Goal: Task Accomplishment & Management: Manage account settings

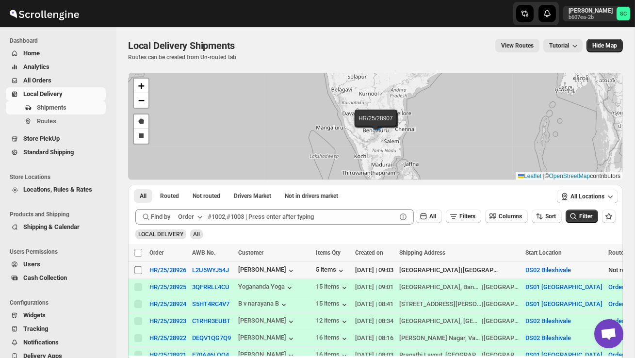
click at [139, 271] on input "Select shipment" at bounding box center [138, 270] width 8 height 8
checkbox input "true"
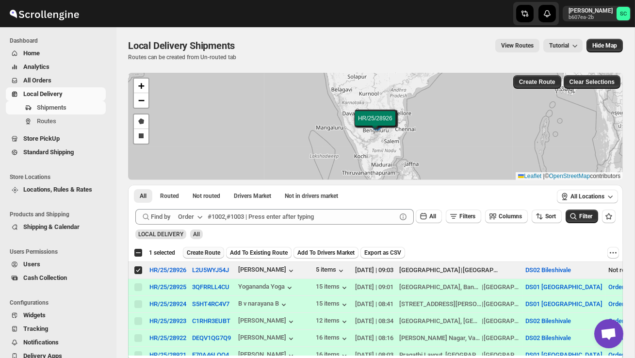
click at [212, 254] on span "Create Route" at bounding box center [203, 253] width 33 height 8
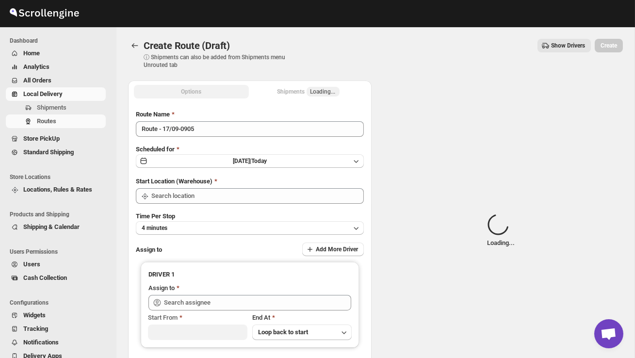
type input "DS02 Bileshivale"
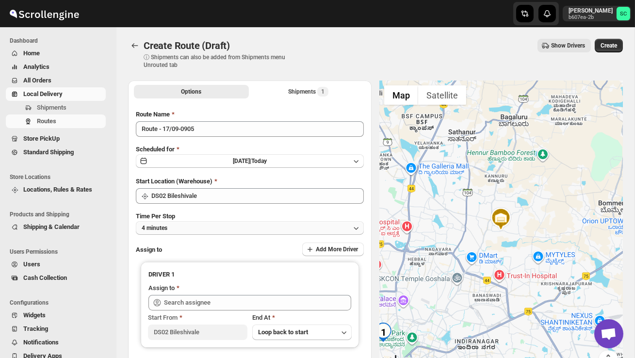
click at [214, 232] on button "4 minutes" at bounding box center [250, 228] width 228 height 14
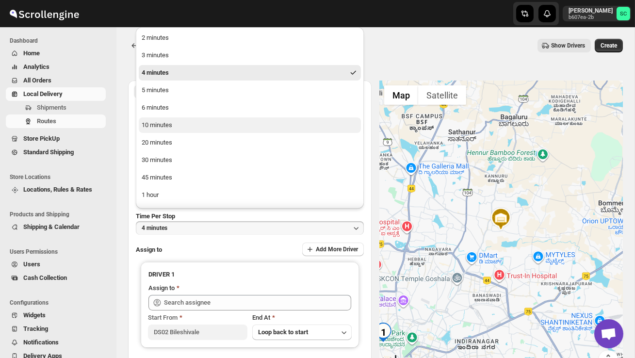
click at [165, 129] on div "10 minutes" at bounding box center [157, 125] width 31 height 10
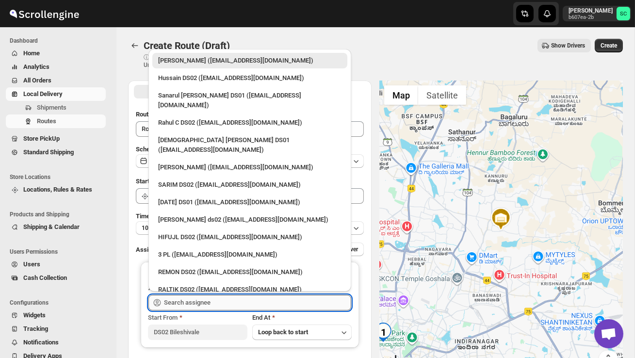
click at [203, 305] on input "text" at bounding box center [257, 303] width 187 height 16
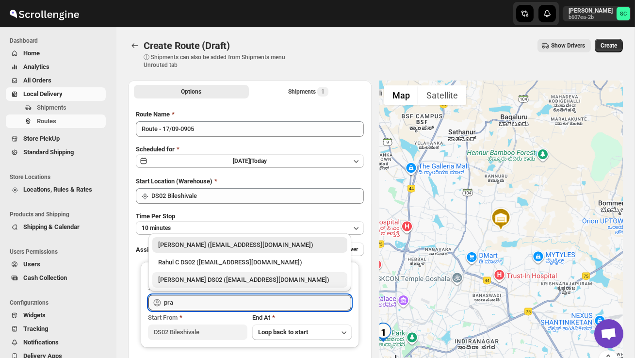
click at [229, 279] on div "[PERSON_NAME] DS02 ([EMAIL_ADDRESS][DOMAIN_NAME])" at bounding box center [249, 280] width 183 height 10
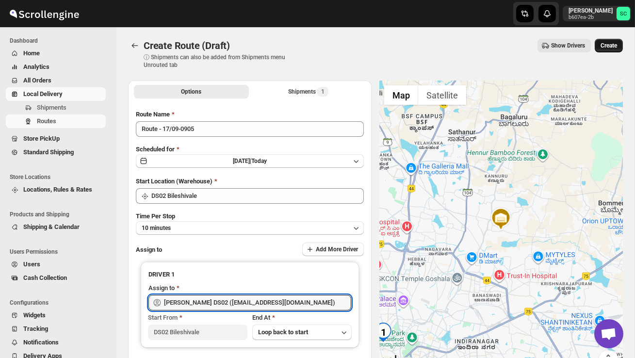
type input "[PERSON_NAME] DS02 ([EMAIL_ADDRESS][DOMAIN_NAME])"
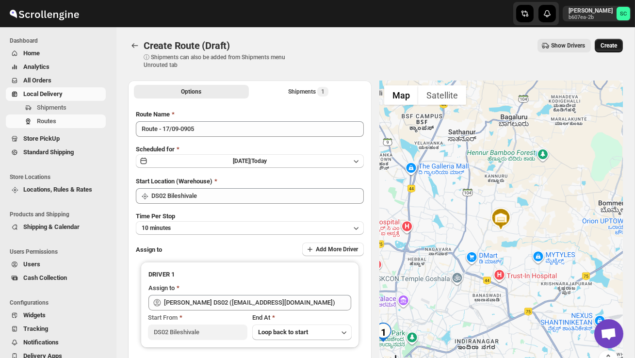
click at [609, 47] on span "Create" at bounding box center [609, 46] width 17 height 8
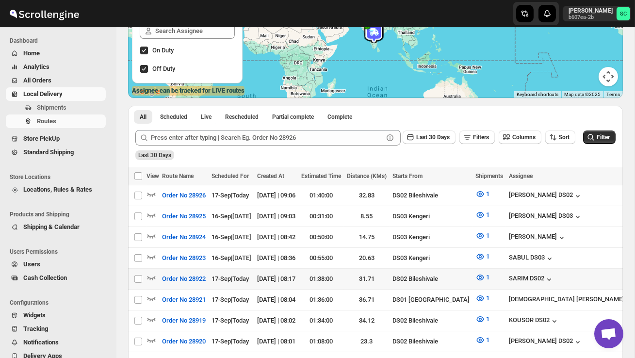
scroll to position [144, 0]
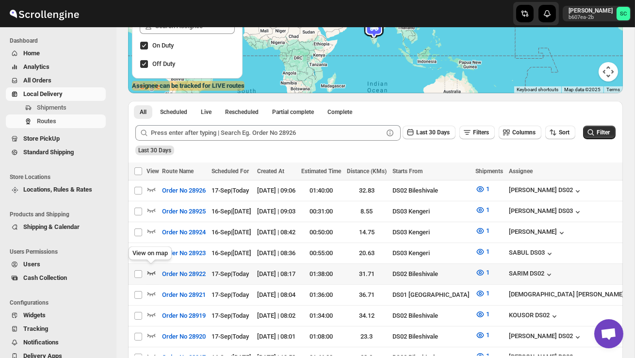
click at [150, 270] on icon "button" at bounding box center [152, 273] width 10 height 10
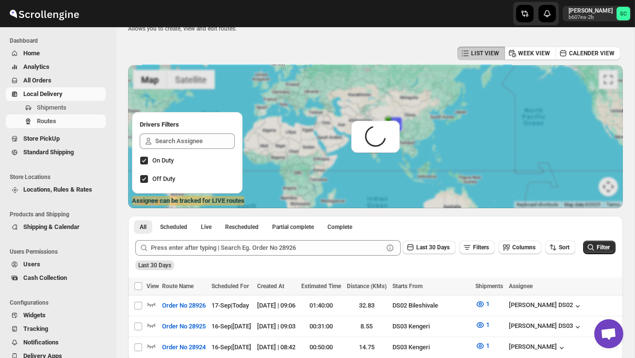
scroll to position [0, 0]
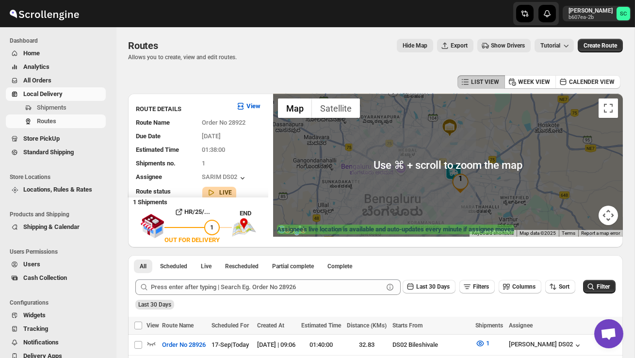
click at [440, 182] on div at bounding box center [448, 165] width 350 height 143
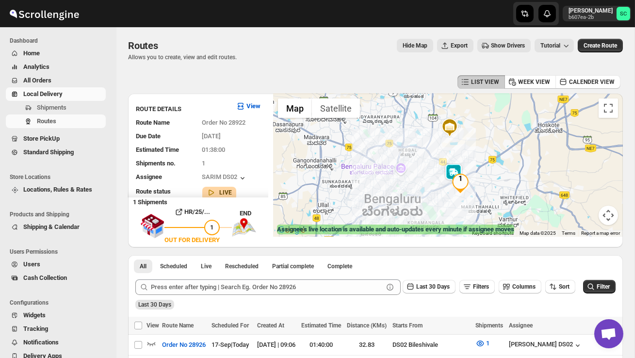
click at [440, 182] on div at bounding box center [448, 165] width 350 height 143
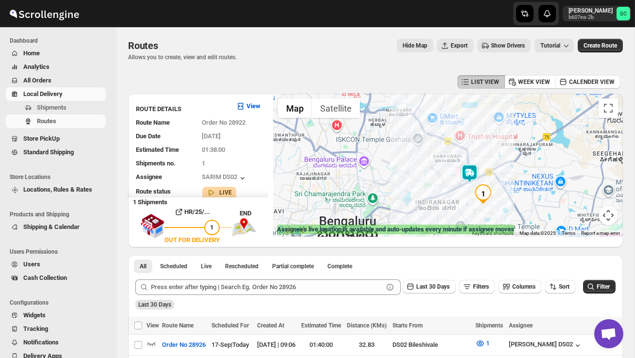
click at [440, 182] on div at bounding box center [448, 165] width 350 height 143
click at [440, 183] on div at bounding box center [448, 165] width 350 height 143
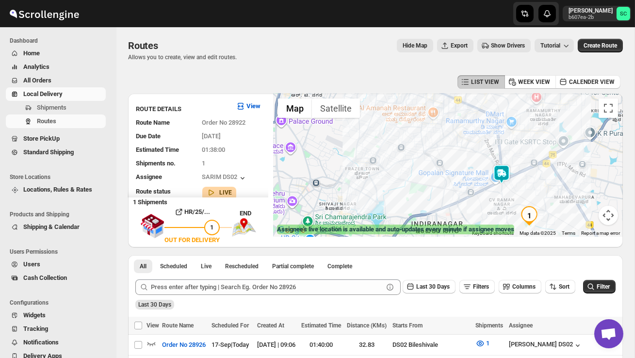
click at [440, 183] on div at bounding box center [448, 165] width 350 height 143
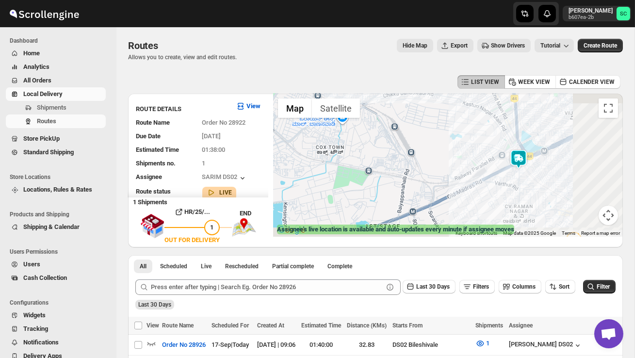
drag, startPoint x: 475, startPoint y: 190, endPoint x: 366, endPoint y: 163, distance: 112.5
click at [370, 163] on div at bounding box center [448, 165] width 350 height 143
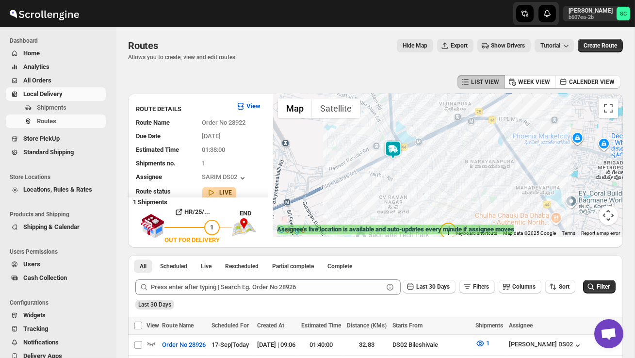
drag, startPoint x: 359, startPoint y: 177, endPoint x: 389, endPoint y: 210, distance: 45.0
click at [387, 209] on div at bounding box center [448, 165] width 350 height 143
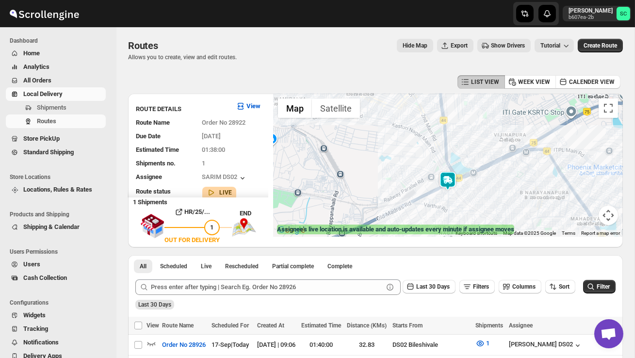
drag, startPoint x: 387, startPoint y: 165, endPoint x: 415, endPoint y: 179, distance: 31.3
click at [415, 179] on div at bounding box center [448, 165] width 350 height 143
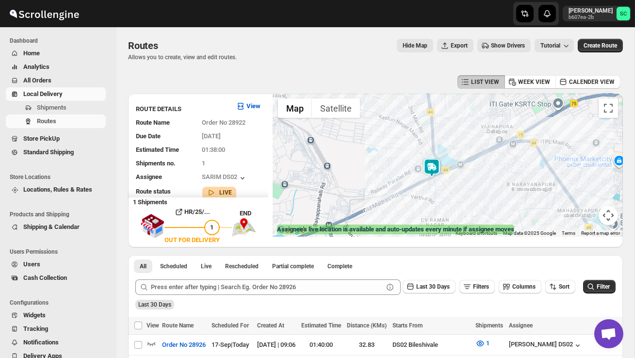
drag, startPoint x: 394, startPoint y: 202, endPoint x: 362, endPoint y: 174, distance: 43.0
click at [363, 175] on div at bounding box center [448, 165] width 350 height 143
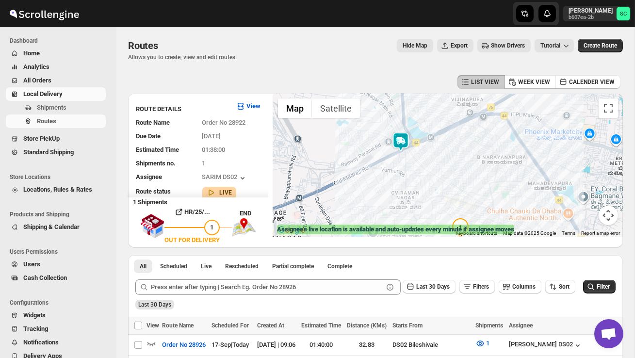
click at [456, 184] on div at bounding box center [448, 165] width 350 height 143
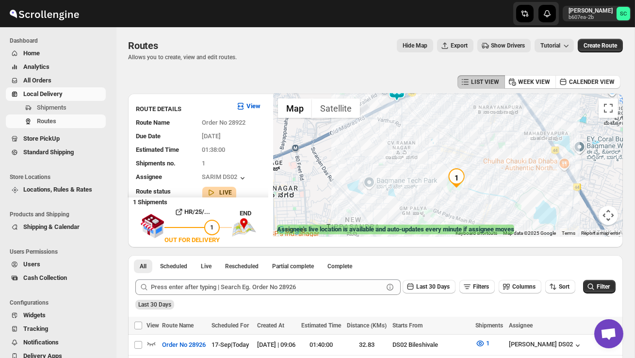
drag, startPoint x: 455, startPoint y: 178, endPoint x: 453, endPoint y: 122, distance: 55.4
click at [452, 124] on div at bounding box center [448, 165] width 350 height 143
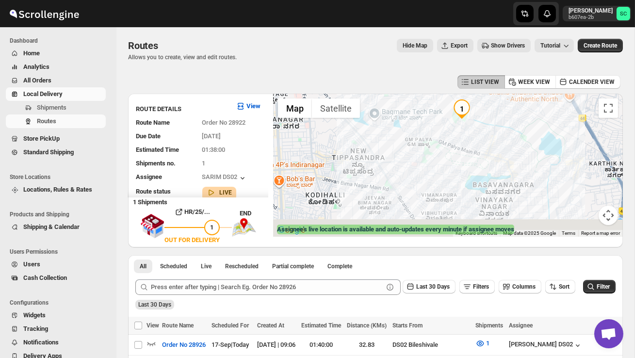
drag, startPoint x: 421, startPoint y: 199, endPoint x: 426, endPoint y: 136, distance: 62.8
click at [425, 137] on div at bounding box center [448, 165] width 350 height 143
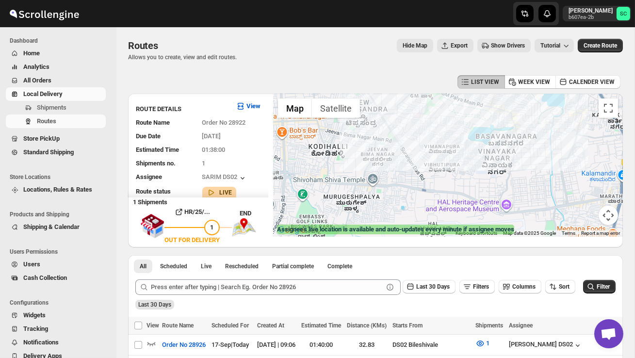
drag, startPoint x: 444, startPoint y: 166, endPoint x: 444, endPoint y: 129, distance: 36.9
click at [444, 121] on div at bounding box center [448, 165] width 350 height 143
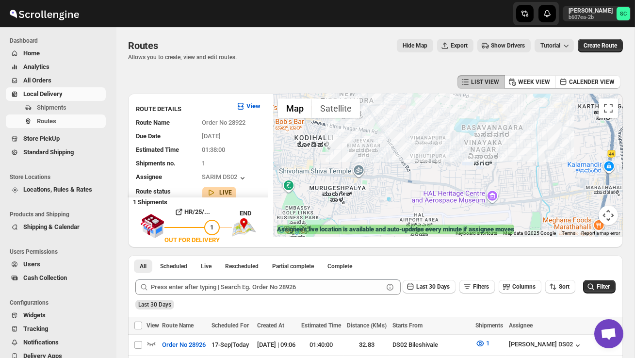
drag, startPoint x: 445, startPoint y: 168, endPoint x: 435, endPoint y: 176, distance: 12.5
click at [434, 169] on div at bounding box center [448, 165] width 350 height 143
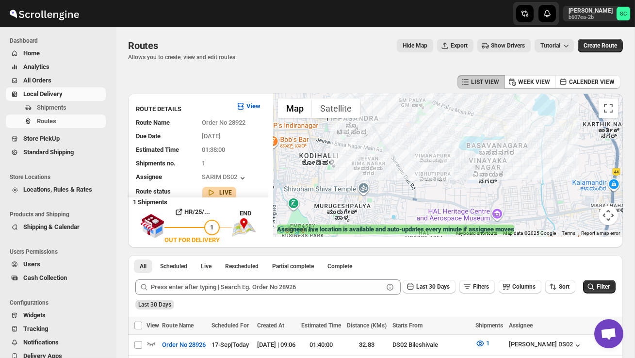
click at [617, 221] on gmp-internal-camera-control at bounding box center [608, 215] width 19 height 19
click at [611, 216] on button "Map camera controls" at bounding box center [608, 215] width 19 height 19
click at [581, 213] on button "Zoom out" at bounding box center [584, 215] width 19 height 19
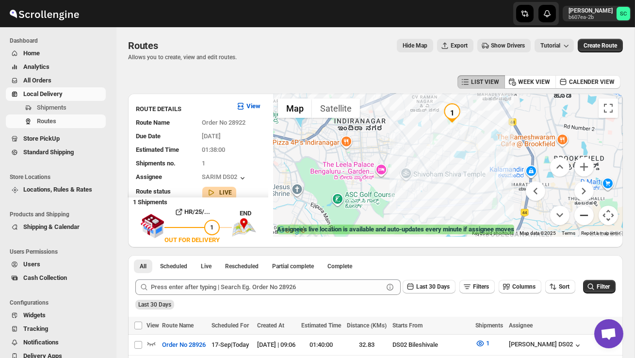
click at [582, 213] on button "Zoom out" at bounding box center [584, 215] width 19 height 19
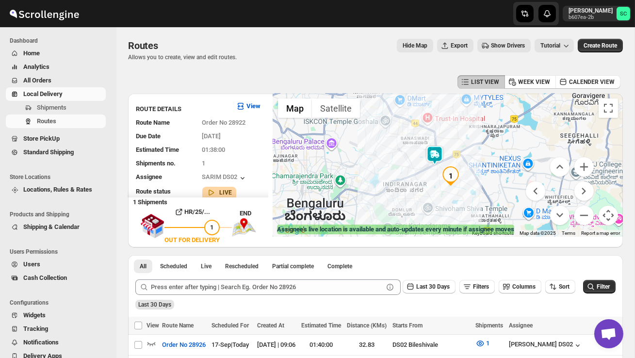
drag, startPoint x: 456, startPoint y: 165, endPoint x: 457, endPoint y: 222, distance: 57.8
click at [457, 222] on div at bounding box center [448, 165] width 350 height 143
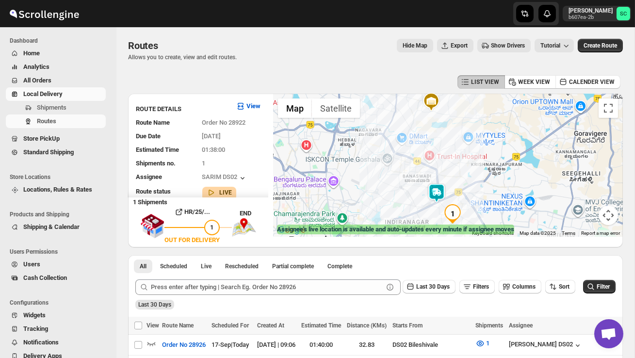
drag, startPoint x: 407, startPoint y: 186, endPoint x: 409, endPoint y: 195, distance: 9.0
click at [409, 195] on div at bounding box center [448, 165] width 350 height 143
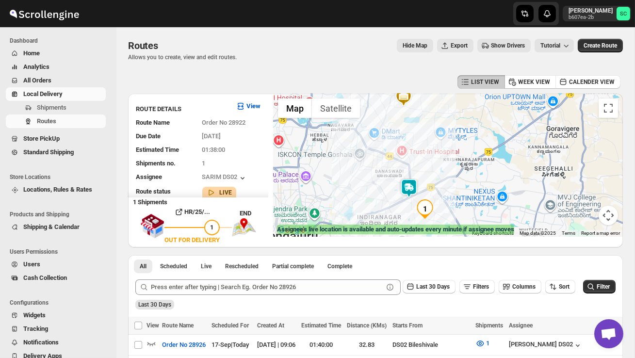
drag, startPoint x: 409, startPoint y: 195, endPoint x: 379, endPoint y: 189, distance: 31.1
click at [379, 189] on div at bounding box center [448, 165] width 350 height 143
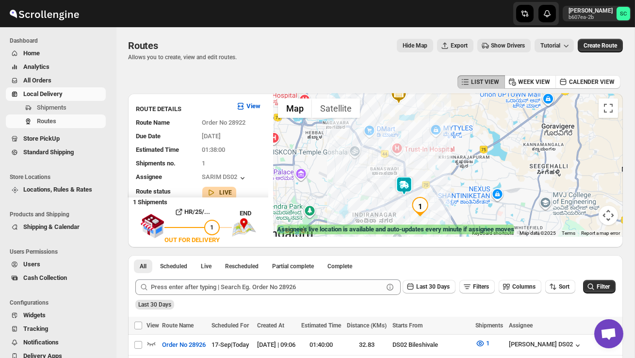
click at [393, 197] on div at bounding box center [448, 165] width 350 height 143
click at [392, 197] on div at bounding box center [448, 165] width 350 height 143
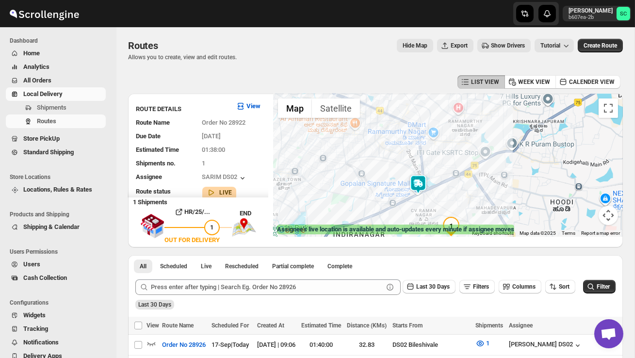
click at [397, 201] on div at bounding box center [448, 165] width 350 height 143
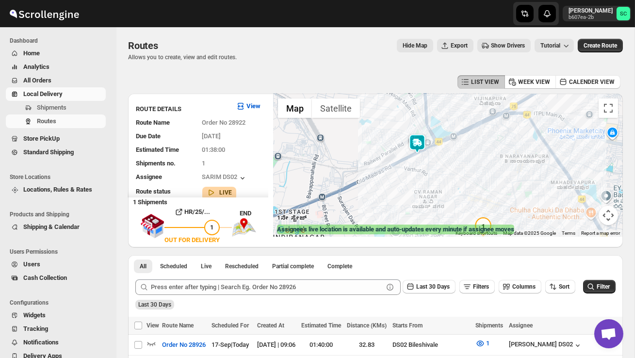
drag, startPoint x: 418, startPoint y: 207, endPoint x: 392, endPoint y: 169, distance: 45.7
click at [392, 169] on div at bounding box center [448, 165] width 350 height 143
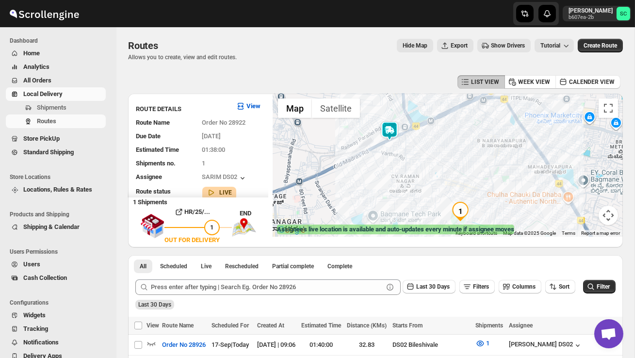
drag, startPoint x: 405, startPoint y: 209, endPoint x: 376, endPoint y: 187, distance: 35.7
click at [376, 188] on div at bounding box center [448, 165] width 350 height 143
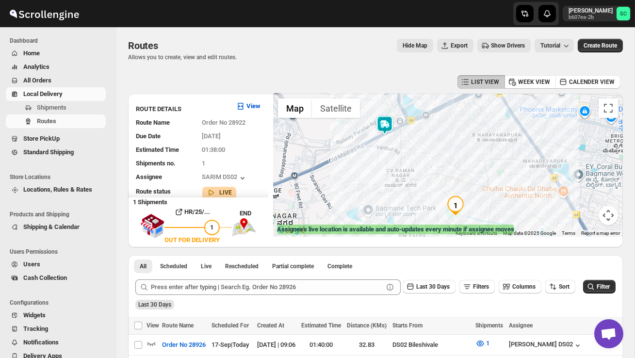
click at [610, 216] on button "Map camera controls" at bounding box center [608, 215] width 19 height 19
click at [586, 217] on button "Zoom out" at bounding box center [584, 215] width 19 height 19
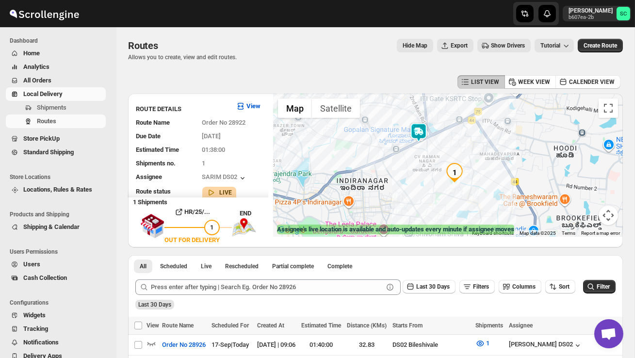
drag, startPoint x: 487, startPoint y: 204, endPoint x: 491, endPoint y: 190, distance: 15.1
click at [491, 190] on div at bounding box center [448, 165] width 350 height 143
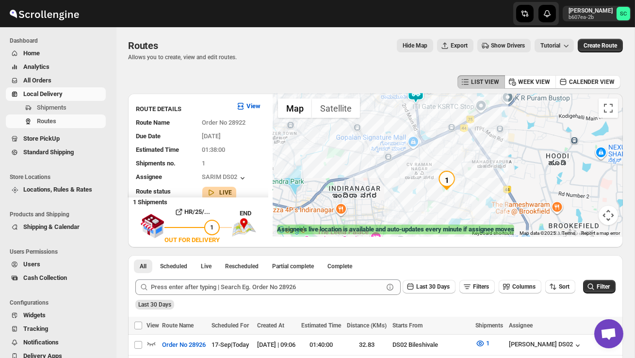
drag, startPoint x: 378, startPoint y: 180, endPoint x: 369, endPoint y: 191, distance: 14.6
click at [369, 191] on div at bounding box center [448, 165] width 350 height 143
click at [456, 210] on div at bounding box center [448, 165] width 350 height 143
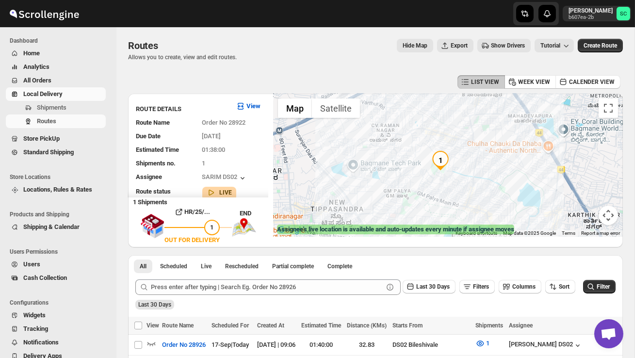
click at [441, 199] on div at bounding box center [448, 165] width 350 height 143
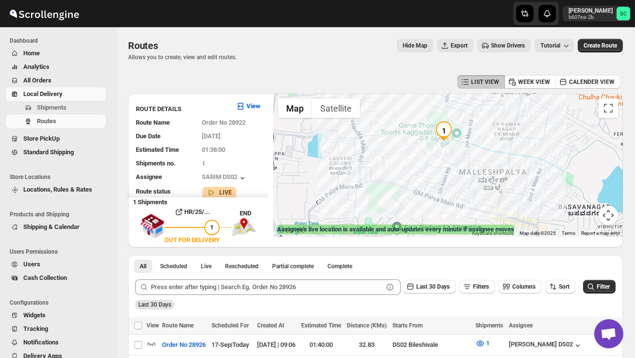
click at [470, 188] on div at bounding box center [448, 165] width 350 height 143
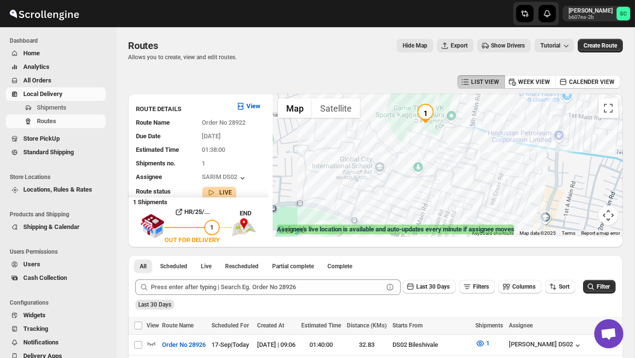
drag, startPoint x: 437, startPoint y: 174, endPoint x: 445, endPoint y: 214, distance: 40.5
click at [444, 213] on div at bounding box center [448, 165] width 350 height 143
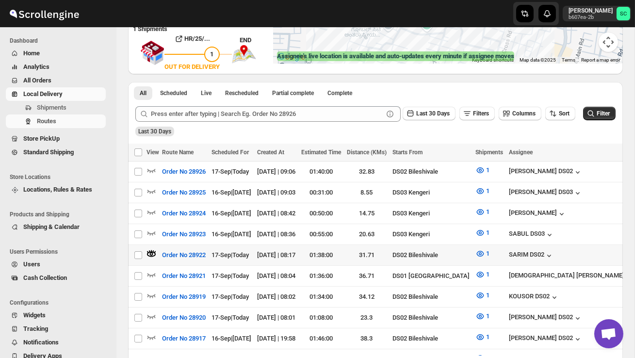
scroll to position [210, 0]
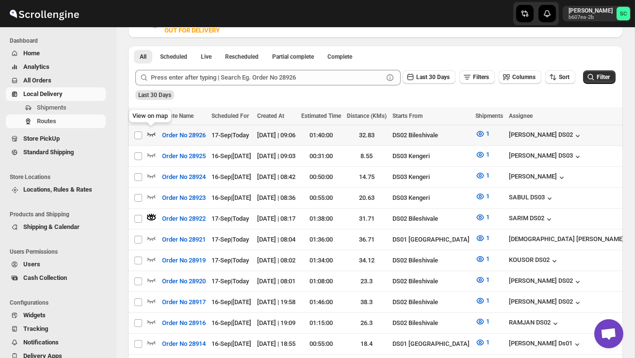
click at [152, 135] on icon "button" at bounding box center [152, 135] width 8 height 4
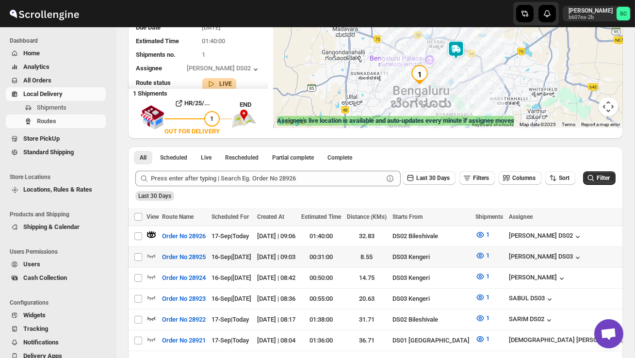
scroll to position [110, 0]
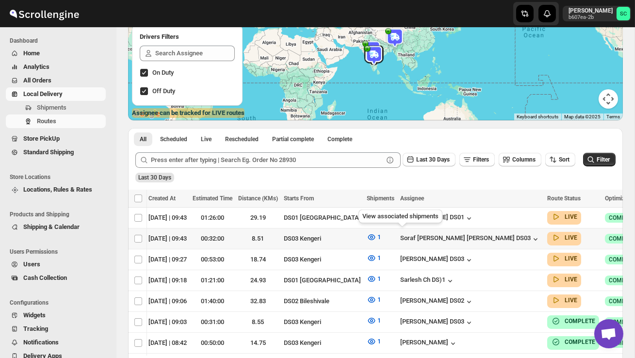
scroll to position [0, 141]
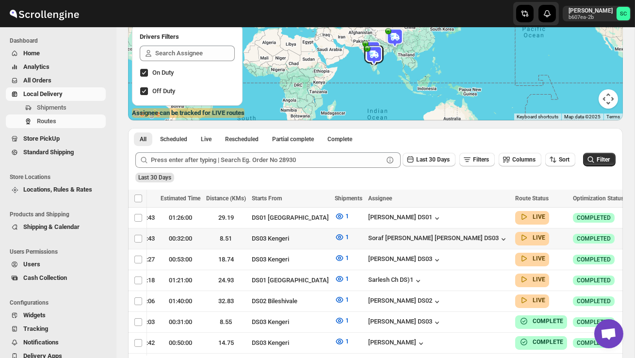
click at [632, 235] on icon "button" at bounding box center [637, 238] width 10 height 10
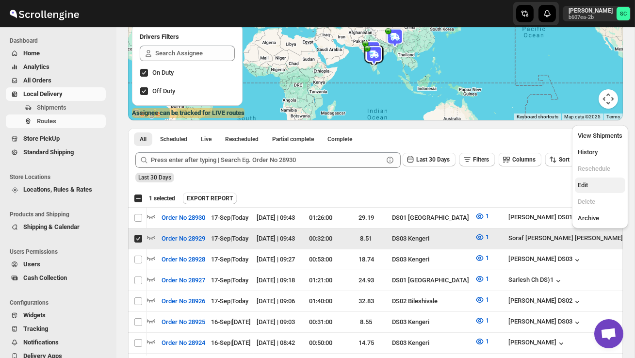
click at [595, 185] on span "Edit" at bounding box center [600, 186] width 45 height 10
checkbox input "false"
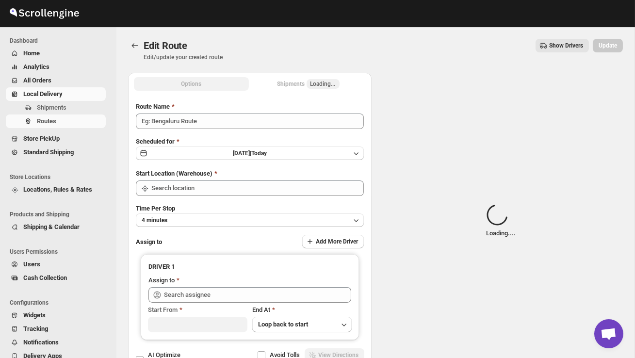
type input "Order No 28929"
type input "DS03 Kengeri"
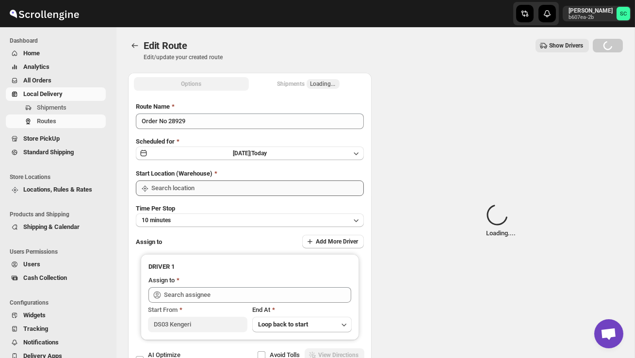
type input "DS03 Kengeri"
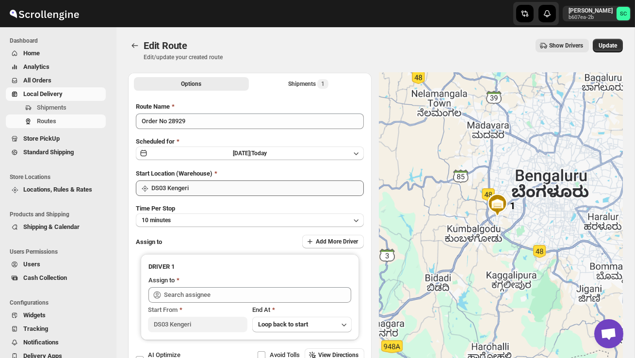
type input "Soraf [PERSON_NAME] [PERSON_NAME] DS03 ([EMAIL_ADDRESS][DOMAIN_NAME])"
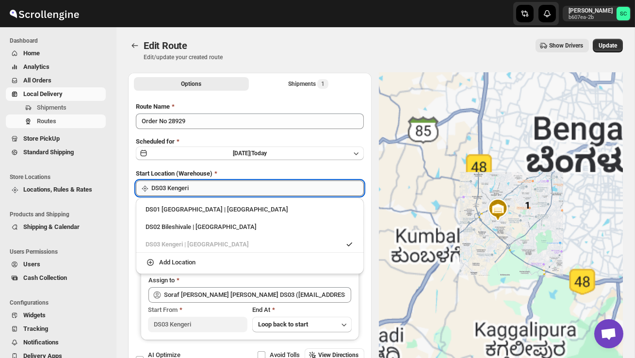
click at [255, 186] on input "DS03 Kengeri" at bounding box center [257, 189] width 213 height 16
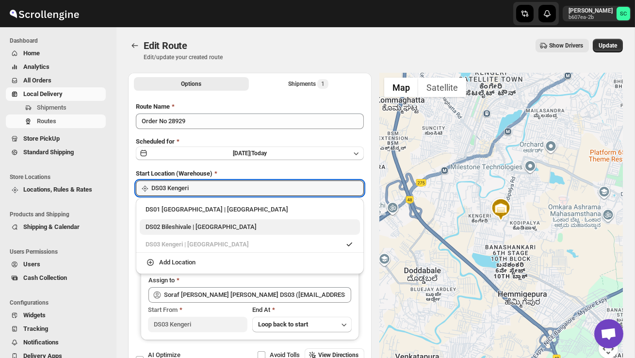
click at [235, 222] on div "DS02 Bileshivale | [GEOGRAPHIC_DATA]" at bounding box center [250, 227] width 209 height 10
type input "DS02 Bileshivale"
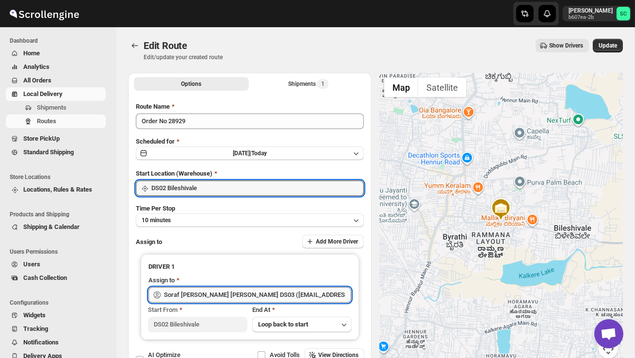
click at [327, 293] on input "Soraf [PERSON_NAME] [PERSON_NAME] DS03 ([EMAIL_ADDRESS][DOMAIN_NAME])" at bounding box center [257, 295] width 187 height 16
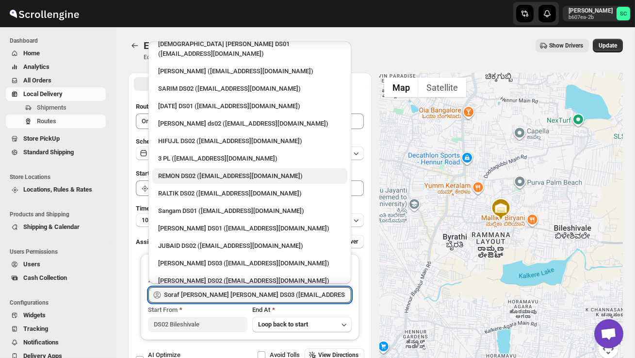
scroll to position [89, 0]
click at [226, 241] on div "JUBAID DS02 ([EMAIL_ADDRESS][DOMAIN_NAME])" at bounding box center [249, 246] width 183 height 10
type input "JUBAID DS02 ([EMAIL_ADDRESS][DOMAIN_NAME])"
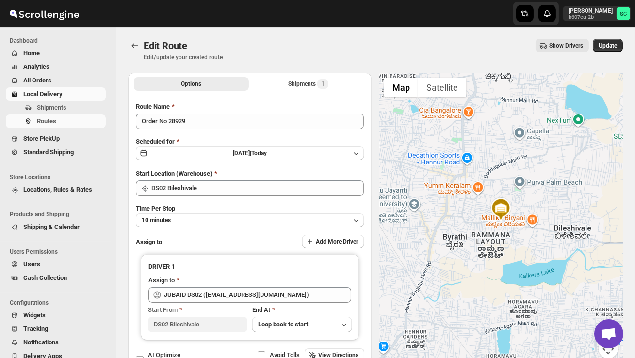
click at [614, 38] on div "Edit Route. This page is ready Edit Route Edit/update your created route Show D…" at bounding box center [375, 50] width 495 height 46
click at [613, 42] on button "Update" at bounding box center [608, 46] width 30 height 14
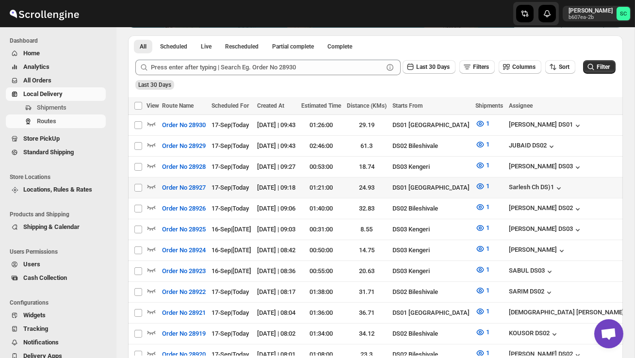
scroll to position [212, 0]
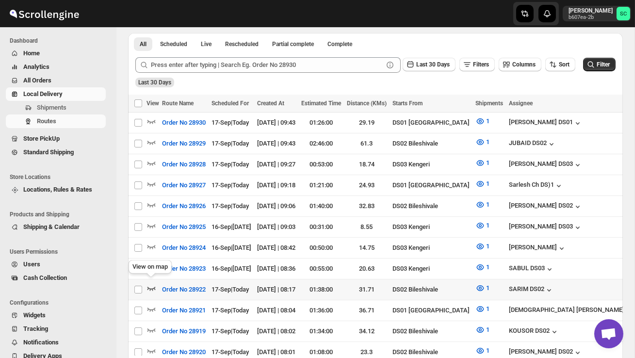
click at [150, 283] on icon "button" at bounding box center [152, 288] width 10 height 10
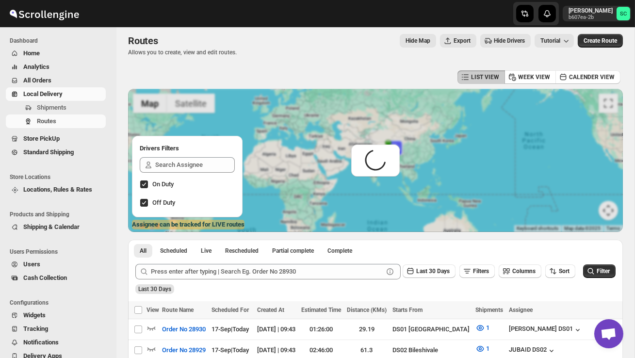
scroll to position [0, 0]
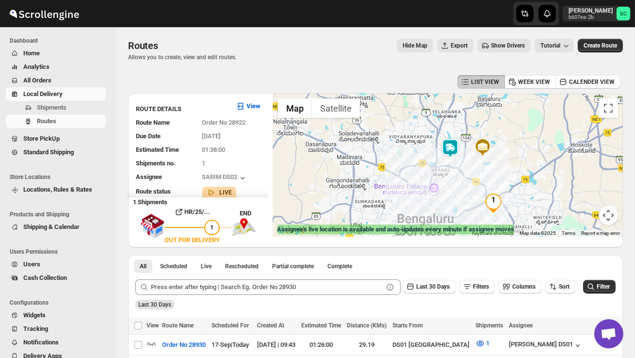
drag, startPoint x: 428, startPoint y: 158, endPoint x: 462, endPoint y: 177, distance: 39.1
click at [462, 178] on div at bounding box center [448, 165] width 350 height 143
click at [455, 145] on img at bounding box center [450, 147] width 19 height 19
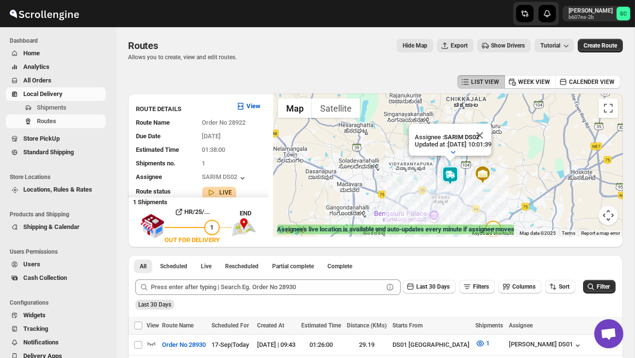
click at [457, 205] on div "Assignee : SARIM DS02 Updated at : 17/09/2025, 10:01:39 Duty mode Enabled Batte…" at bounding box center [448, 165] width 350 height 143
click at [458, 204] on div "Assignee : SARIM DS02 Updated at : 17/09/2025, 10:01:39 Duty mode Enabled Batte…" at bounding box center [448, 165] width 350 height 143
click at [458, 205] on div "Assignee : SARIM DS02 Updated at : 17/09/2025, 10:01:39 Duty mode Enabled Batte…" at bounding box center [448, 165] width 350 height 143
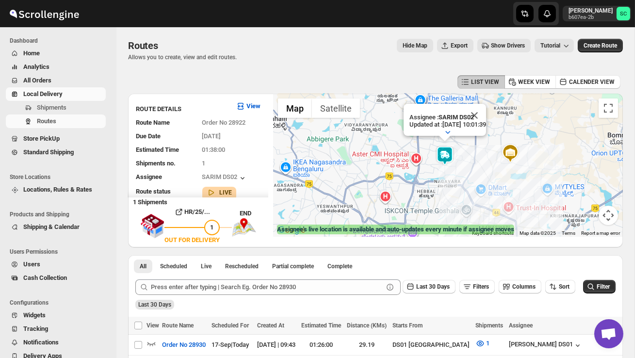
click at [447, 189] on div "Assignee : SARIM DS02 Updated at : 17/09/2025, 10:01:39 Duty mode Enabled Batte…" at bounding box center [448, 165] width 350 height 143
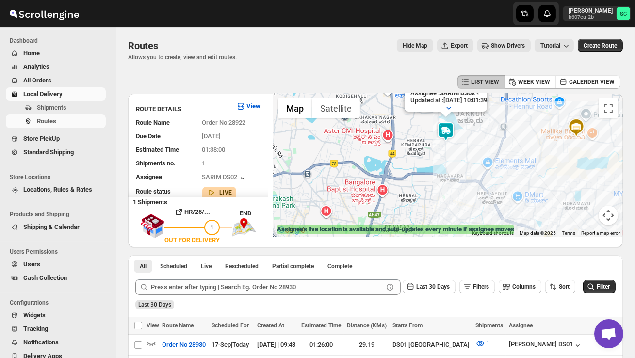
click at [463, 162] on div "Assignee : SARIM DS02 Updated at : 17/09/2025, 10:01:39 Duty mode Enabled Batte…" at bounding box center [448, 165] width 350 height 143
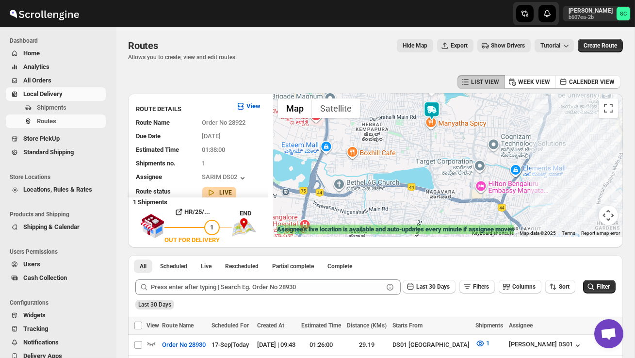
click at [465, 152] on div "Assignee : SARIM DS02 Updated at : 17/09/2025, 10:01:39 Duty mode Enabled Batte…" at bounding box center [448, 165] width 350 height 143
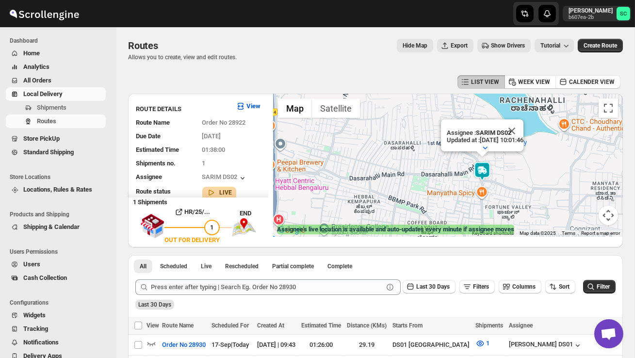
drag, startPoint x: 447, startPoint y: 163, endPoint x: 529, endPoint y: 160, distance: 82.1
click at [529, 160] on div "Assignee : SARIM DS02 Updated at : 17/09/2025, 10:01:46 Duty mode Enabled Batte…" at bounding box center [448, 165] width 350 height 143
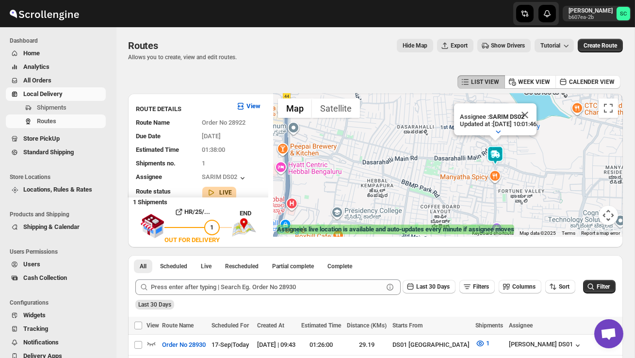
drag, startPoint x: 351, startPoint y: 212, endPoint x: 357, endPoint y: 196, distance: 17.5
click at [360, 196] on div "Assignee : SARIM DS02 Updated at : 17/09/2025, 10:01:46 Duty mode Enabled Batte…" at bounding box center [448, 165] width 350 height 143
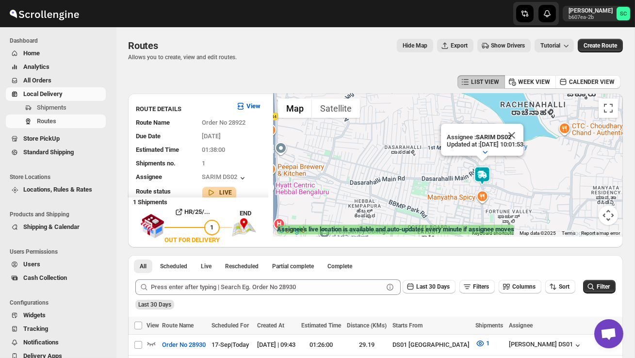
click at [611, 215] on button "Map camera controls" at bounding box center [608, 215] width 19 height 19
click at [593, 220] on menu at bounding box center [560, 191] width 68 height 68
click at [589, 216] on button "Zoom out" at bounding box center [584, 215] width 19 height 19
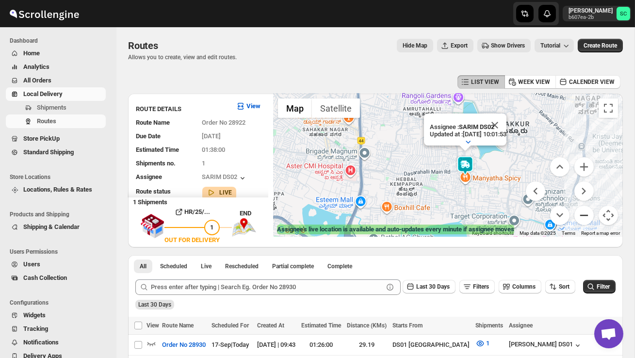
click at [589, 216] on button "Zoom out" at bounding box center [584, 215] width 19 height 19
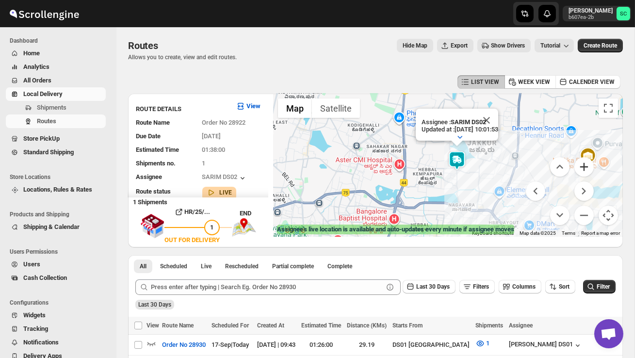
click at [588, 171] on button "Zoom in" at bounding box center [584, 166] width 19 height 19
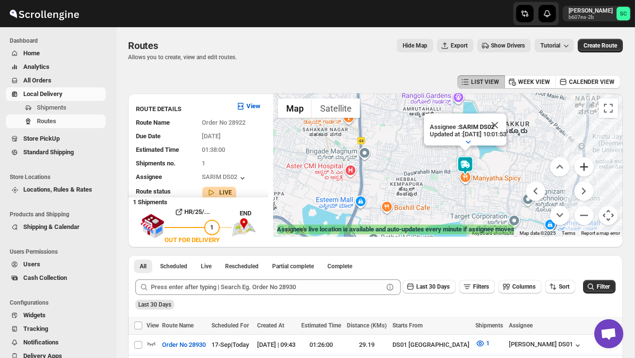
click at [588, 171] on button "Zoom in" at bounding box center [584, 166] width 19 height 19
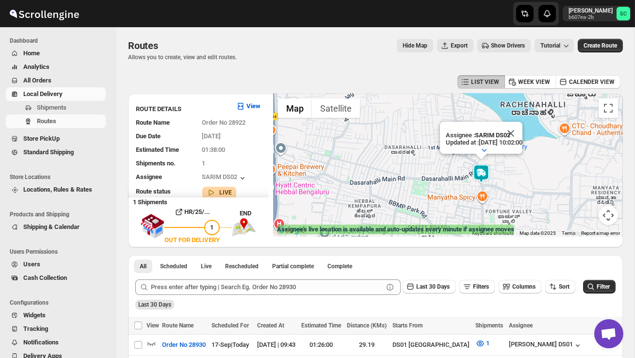
click at [588, 172] on div "Assignee : SARIM DS02 Updated at : 17/09/2025, 10:02:00 Duty mode Enabled Batte…" at bounding box center [448, 165] width 350 height 143
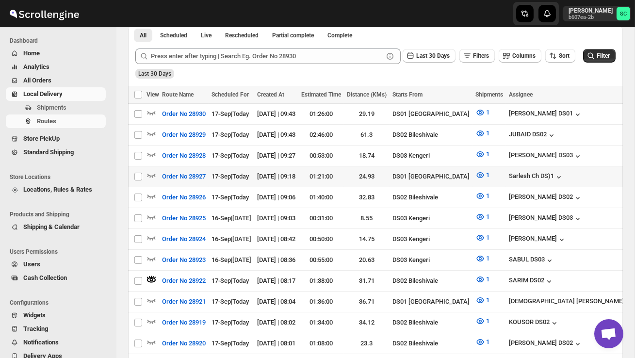
scroll to position [232, 0]
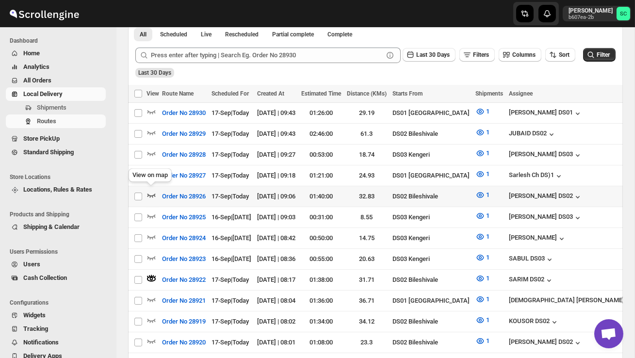
click at [151, 192] on icon "button" at bounding box center [152, 195] width 10 height 10
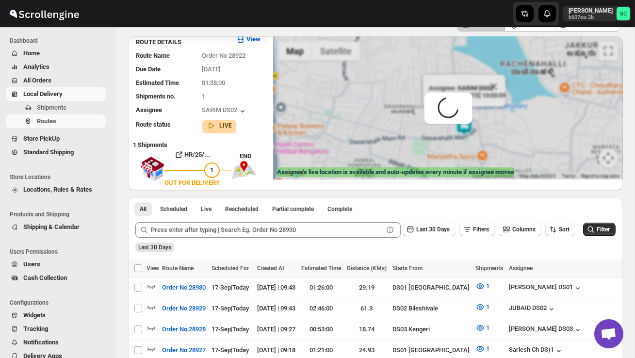
scroll to position [0, 0]
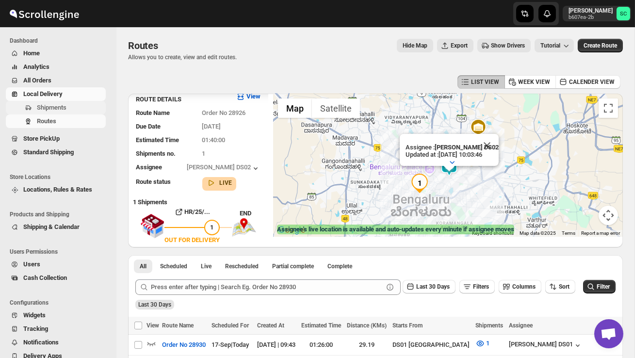
click at [69, 112] on span "Shipments" at bounding box center [70, 108] width 67 height 10
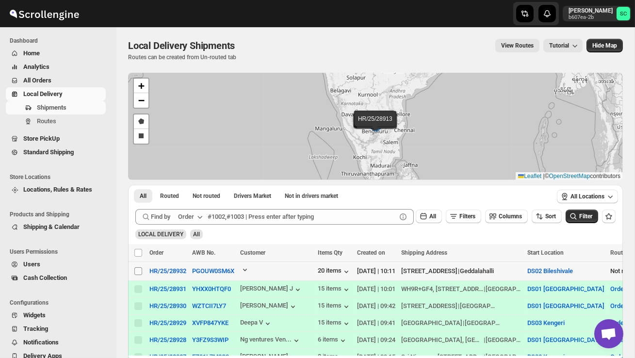
click at [137, 270] on input "Select shipment" at bounding box center [138, 271] width 8 height 8
checkbox input "true"
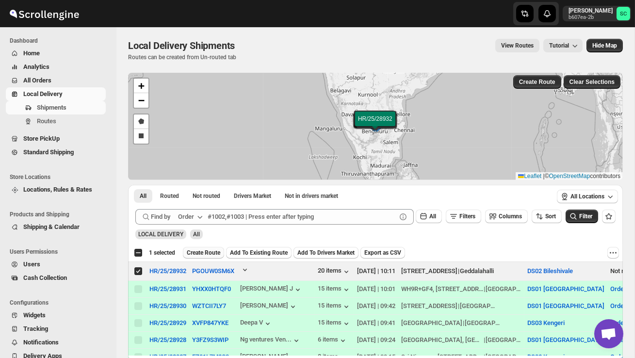
click at [217, 250] on span "Create Route" at bounding box center [203, 253] width 33 height 8
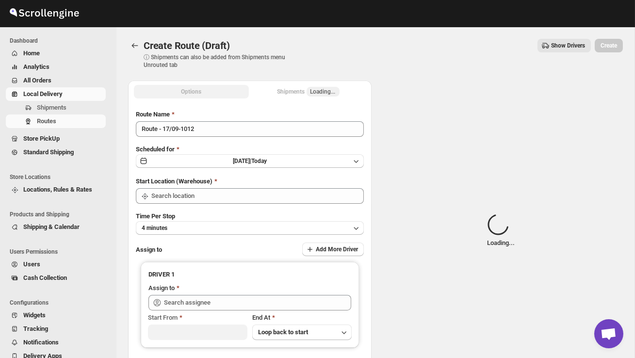
type input "DS02 Bileshivale"
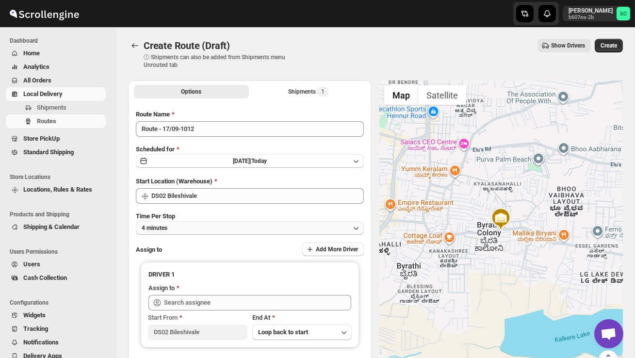
click at [232, 229] on button "4 minutes" at bounding box center [250, 228] width 228 height 14
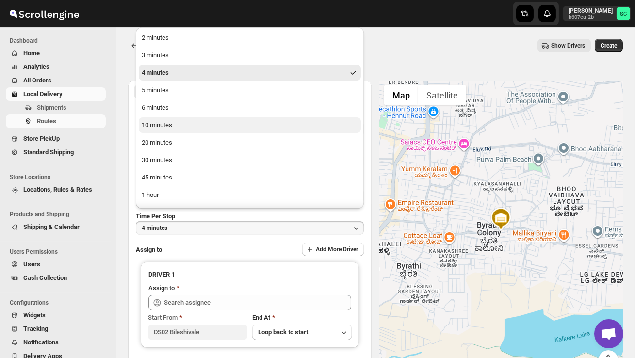
click at [190, 126] on button "10 minutes" at bounding box center [250, 125] width 222 height 16
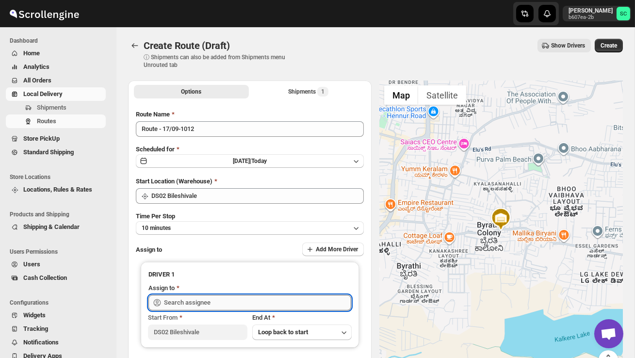
click at [222, 301] on input "text" at bounding box center [257, 303] width 187 height 16
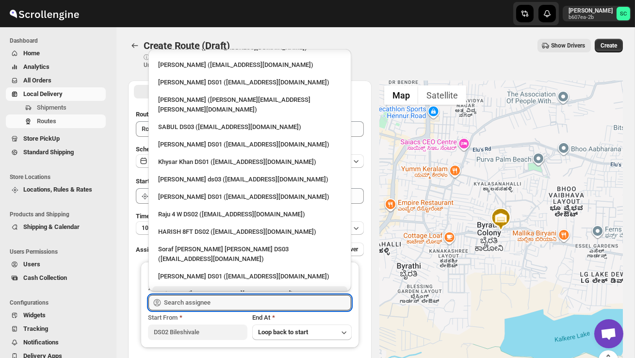
scroll to position [811, 0]
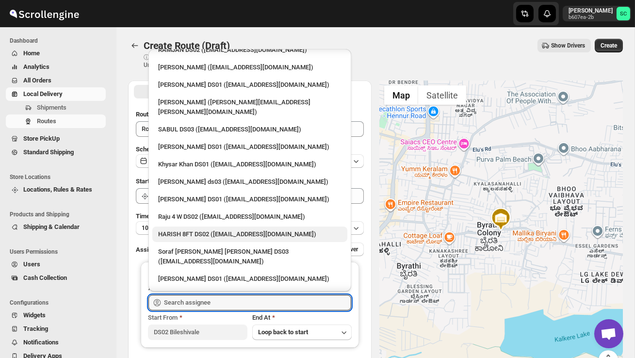
click at [194, 230] on div "HARISH 8FT DS02 ([EMAIL_ADDRESS][DOMAIN_NAME])" at bounding box center [249, 235] width 183 height 10
type input "HARISH 8FT DS02 ([EMAIL_ADDRESS][DOMAIN_NAME])"
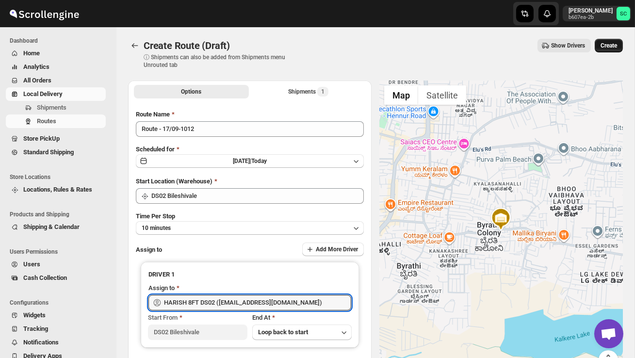
click at [605, 48] on span "Create" at bounding box center [609, 46] width 17 height 8
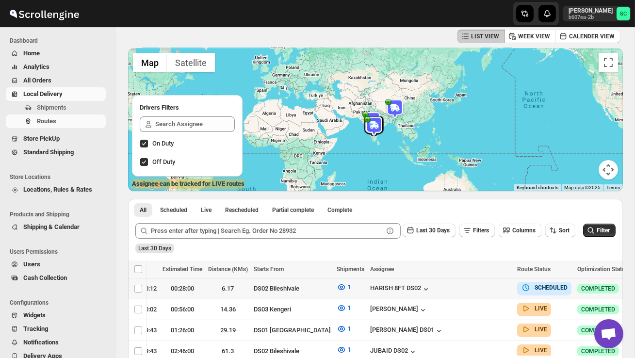
scroll to position [0, 145]
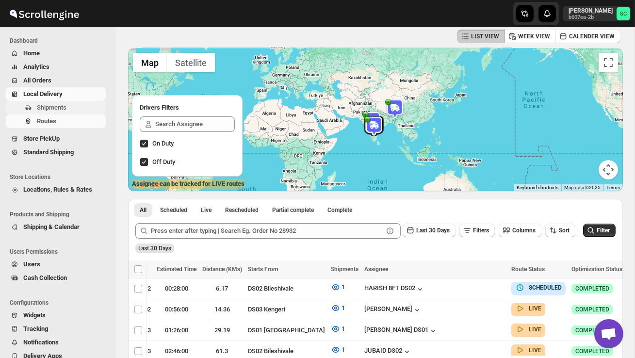
click at [66, 107] on span "Shipments" at bounding box center [52, 107] width 30 height 7
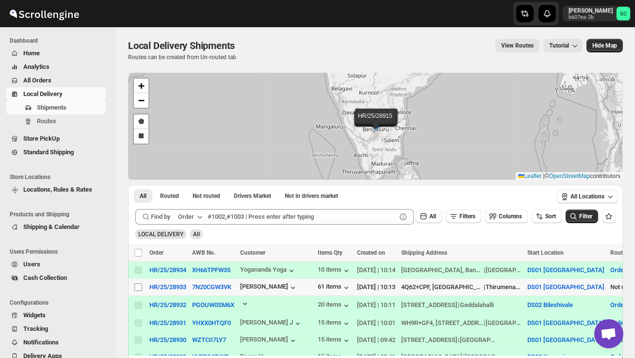
click at [136, 286] on input "Select shipment" at bounding box center [138, 287] width 8 height 8
checkbox input "true"
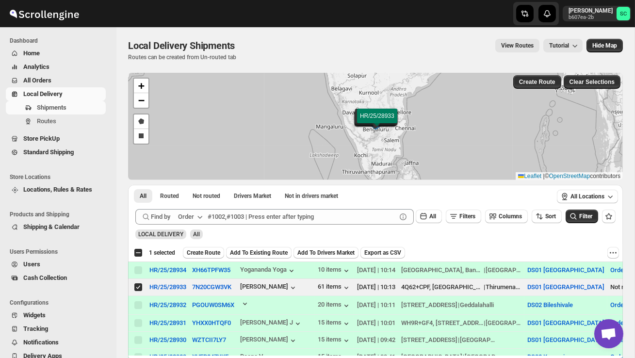
click at [219, 252] on span "Create Route" at bounding box center [203, 253] width 33 height 8
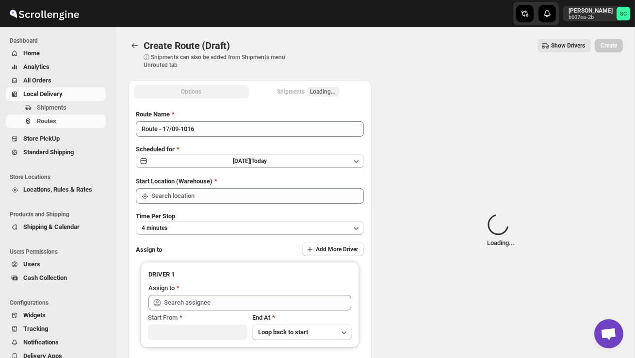
type input "DS01 [GEOGRAPHIC_DATA]"
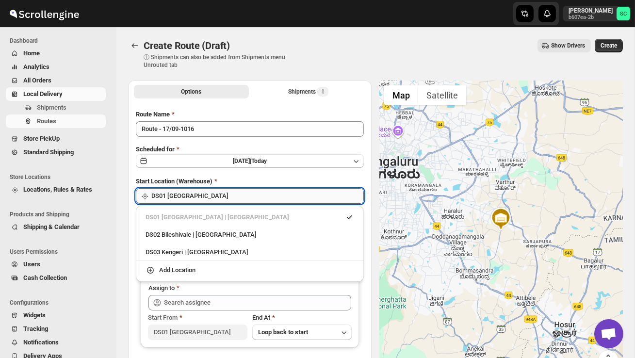
click at [239, 195] on input "DS01 [GEOGRAPHIC_DATA]" at bounding box center [257, 196] width 213 height 16
click at [230, 231] on div "DS02 Bileshivale | [GEOGRAPHIC_DATA]" at bounding box center [250, 235] width 209 height 10
type input "DS02 Bileshivale"
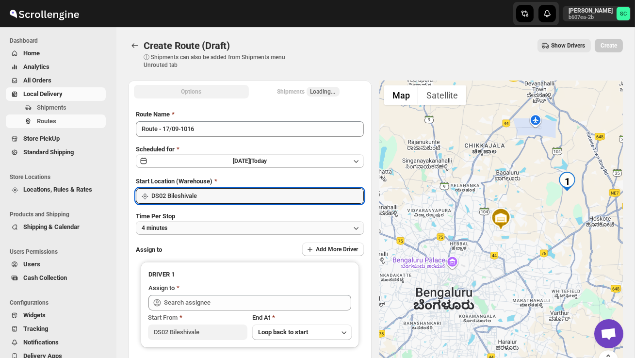
click at [229, 228] on button "4 minutes" at bounding box center [250, 228] width 228 height 14
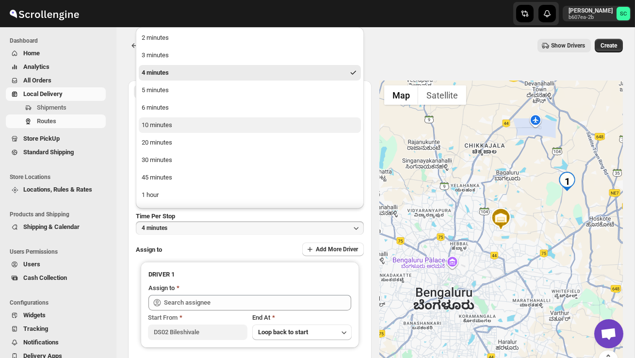
click at [201, 129] on button "10 minutes" at bounding box center [250, 125] width 222 height 16
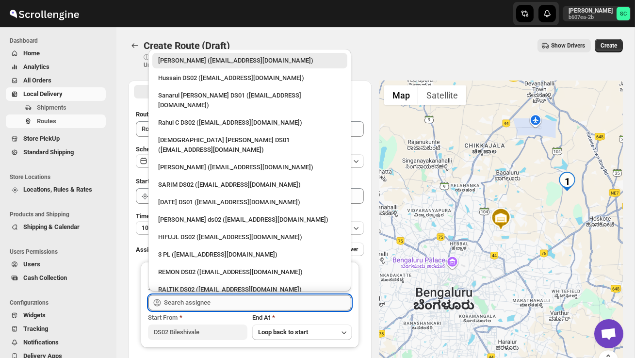
click at [196, 304] on input "text" at bounding box center [257, 303] width 187 height 16
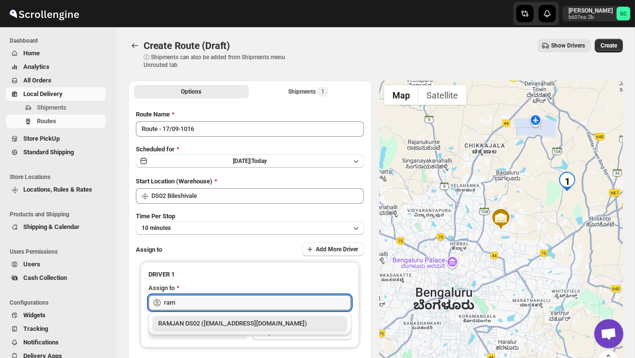
click at [221, 325] on div "RAMJAN DS02 ([EMAIL_ADDRESS][DOMAIN_NAME])" at bounding box center [249, 324] width 183 height 10
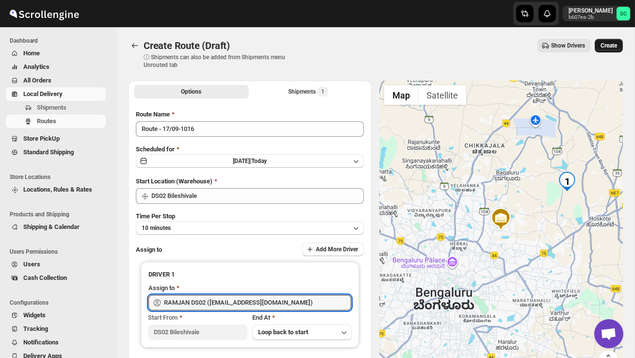
type input "RAMJAN DS02 ([EMAIL_ADDRESS][DOMAIN_NAME])"
click at [608, 41] on button "Create" at bounding box center [609, 46] width 28 height 14
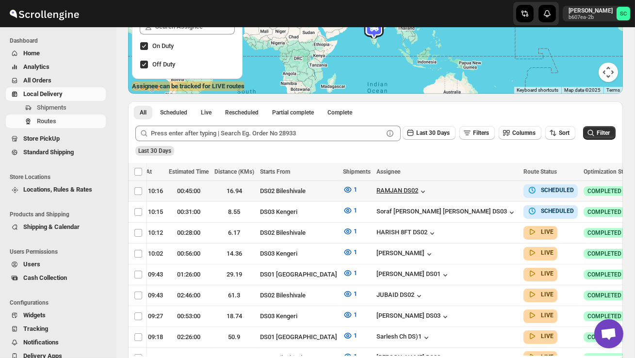
scroll to position [0, 145]
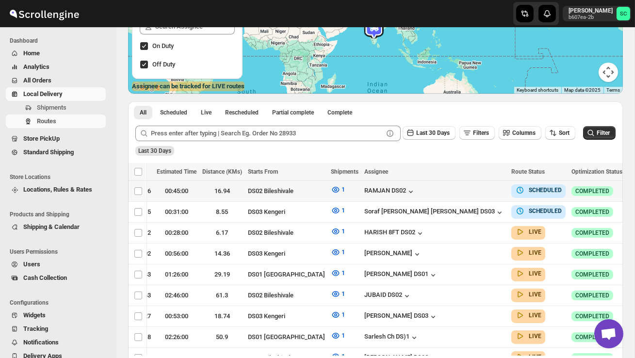
click at [631, 189] on icon "button" at bounding box center [636, 191] width 10 height 10
checkbox input "true"
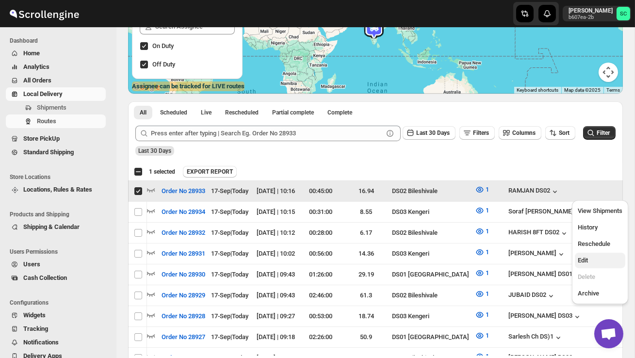
click at [599, 257] on span "Edit" at bounding box center [600, 261] width 45 height 10
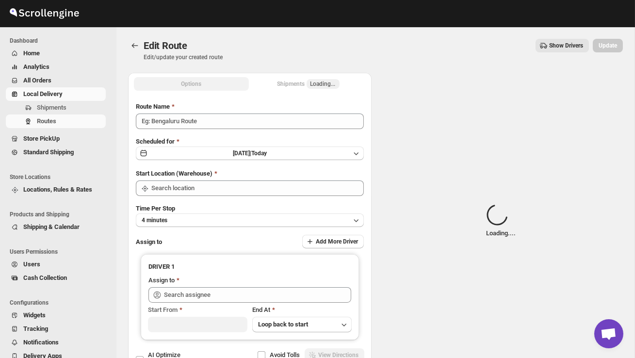
type input "Order No 28933"
type input "DS02 Bileshivale"
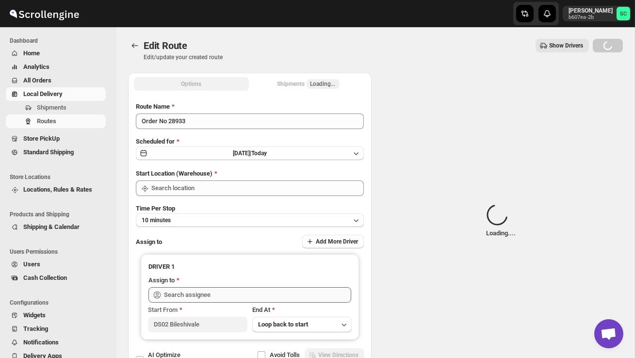
type input "DS02 Bileshivale"
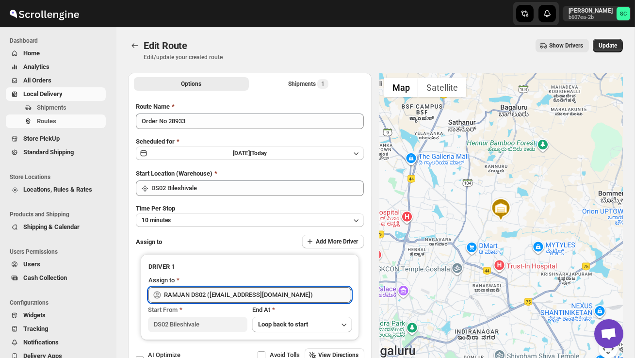
click at [291, 291] on input "RAMJAN DS02 ([EMAIL_ADDRESS][DOMAIN_NAME])" at bounding box center [257, 295] width 187 height 16
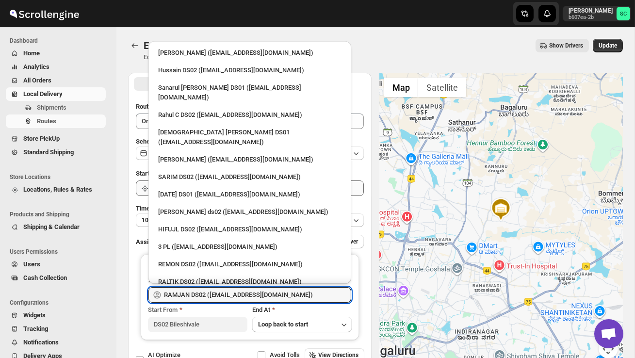
click at [201, 204] on div "[PERSON_NAME] ds02 ([EMAIL_ADDRESS][DOMAIN_NAME])" at bounding box center [249, 212] width 195 height 16
type input "[PERSON_NAME] ds02 ([EMAIL_ADDRESS][DOMAIN_NAME])"
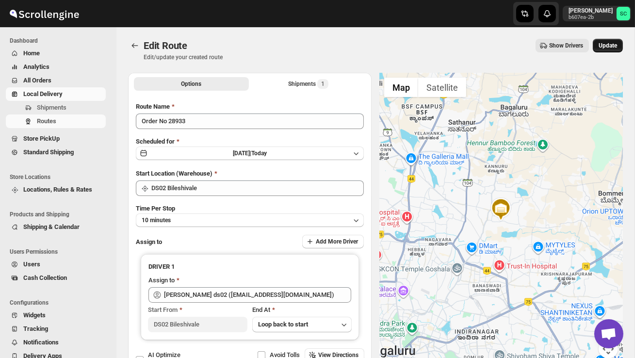
click at [606, 41] on button "Update" at bounding box center [608, 46] width 30 height 14
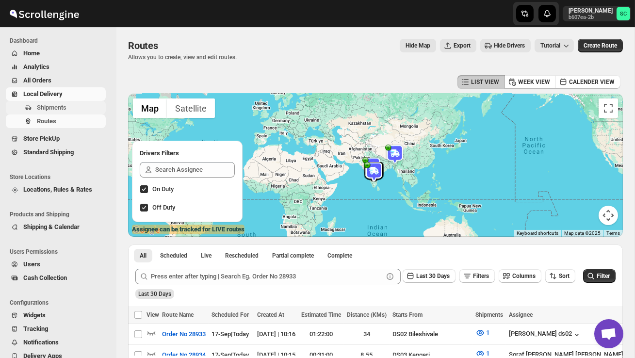
click at [55, 110] on span "Shipments" at bounding box center [52, 107] width 30 height 7
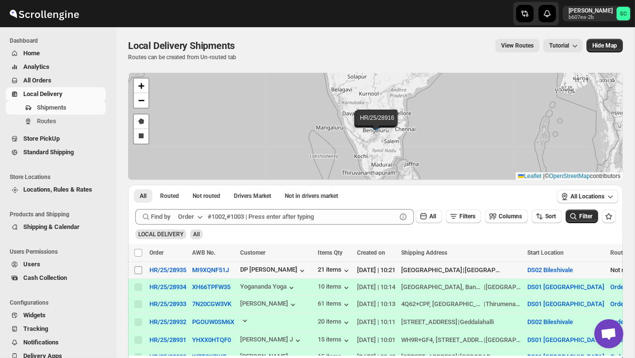
click at [138, 272] on input "Select shipment" at bounding box center [138, 270] width 8 height 8
checkbox input "true"
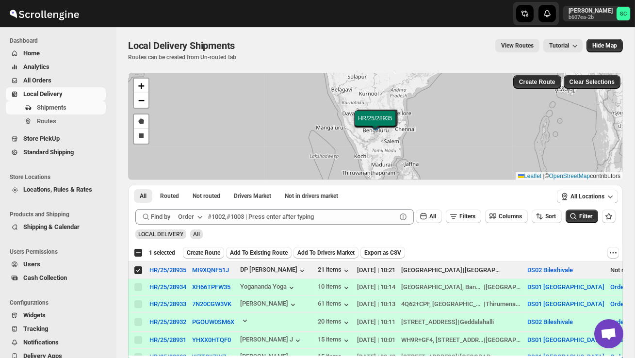
click at [43, 266] on span "Users" at bounding box center [63, 265] width 81 height 10
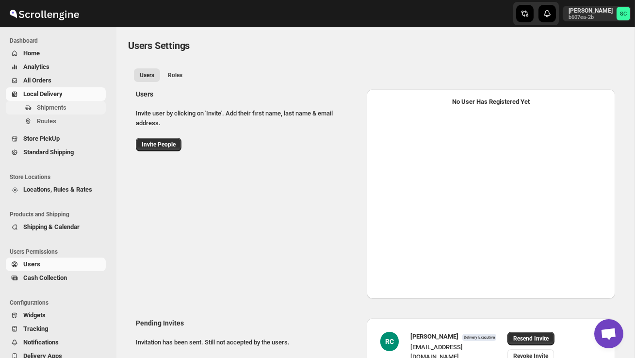
select select "637b767fbaab0276b10c91d5"
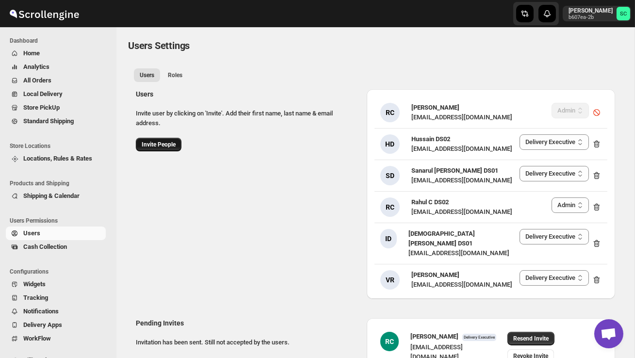
click at [162, 142] on span "Invite People" at bounding box center [159, 145] width 34 height 8
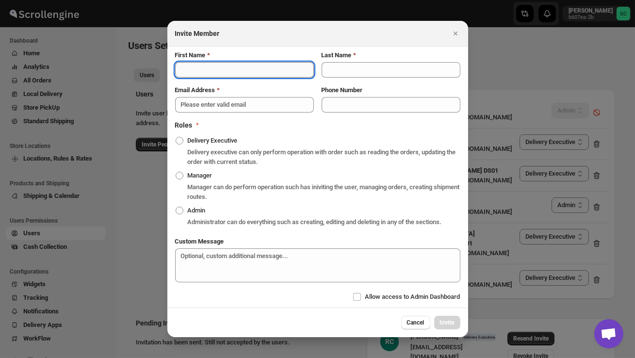
click at [209, 66] on input "First Name" at bounding box center [244, 70] width 139 height 16
type input "ALTAP"
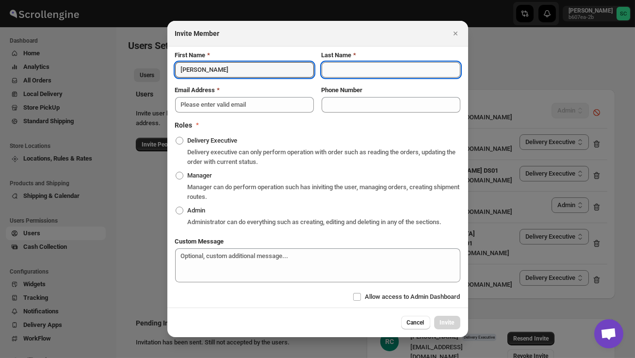
click at [343, 65] on input "Last Name" at bounding box center [391, 70] width 139 height 16
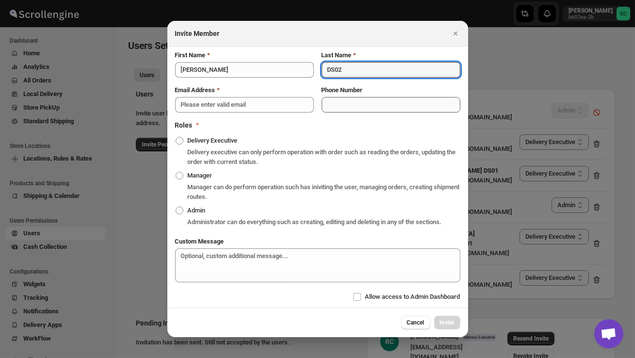
type input "DS02"
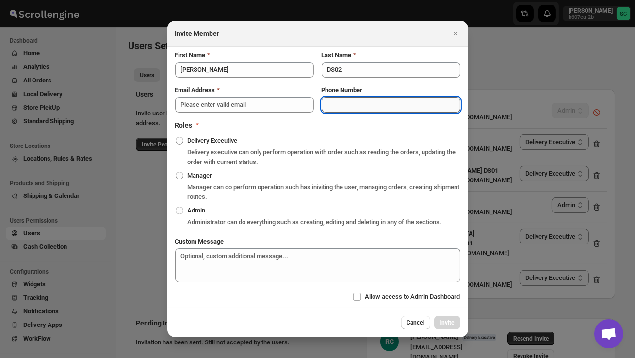
click at [346, 98] on input "Phone Number" at bounding box center [391, 105] width 139 height 16
type input "9206652270"
click at [177, 137] on span ":rbdh:" at bounding box center [180, 141] width 8 height 8
click at [176, 137] on input "Delivery Executive" at bounding box center [176, 137] width 0 height 0
radio input "true"
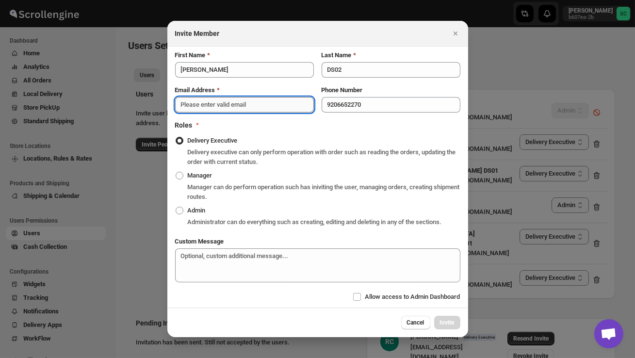
click at [210, 104] on input "Email Address" at bounding box center [244, 105] width 139 height 16
paste input "xaxiba6263@kwifa.com"
type input "xaxiba6263@kwifa.com"
click at [449, 327] on span "Invite" at bounding box center [447, 323] width 15 height 8
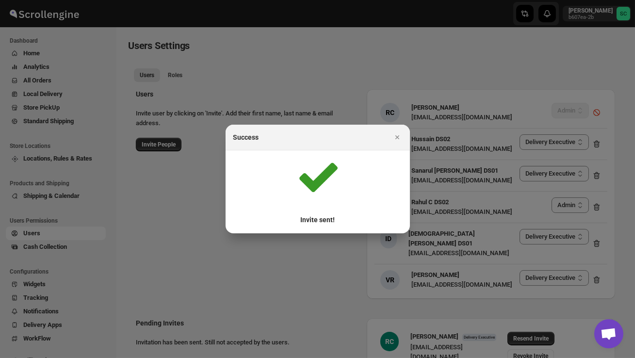
click at [398, 129] on div "Success" at bounding box center [318, 138] width 184 height 26
click at [399, 132] on button "Close" at bounding box center [398, 138] width 14 height 14
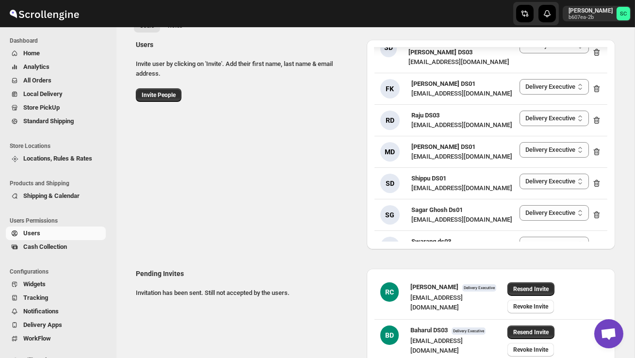
scroll to position [136, 0]
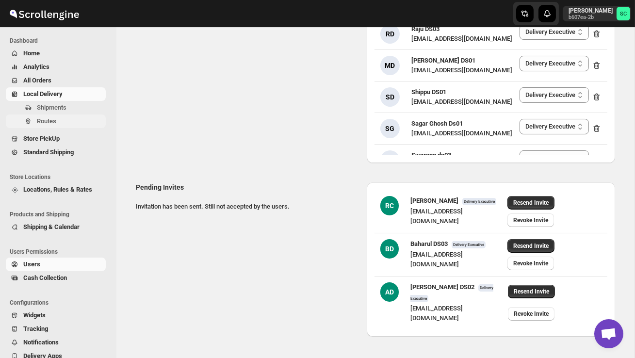
click at [60, 120] on span "Routes" at bounding box center [70, 121] width 67 height 10
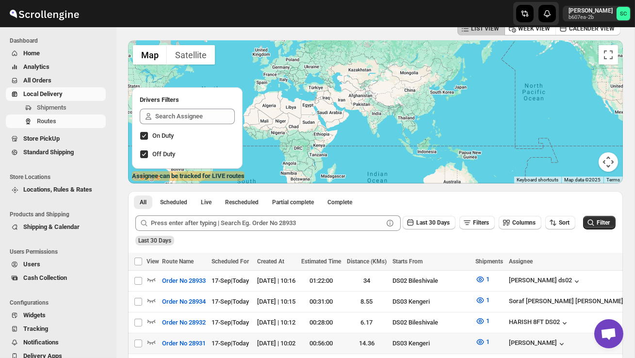
scroll to position [53, 0]
click at [77, 107] on span "Shipments" at bounding box center [70, 108] width 67 height 10
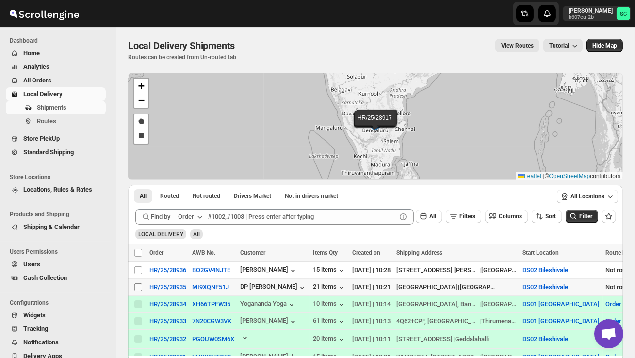
click at [140, 286] on input "Select shipment" at bounding box center [138, 287] width 8 height 8
checkbox input "true"
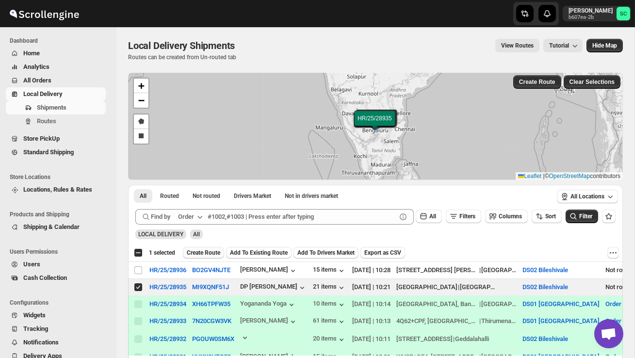
click at [213, 249] on button "Create Route" at bounding box center [203, 253] width 41 height 12
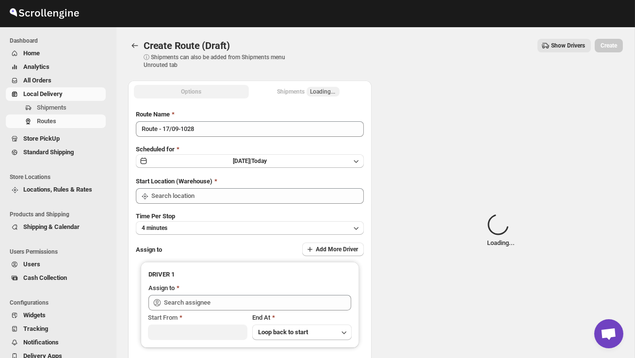
type input "DS02 Bileshivale"
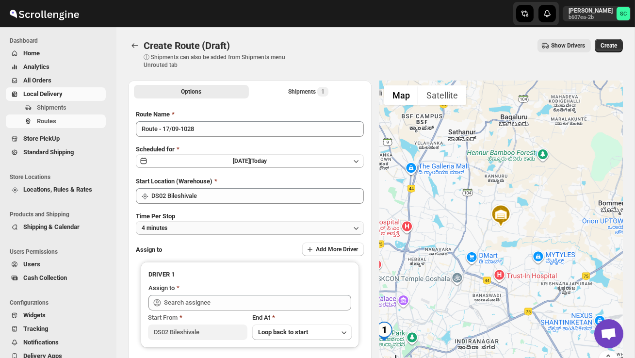
click at [208, 221] on button "4 minutes" at bounding box center [250, 228] width 228 height 14
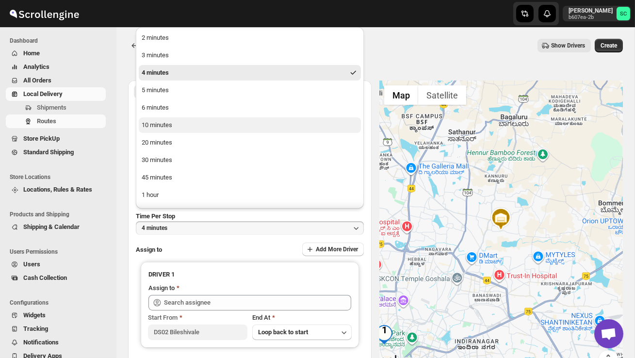
click at [175, 131] on button "10 minutes" at bounding box center [250, 125] width 222 height 16
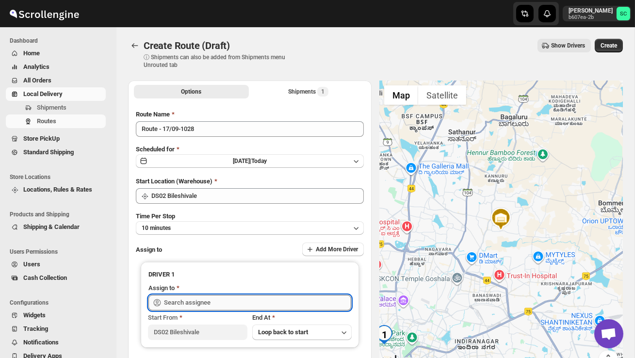
click at [205, 307] on input "text" at bounding box center [257, 303] width 187 height 16
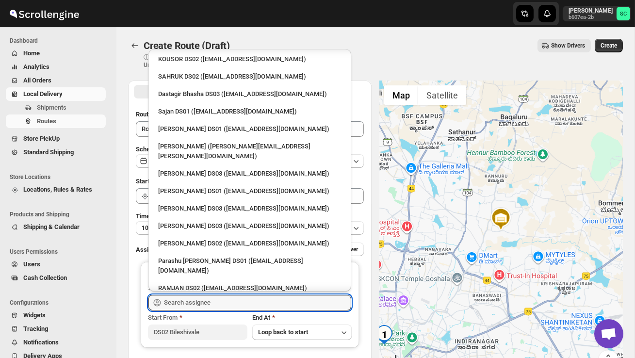
scroll to position [864, 0]
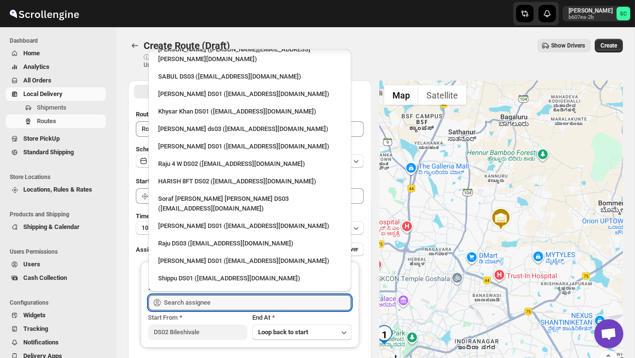
click at [216, 344] on div "[PERSON_NAME] DS02 ([EMAIL_ADDRESS][DOMAIN_NAME])" at bounding box center [249, 349] width 183 height 10
type input "[PERSON_NAME] DS02 ([EMAIL_ADDRESS][DOMAIN_NAME])"
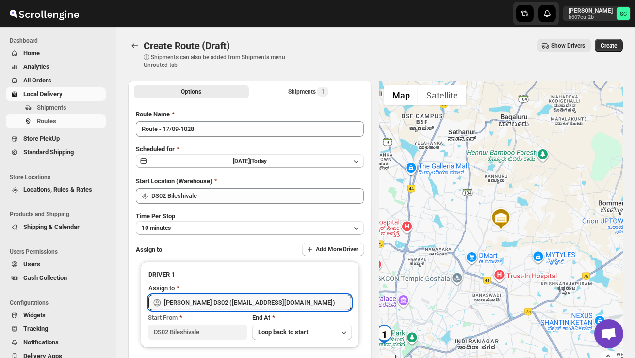
click at [606, 48] on span "Create" at bounding box center [609, 46] width 17 height 8
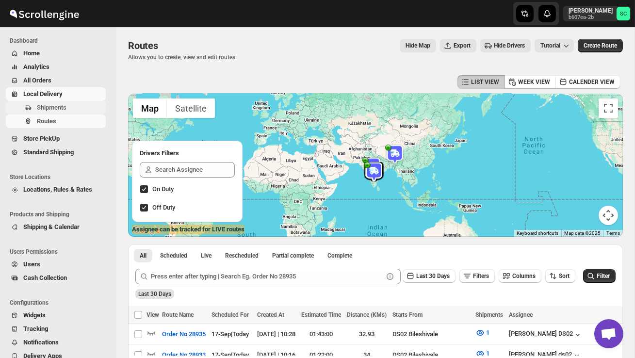
click at [67, 102] on button "Shipments" at bounding box center [56, 108] width 100 height 14
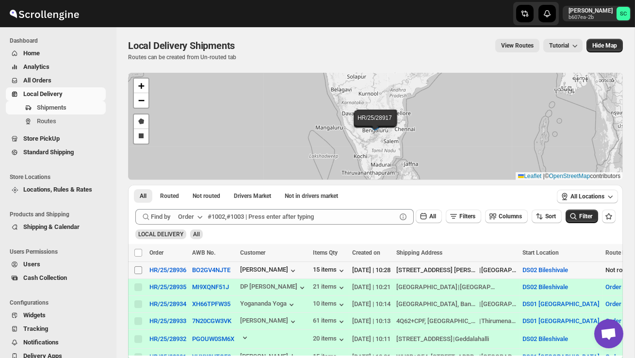
click at [138, 274] on span at bounding box center [138, 270] width 9 height 9
click at [138, 274] on input "Select shipment" at bounding box center [138, 270] width 8 height 8
click at [138, 271] on input "Select shipment" at bounding box center [138, 270] width 8 height 8
checkbox input "true"
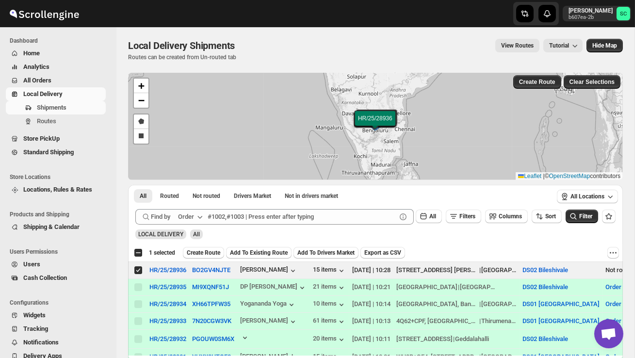
click at [197, 250] on span "Create Route" at bounding box center [203, 253] width 33 height 8
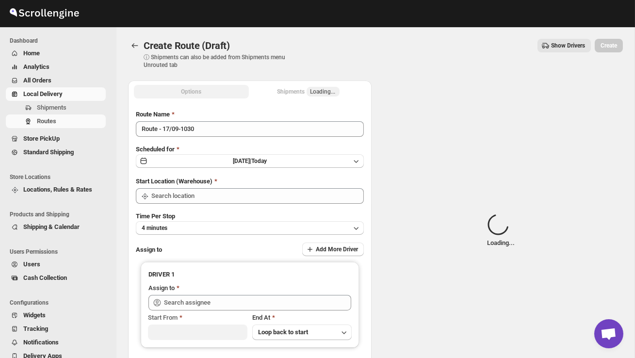
type input "DS02 Bileshivale"
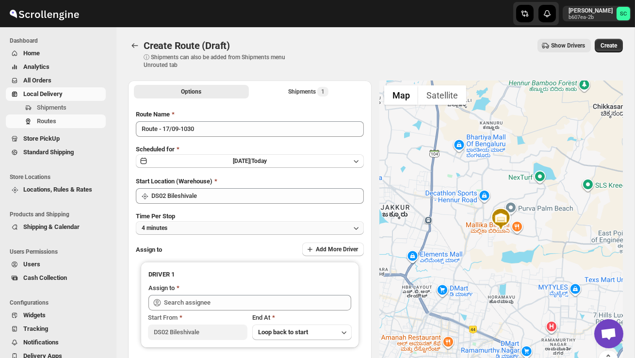
click at [214, 226] on button "4 minutes" at bounding box center [250, 228] width 228 height 14
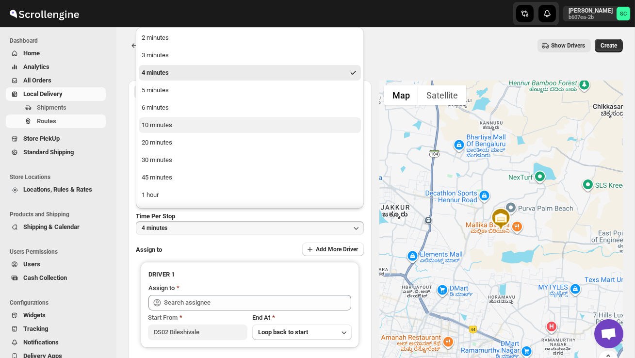
click at [184, 128] on button "10 minutes" at bounding box center [250, 125] width 222 height 16
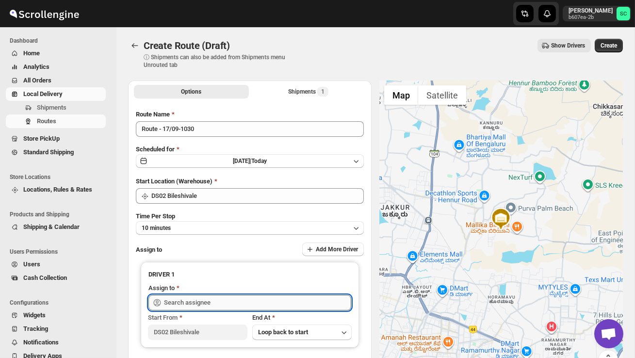
click at [208, 306] on input "text" at bounding box center [257, 303] width 187 height 16
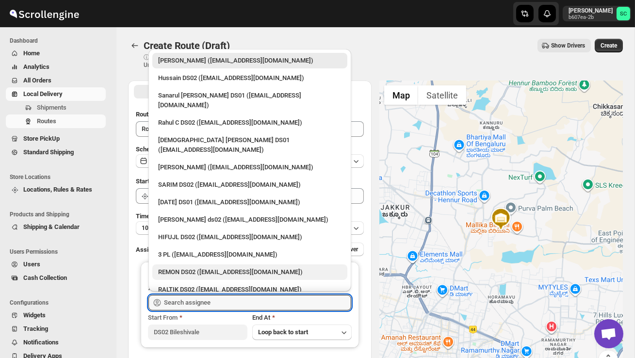
click at [206, 267] on div "REMON DS02 ([EMAIL_ADDRESS][DOMAIN_NAME])" at bounding box center [249, 272] width 183 height 10
type input "REMON DS02 ([EMAIL_ADDRESS][DOMAIN_NAME])"
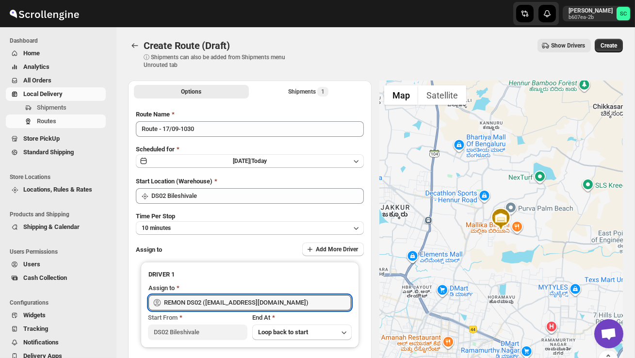
click at [604, 46] on span "Create" at bounding box center [609, 46] width 17 height 8
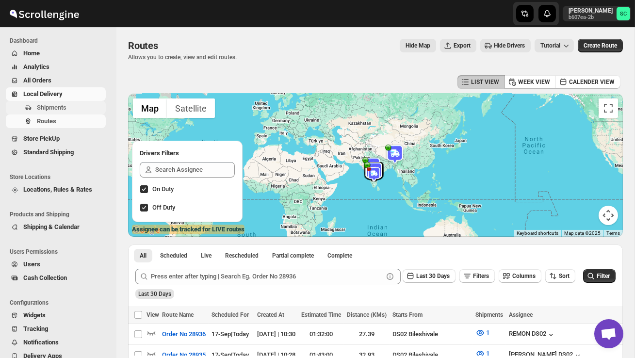
click at [54, 107] on span "Shipments" at bounding box center [52, 107] width 30 height 7
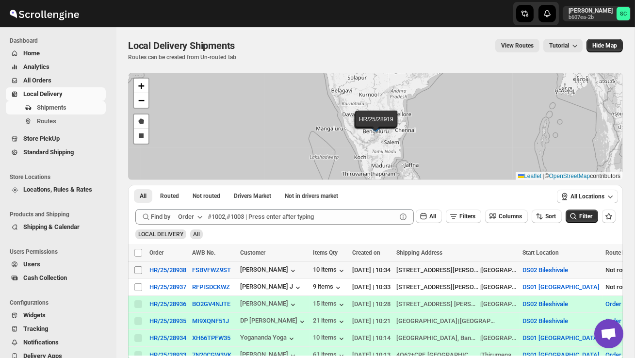
click at [141, 271] on input "Select shipment" at bounding box center [138, 270] width 8 height 8
checkbox input "true"
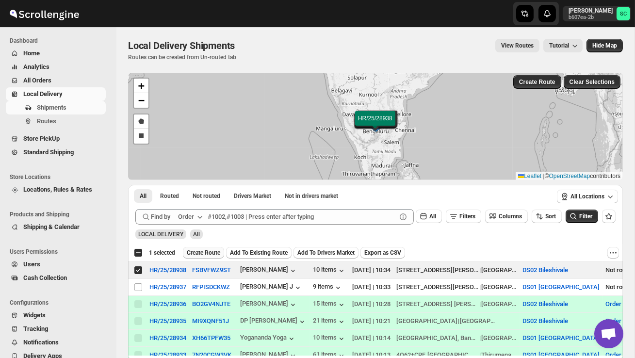
click at [202, 255] on span "Create Route" at bounding box center [203, 253] width 33 height 8
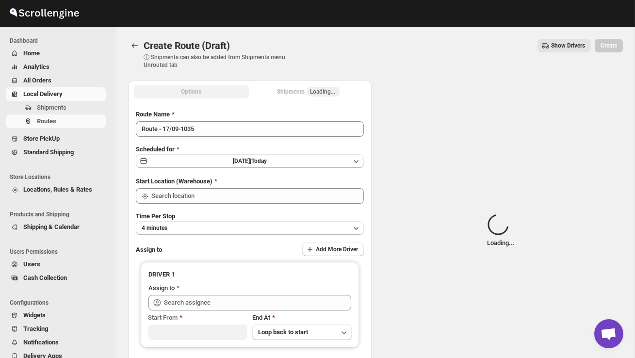
type input "DS02 Bileshivale"
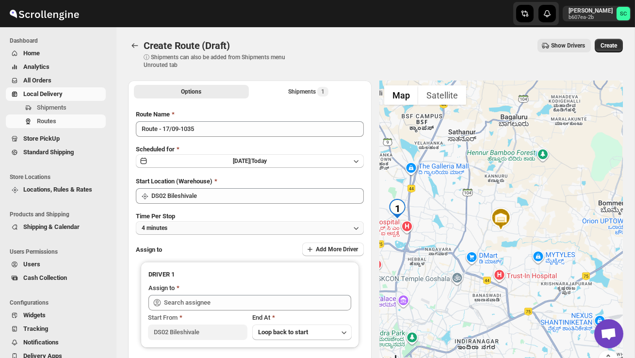
click at [206, 230] on button "4 minutes" at bounding box center [250, 228] width 228 height 14
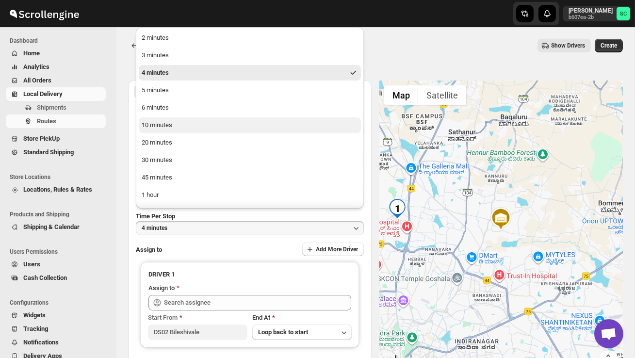
click at [182, 120] on button "10 minutes" at bounding box center [250, 125] width 222 height 16
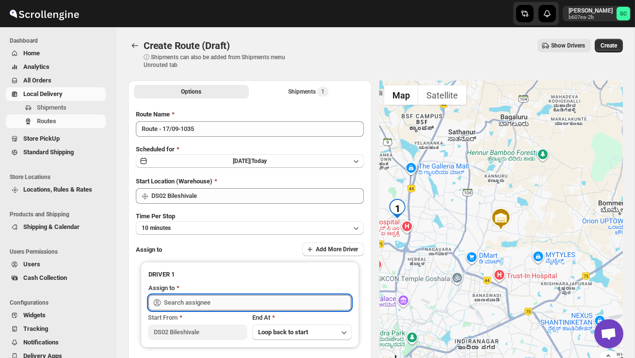
click at [203, 303] on input "text" at bounding box center [257, 303] width 187 height 16
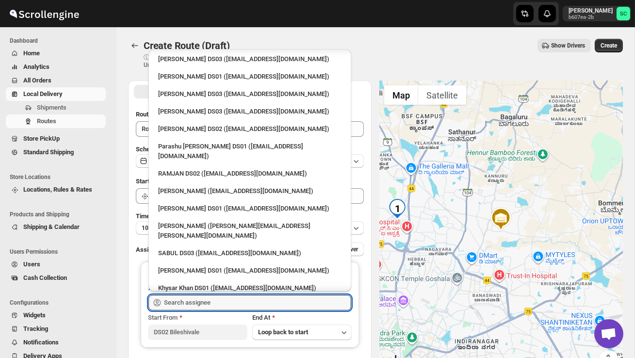
scroll to position [662, 0]
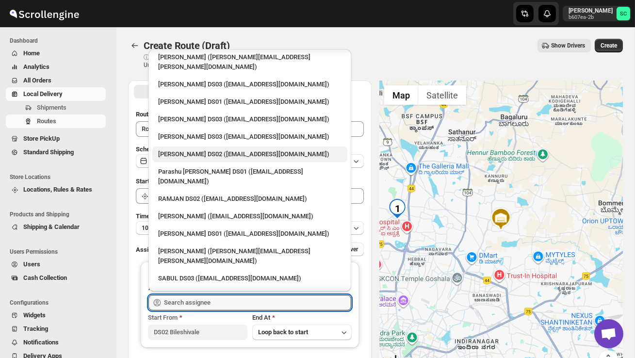
click at [204, 150] on div "[PERSON_NAME] DS02 ([EMAIL_ADDRESS][DOMAIN_NAME])" at bounding box center [249, 155] width 183 height 10
type input "[PERSON_NAME] DS02 ([EMAIL_ADDRESS][DOMAIN_NAME])"
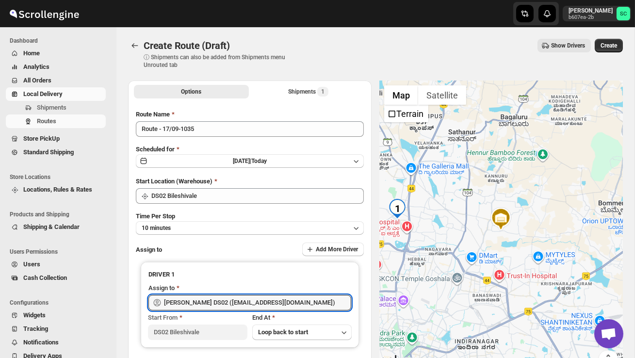
click at [610, 40] on button "Create" at bounding box center [609, 46] width 28 height 14
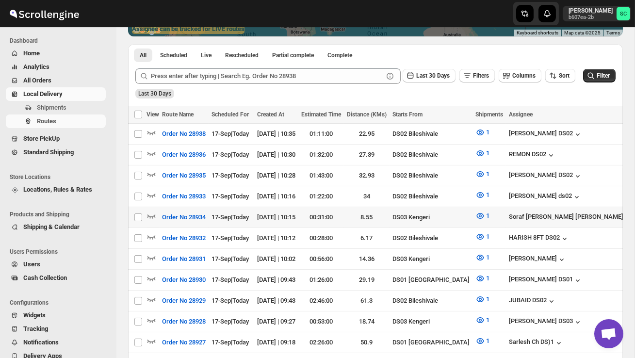
scroll to position [203, 0]
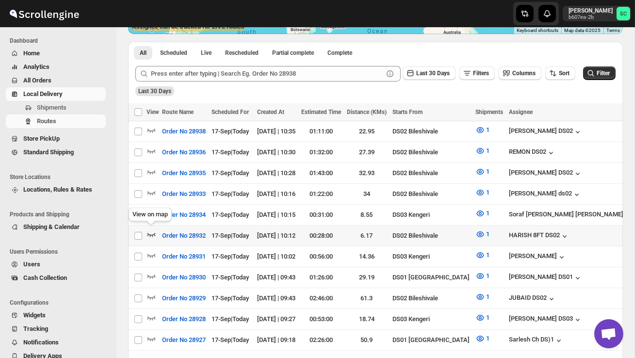
click at [151, 230] on icon "button" at bounding box center [152, 235] width 10 height 10
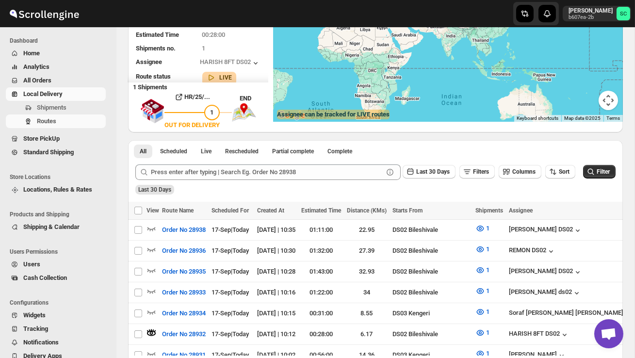
scroll to position [0, 0]
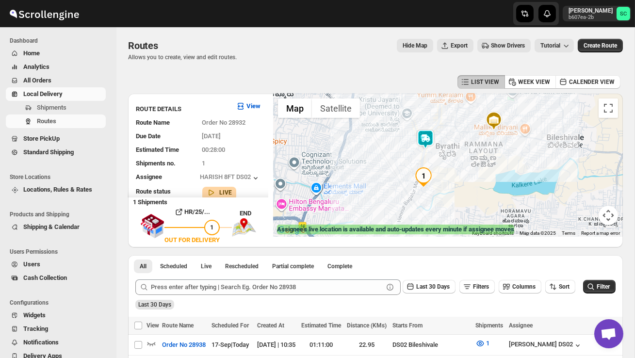
click at [427, 138] on img at bounding box center [425, 139] width 19 height 19
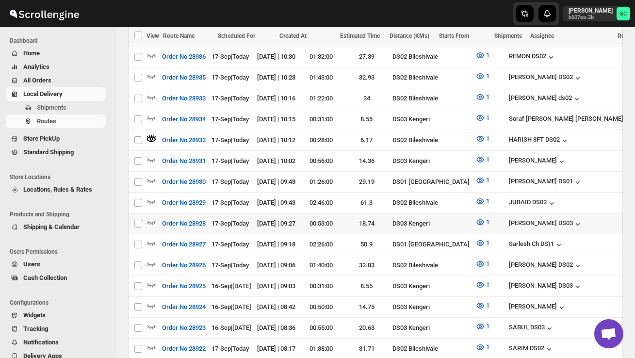
scroll to position [311, 0]
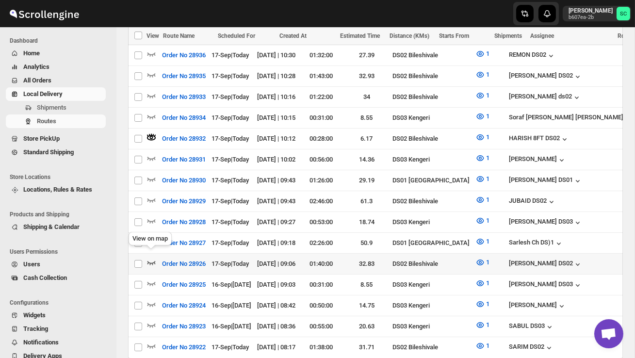
click at [154, 258] on icon "button" at bounding box center [152, 263] width 10 height 10
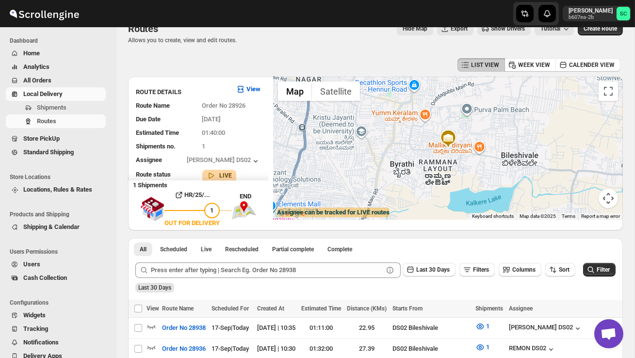
scroll to position [0, 0]
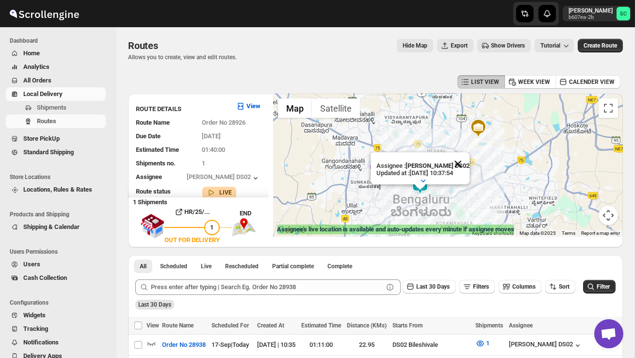
click at [460, 164] on button "Close" at bounding box center [458, 163] width 23 height 23
click at [451, 191] on div at bounding box center [448, 165] width 350 height 143
click at [451, 192] on div at bounding box center [448, 165] width 350 height 143
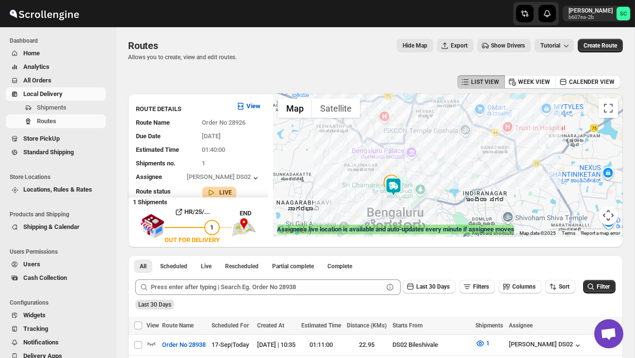
click at [423, 197] on div at bounding box center [448, 165] width 350 height 143
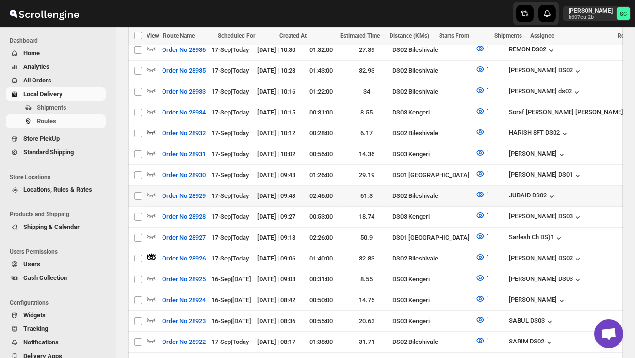
scroll to position [307, 0]
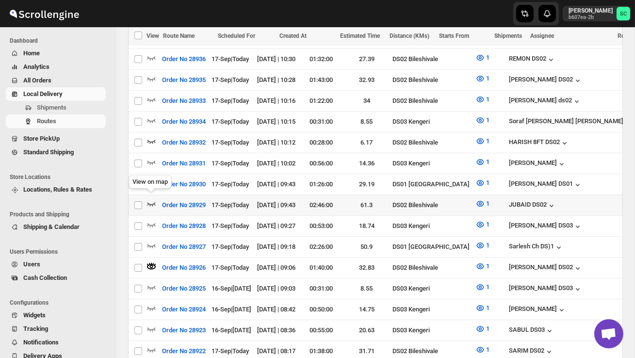
click at [149, 202] on icon "button" at bounding box center [152, 204] width 8 height 4
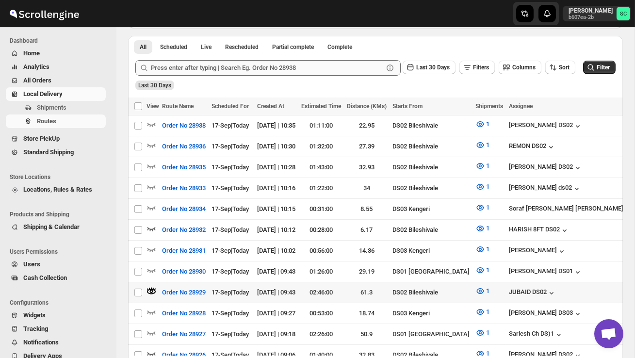
scroll to position [220, 0]
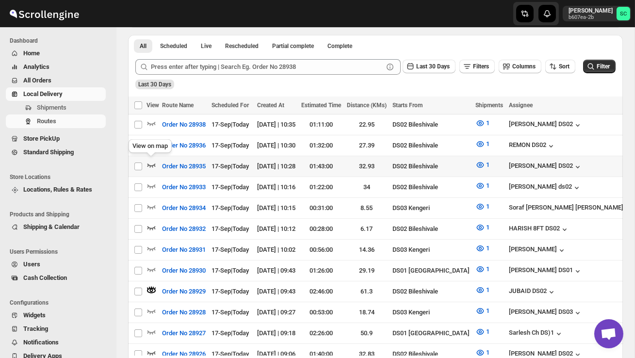
click at [153, 165] on icon "button" at bounding box center [152, 165] width 10 height 10
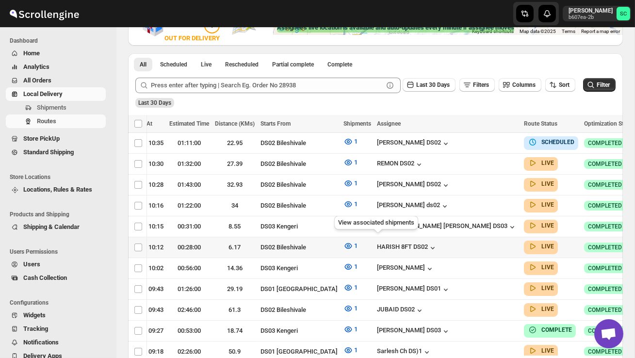
scroll to position [0, 145]
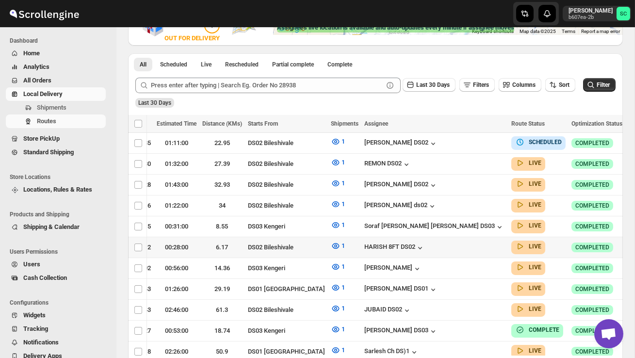
click at [631, 242] on icon "button" at bounding box center [636, 247] width 10 height 10
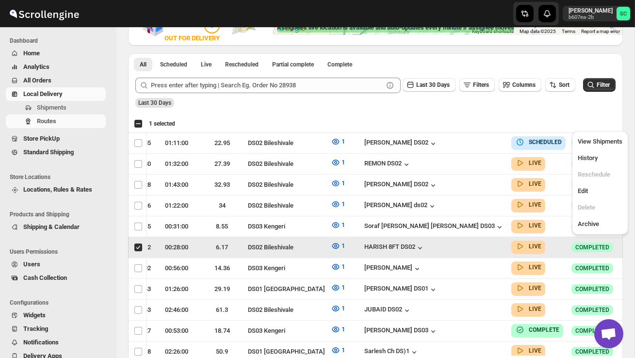
scroll to position [0, 0]
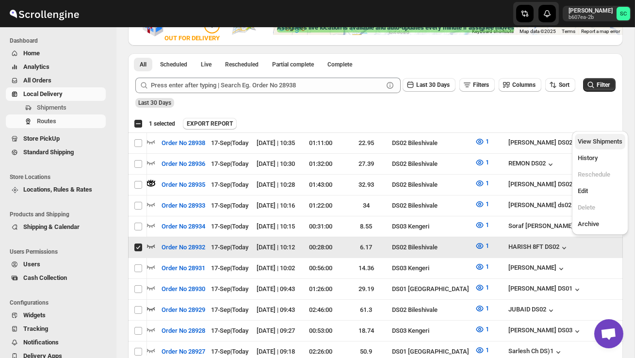
click at [599, 143] on span "View Shipments" at bounding box center [600, 141] width 45 height 7
checkbox input "false"
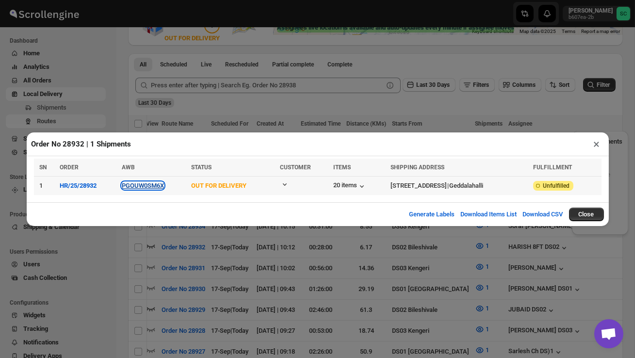
click at [147, 183] on button "PGOUW0SM6X" at bounding box center [143, 185] width 42 height 7
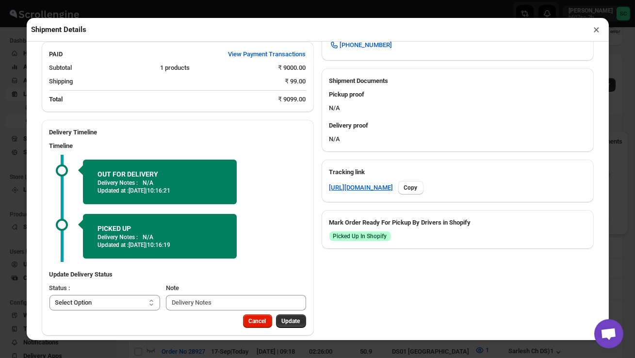
scroll to position [379, 0]
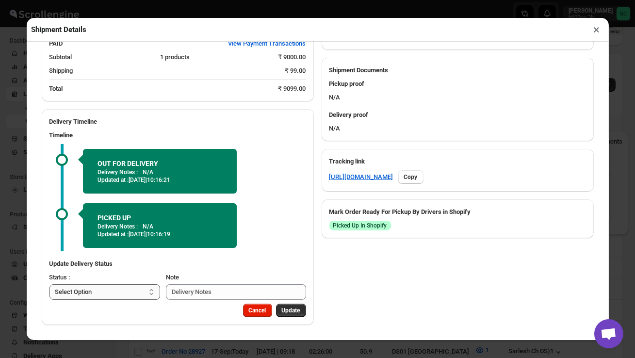
click at [118, 289] on select "Select Option PICKED UP OUT FOR DELIVERY RESCHEDULE DELIVERED CANCELLED" at bounding box center [105, 292] width 111 height 16
select select "DELIVERED"
click at [293, 309] on span "Update" at bounding box center [291, 311] width 18 height 8
select select
click at [598, 29] on button "×" at bounding box center [597, 30] width 14 height 14
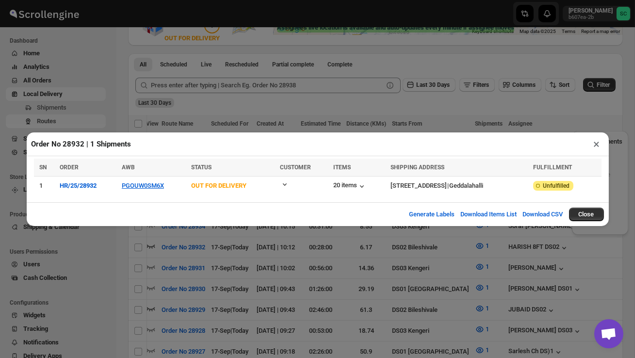
click at [597, 142] on button "×" at bounding box center [597, 144] width 14 height 14
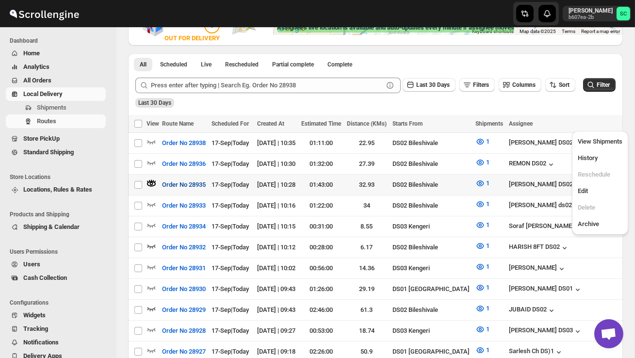
scroll to position [0, 0]
click at [152, 160] on icon "button" at bounding box center [152, 163] width 10 height 10
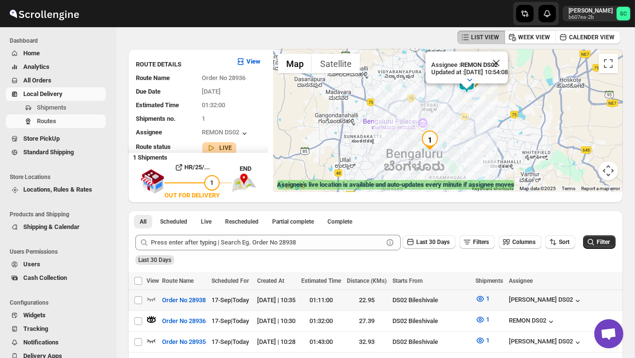
scroll to position [47, 0]
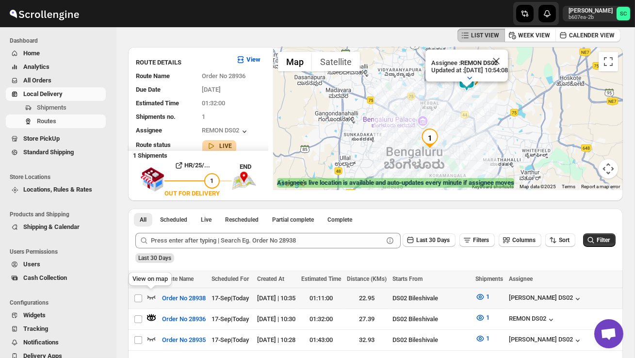
click at [154, 294] on icon "button" at bounding box center [152, 297] width 10 height 10
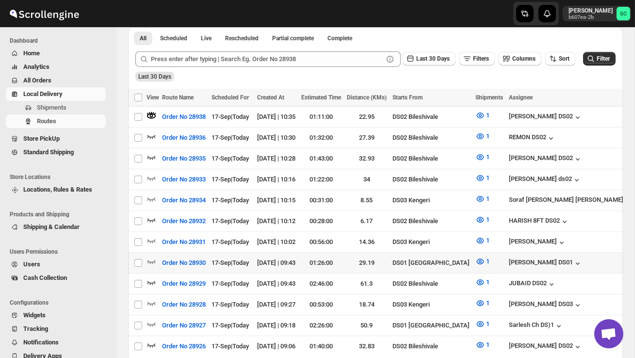
scroll to position [231, 0]
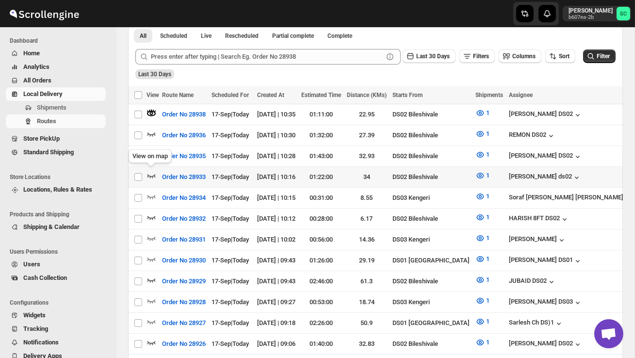
click at [150, 172] on icon "button" at bounding box center [152, 176] width 10 height 10
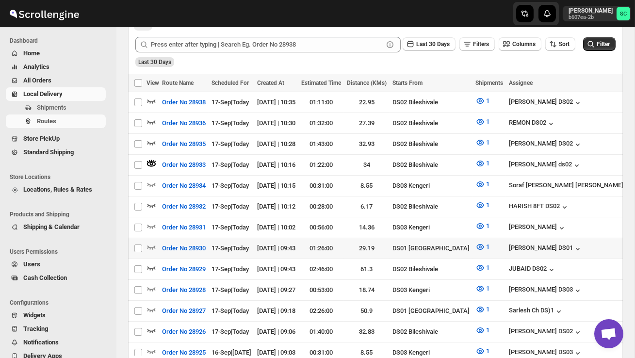
scroll to position [243, 0]
click at [150, 263] on icon "button" at bounding box center [152, 268] width 10 height 10
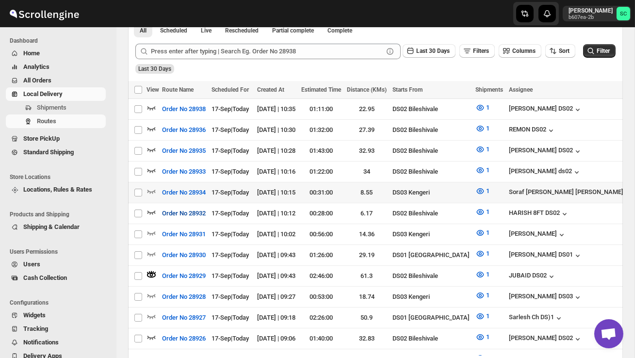
scroll to position [229, 0]
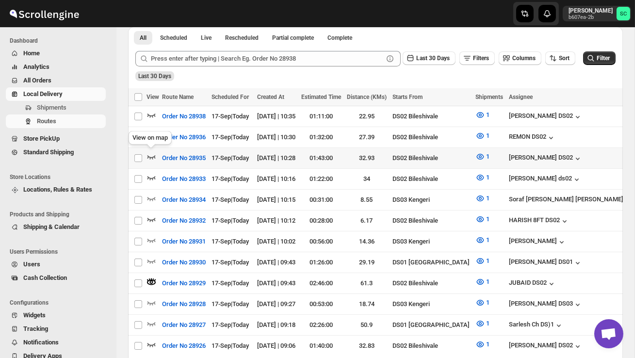
click at [151, 154] on icon "button" at bounding box center [152, 157] width 10 height 10
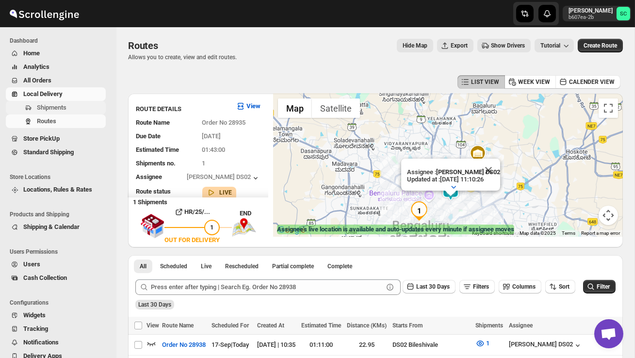
click at [71, 104] on span "Shipments" at bounding box center [70, 108] width 67 height 10
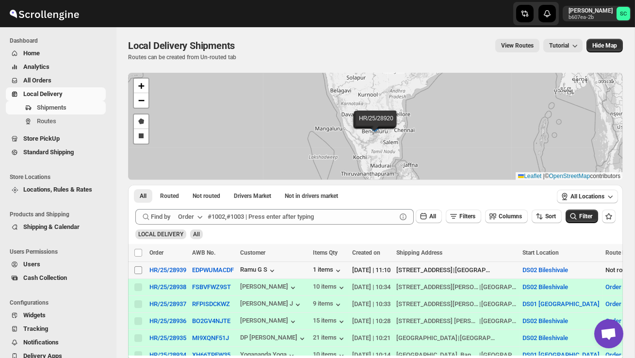
click at [137, 271] on input "Select shipment" at bounding box center [138, 270] width 8 height 8
checkbox input "true"
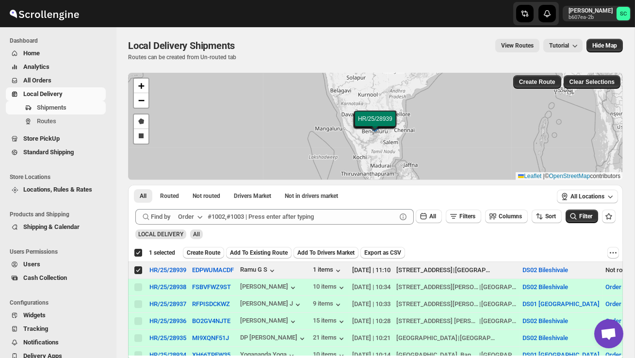
click at [205, 250] on span "Create Route" at bounding box center [203, 253] width 33 height 8
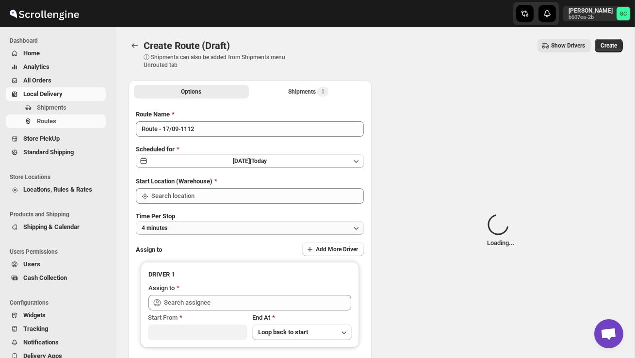
type input "DS02 Bileshivale"
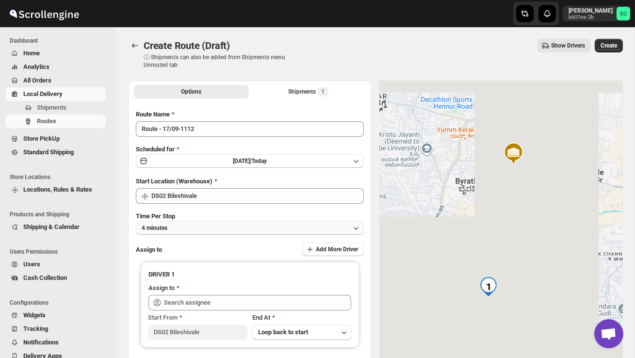
click at [241, 224] on button "4 minutes" at bounding box center [250, 228] width 228 height 14
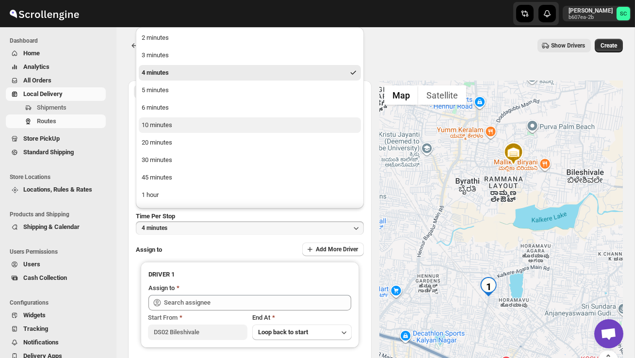
click at [206, 120] on button "10 minutes" at bounding box center [250, 125] width 222 height 16
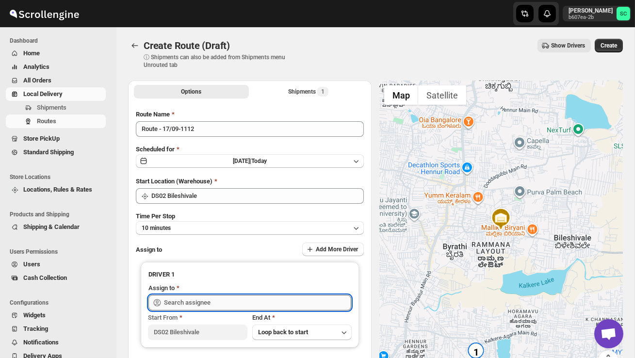
click at [208, 303] on input "text" at bounding box center [257, 303] width 187 height 16
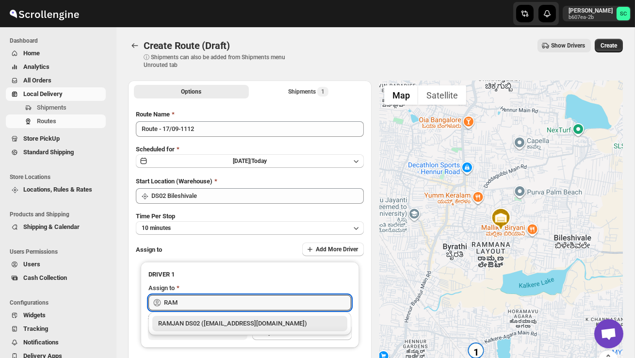
click at [228, 326] on div "RAMJAN DS02 ([EMAIL_ADDRESS][DOMAIN_NAME])" at bounding box center [249, 324] width 183 height 10
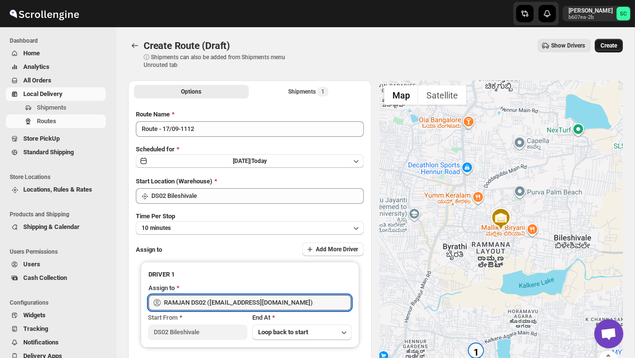
type input "RAMJAN DS02 ([EMAIL_ADDRESS][DOMAIN_NAME])"
click at [609, 45] on span "Create" at bounding box center [609, 46] width 17 height 8
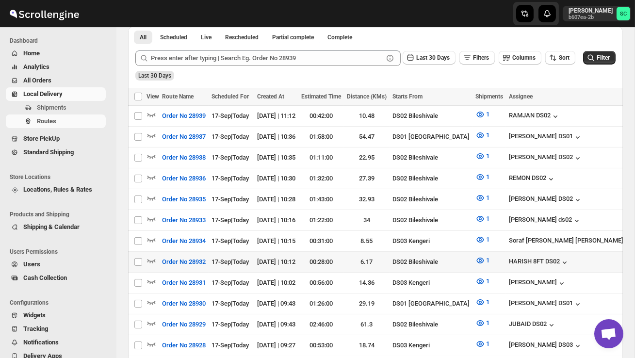
scroll to position [213, 0]
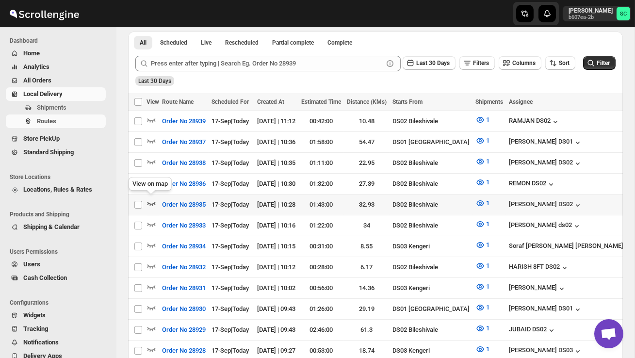
click at [152, 204] on icon "button" at bounding box center [152, 204] width 10 height 10
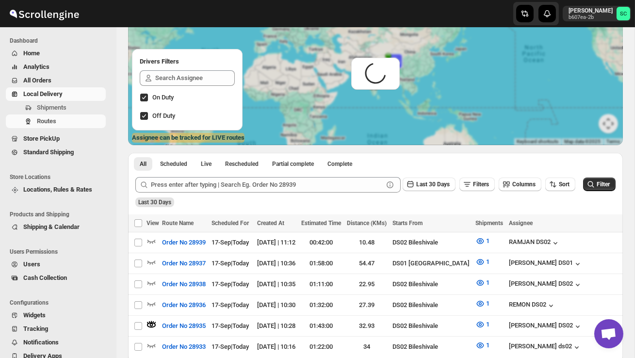
scroll to position [0, 0]
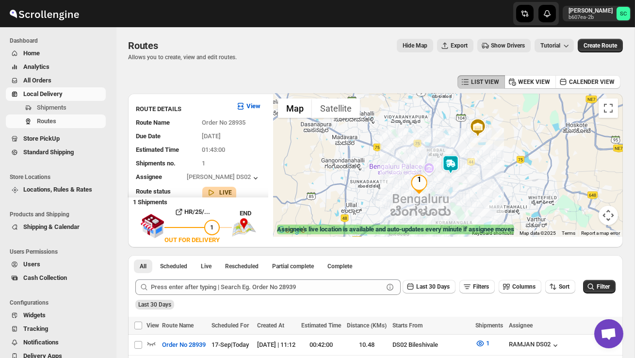
click at [452, 161] on img at bounding box center [450, 164] width 19 height 19
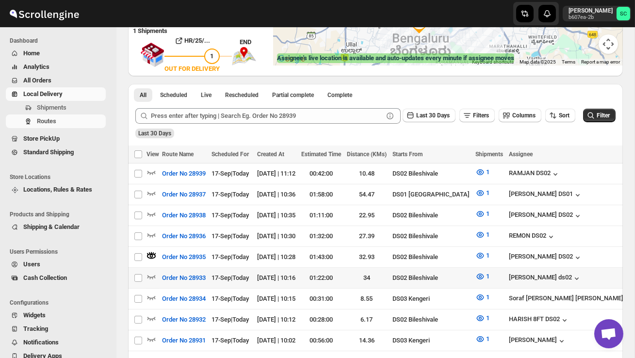
scroll to position [174, 0]
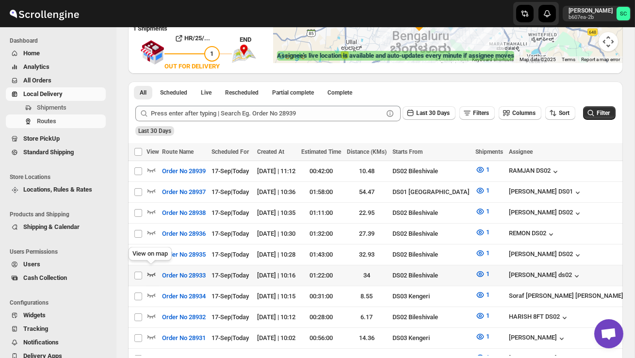
click at [149, 269] on icon "button" at bounding box center [152, 274] width 10 height 10
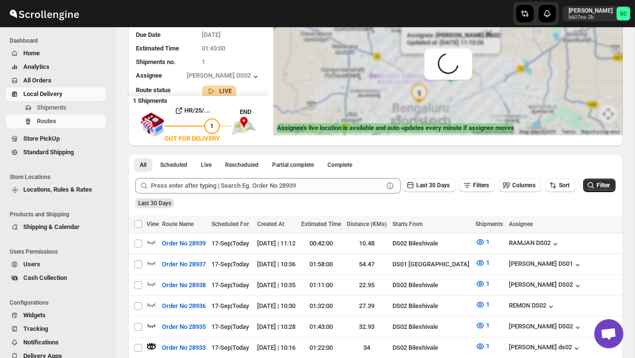
scroll to position [0, 0]
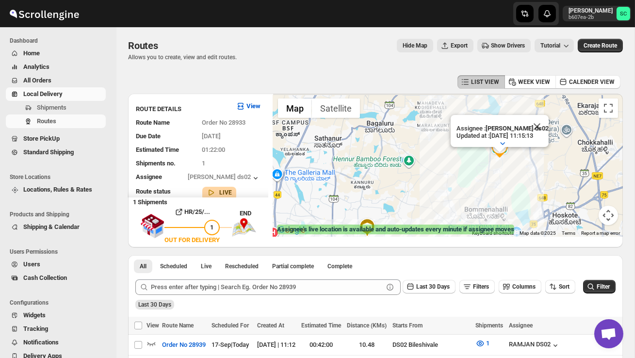
drag, startPoint x: 461, startPoint y: 132, endPoint x: 434, endPoint y: 172, distance: 47.7
click at [434, 174] on div "Assignee : Rashidul ds02 Updated at : 17/09/2025, 11:15:13 Duty mode Enabled Ba…" at bounding box center [448, 165] width 350 height 143
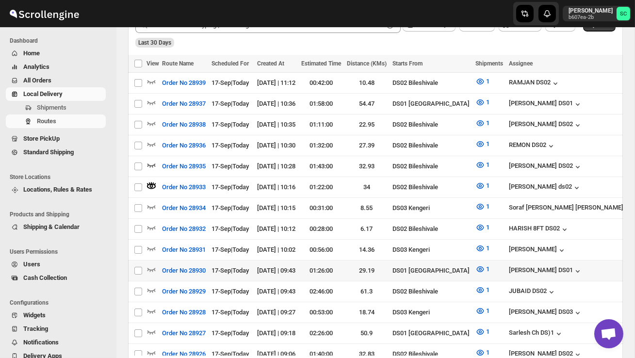
scroll to position [257, 0]
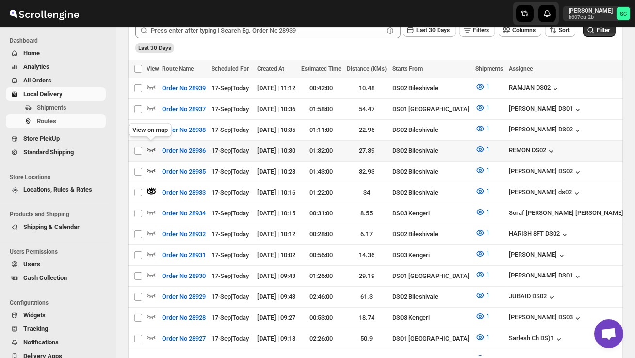
click at [152, 145] on icon "button" at bounding box center [152, 150] width 10 height 10
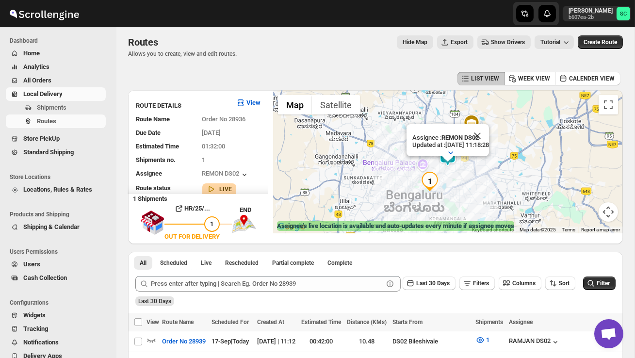
scroll to position [0, 0]
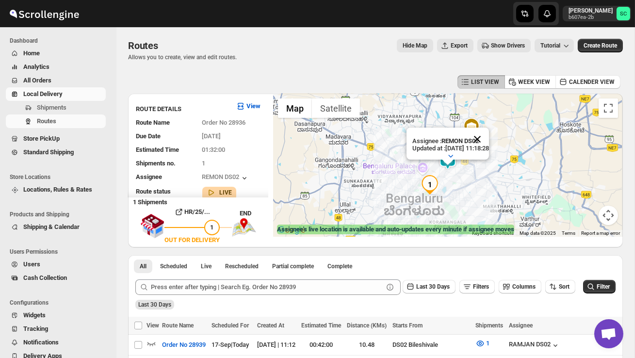
click at [489, 136] on button "Close" at bounding box center [477, 139] width 23 height 23
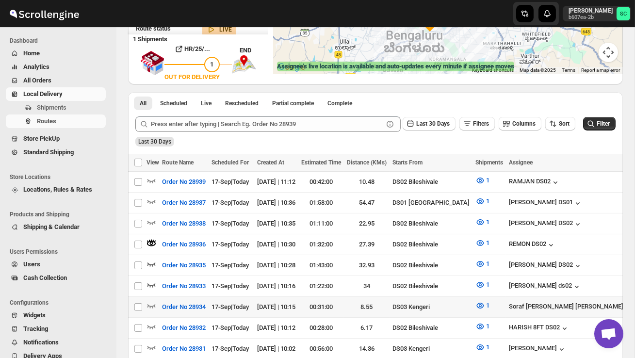
scroll to position [165, 0]
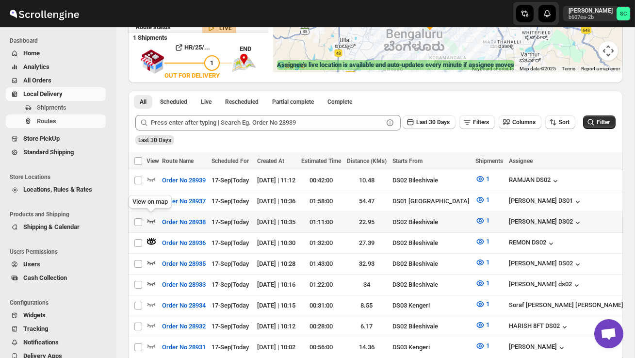
click at [150, 218] on icon "button" at bounding box center [152, 221] width 10 height 10
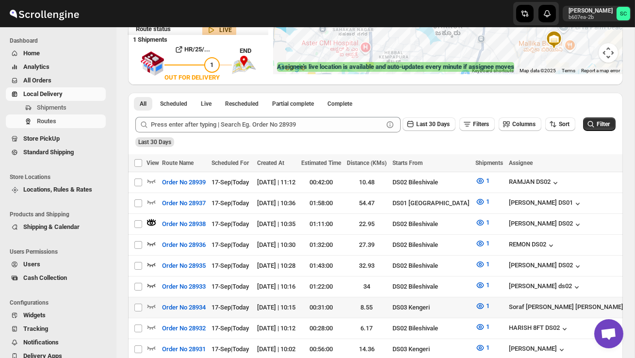
scroll to position [164, 0]
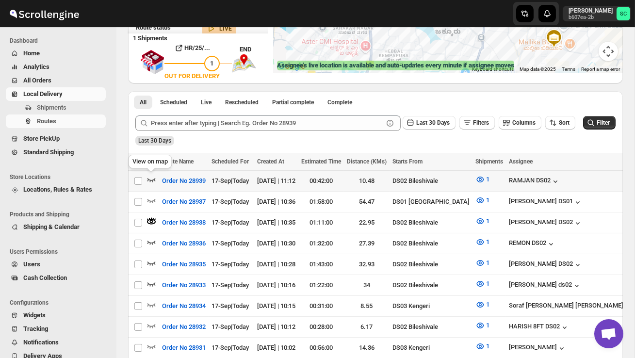
click at [153, 177] on icon "button" at bounding box center [152, 180] width 10 height 10
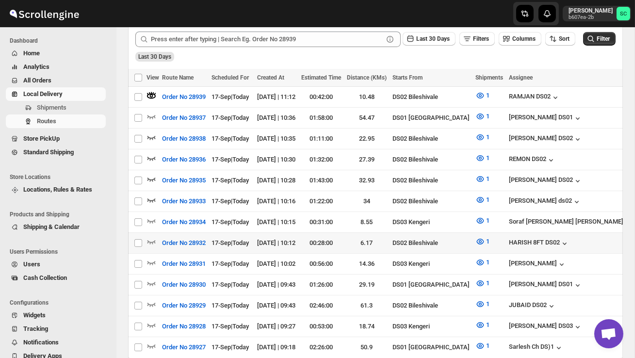
scroll to position [249, 0]
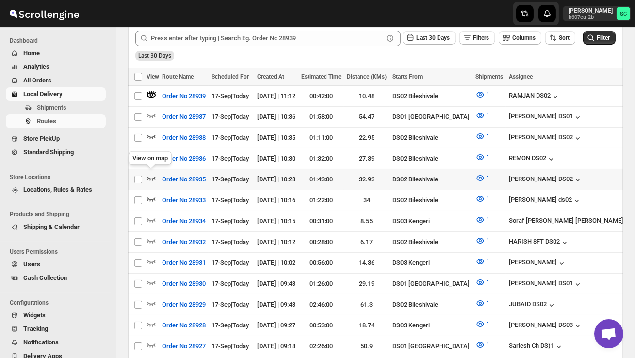
click at [151, 174] on icon "button" at bounding box center [152, 178] width 10 height 10
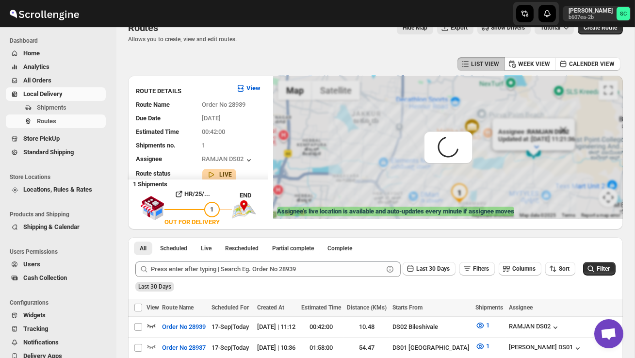
scroll to position [0, 0]
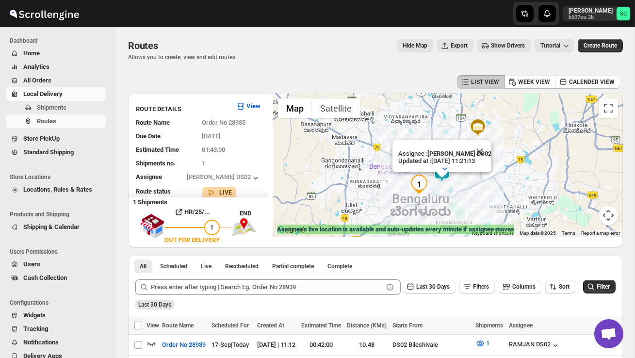
click at [459, 187] on div "Assignee : ALTAP DS02 Updated at : 17/09/2025, 11:21:13 Duty mode Enabled Batte…" at bounding box center [448, 165] width 350 height 143
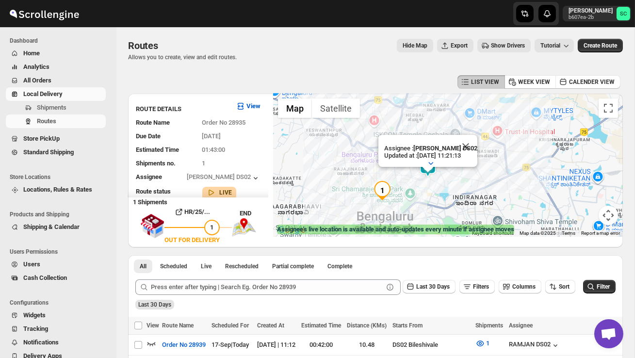
click at [431, 193] on div "Assignee : ALTAP DS02 Updated at : 17/09/2025, 11:21:13 Duty mode Enabled Batte…" at bounding box center [448, 165] width 350 height 143
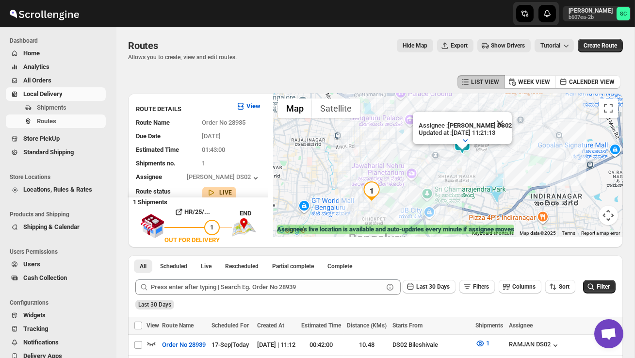
drag, startPoint x: 412, startPoint y: 191, endPoint x: 471, endPoint y: 173, distance: 61.4
click at [471, 173] on div "Assignee : ALTAP DS02 Updated at : 17/09/2025, 11:21:13 Duty mode Enabled Batte…" at bounding box center [448, 165] width 350 height 143
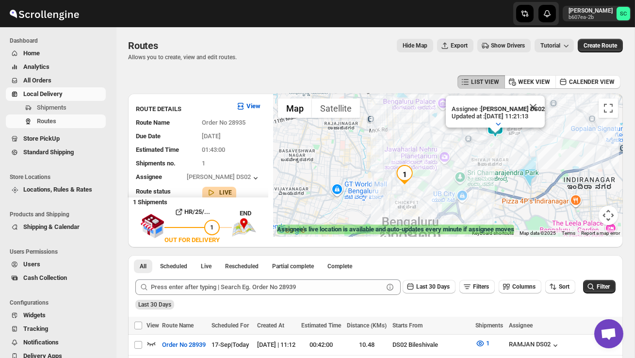
click at [447, 179] on div "Assignee : ALTAP DS02 Updated at : 17/09/2025, 11:21:13 Duty mode Enabled Batte…" at bounding box center [448, 165] width 350 height 143
click at [447, 180] on div "Assignee : ALTAP DS02 Updated at : 17/09/2025, 11:21:13 Duty mode Enabled Batte…" at bounding box center [448, 165] width 350 height 143
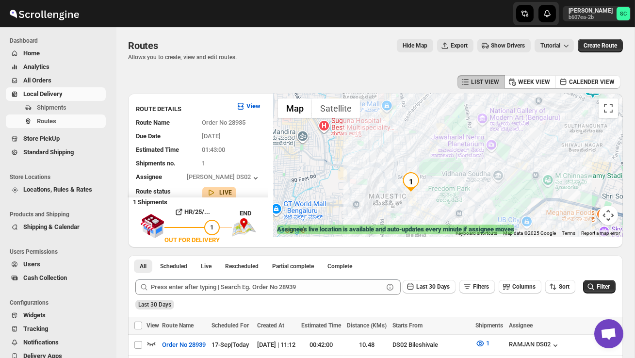
drag, startPoint x: 392, startPoint y: 193, endPoint x: 441, endPoint y: 196, distance: 48.6
click at [441, 196] on div "Assignee : ALTAP DS02 Updated at : 17/09/2025, 11:21:13 Duty mode Enabled Batte…" at bounding box center [448, 165] width 350 height 143
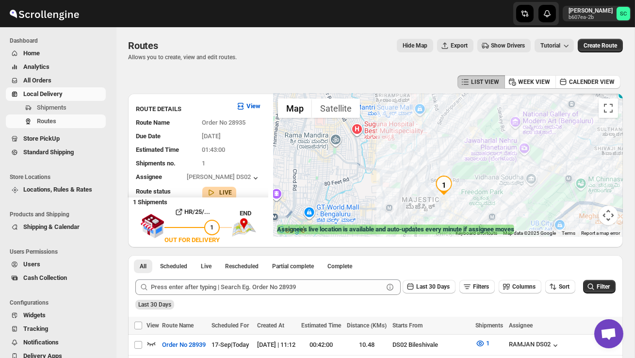
click at [447, 212] on div "Assignee : ALTAP DS02 Updated at : 17/09/2025, 11:21:13 Duty mode Enabled Batte…" at bounding box center [448, 165] width 350 height 143
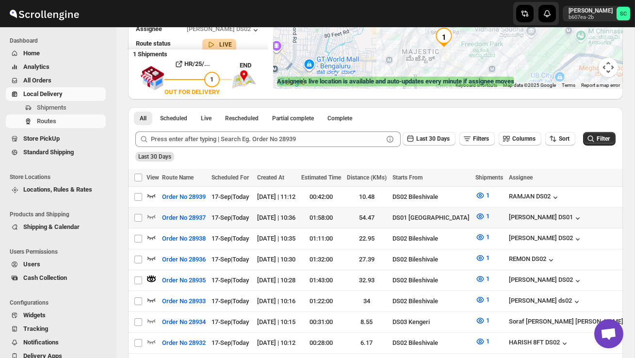
scroll to position [158, 0]
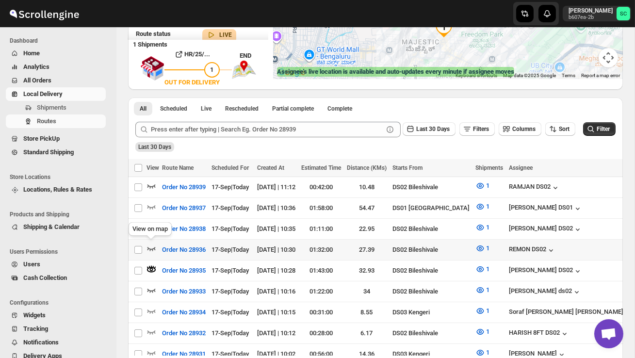
click at [152, 246] on icon "button" at bounding box center [152, 249] width 10 height 10
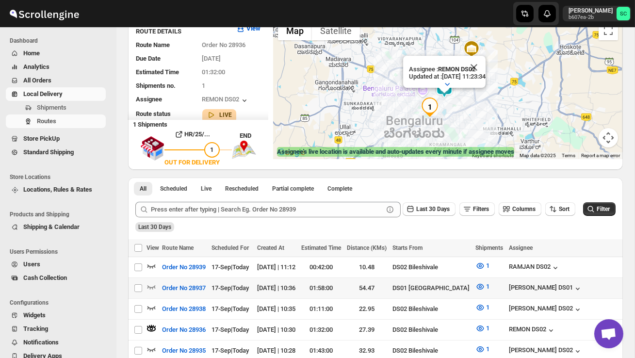
scroll to position [88, 0]
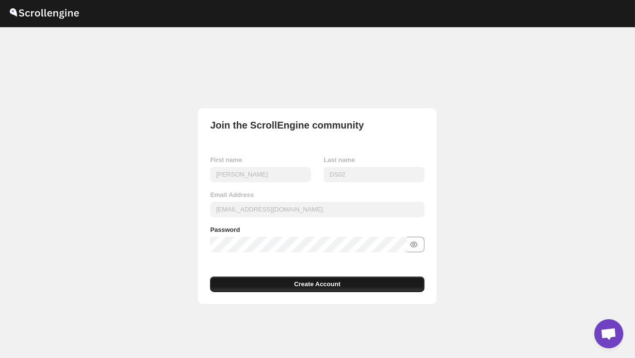
click at [267, 283] on button "Create Account" at bounding box center [317, 285] width 214 height 16
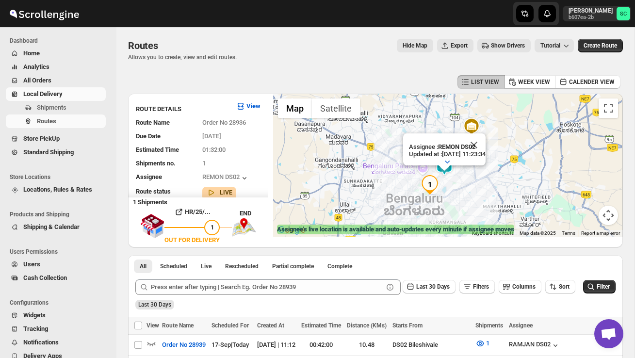
scroll to position [88, 0]
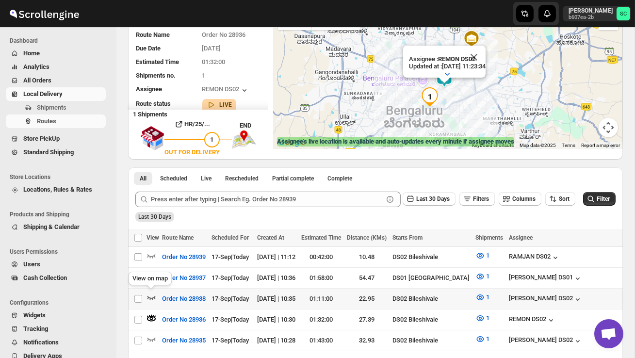
click at [151, 293] on icon "button" at bounding box center [152, 298] width 10 height 10
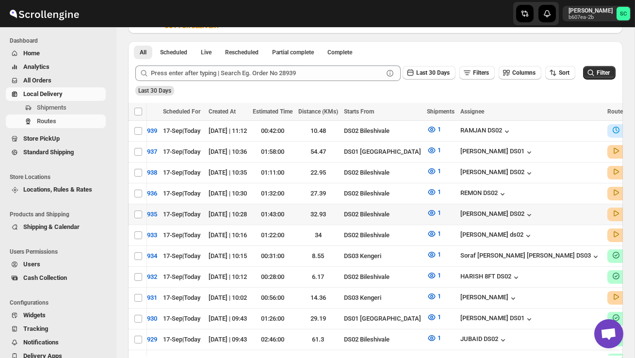
scroll to position [0, 145]
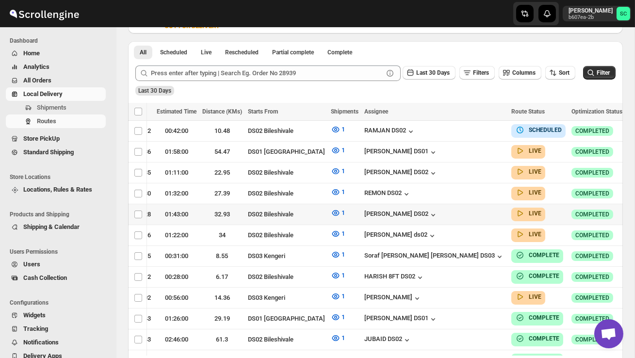
click at [631, 213] on icon "button" at bounding box center [636, 214] width 10 height 10
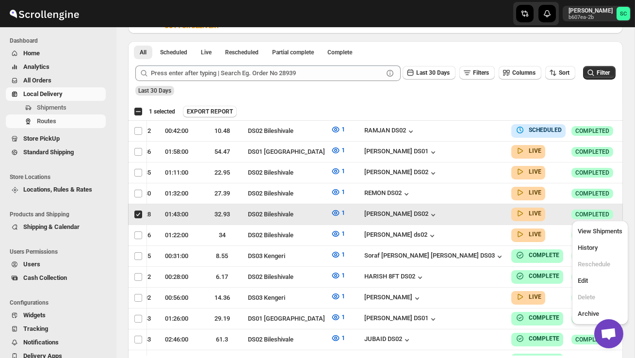
scroll to position [0, 0]
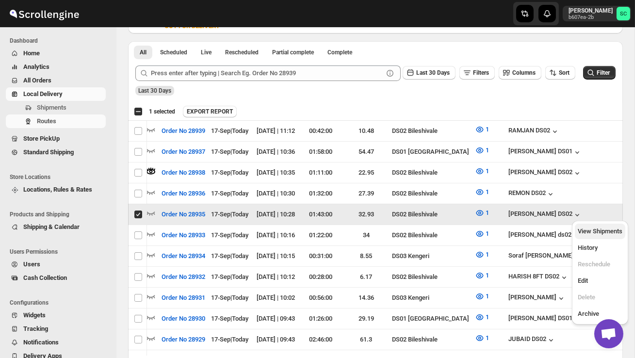
click at [604, 234] on span "View Shipments" at bounding box center [600, 231] width 45 height 7
checkbox input "false"
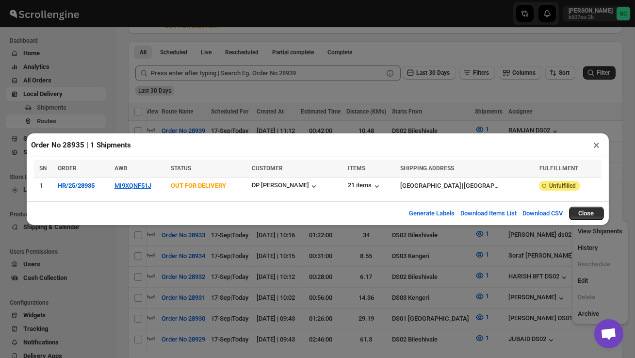
click at [139, 190] on td "MI9XQNF51J" at bounding box center [140, 185] width 56 height 17
click at [138, 185] on button "MI9XQNF51J" at bounding box center [133, 185] width 37 height 7
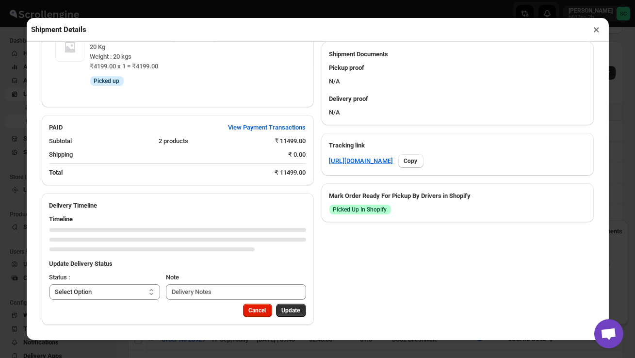
scroll to position [452, 0]
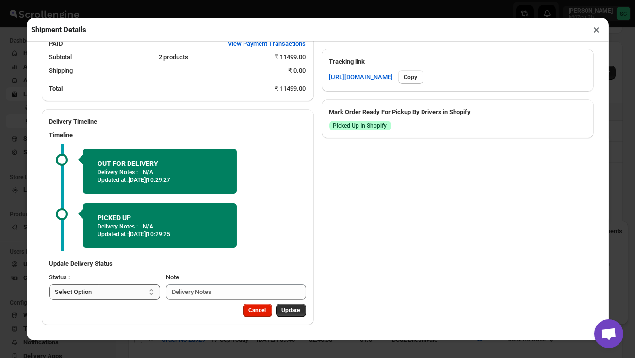
click at [133, 292] on select "Select Option PICKED UP OUT FOR DELIVERY RESCHEDULE DELIVERED CANCELLED" at bounding box center [105, 292] width 111 height 16
select select "DELIVERED"
click at [293, 310] on span "Update" at bounding box center [291, 311] width 18 height 8
select select
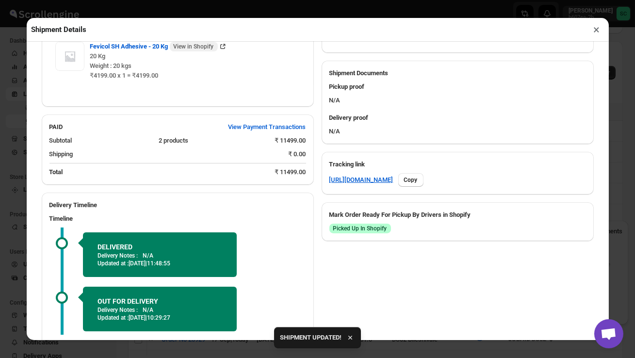
scroll to position [433, 0]
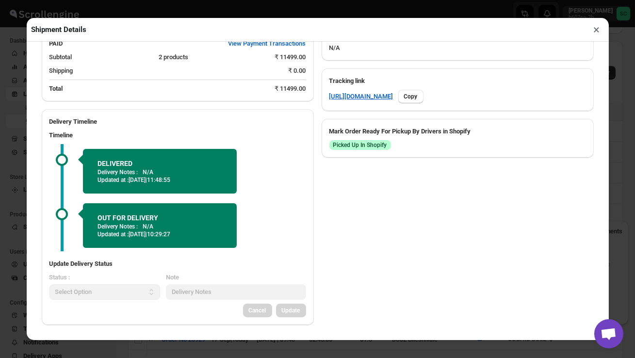
click at [598, 24] on button "×" at bounding box center [597, 30] width 14 height 14
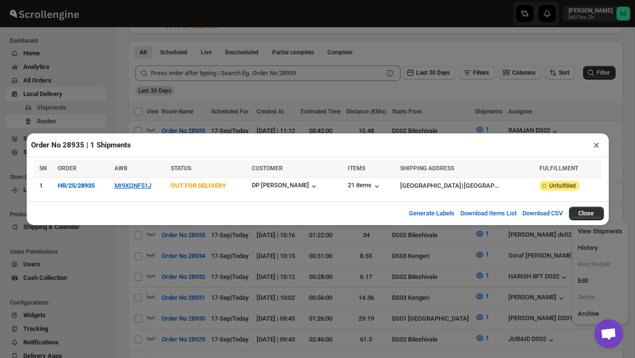
click at [596, 147] on button "×" at bounding box center [597, 145] width 14 height 14
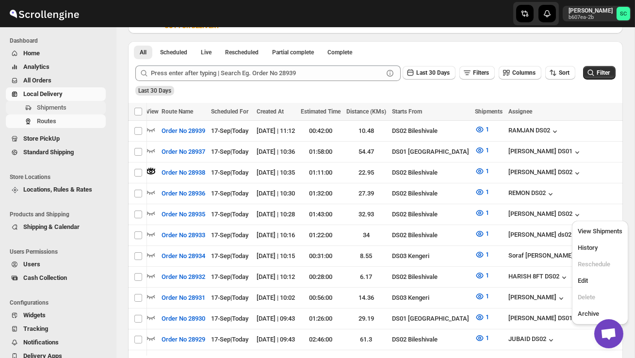
click at [82, 108] on span "Shipments" at bounding box center [70, 108] width 67 height 10
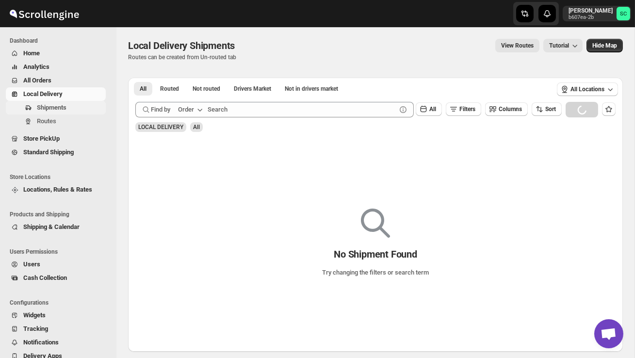
click at [80, 109] on span "Shipments" at bounding box center [70, 108] width 67 height 10
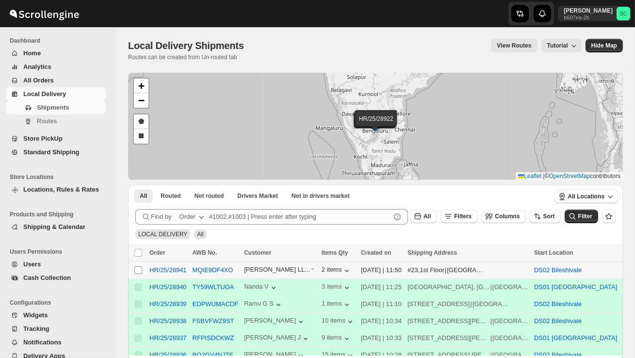
click at [138, 270] on input "Select shipment" at bounding box center [138, 270] width 8 height 8
checkbox input "true"
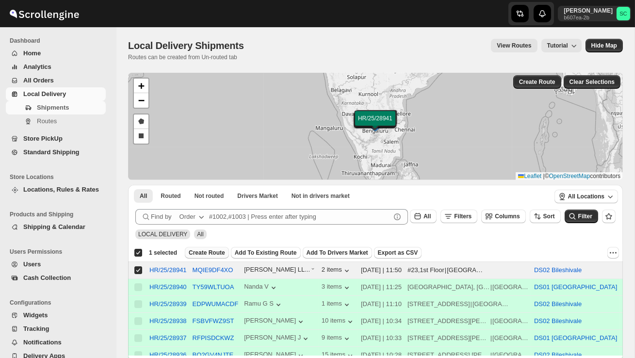
click at [215, 251] on span "Create Route" at bounding box center [207, 253] width 36 height 8
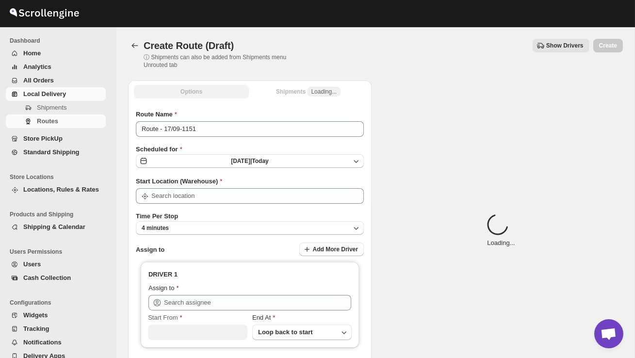
type input "DS02 Bileshivale"
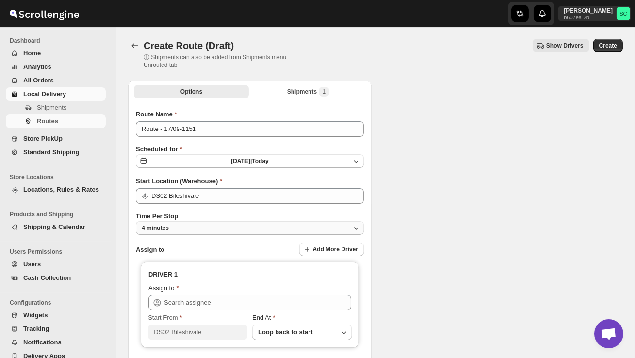
click at [220, 230] on button "4 minutes" at bounding box center [250, 228] width 228 height 14
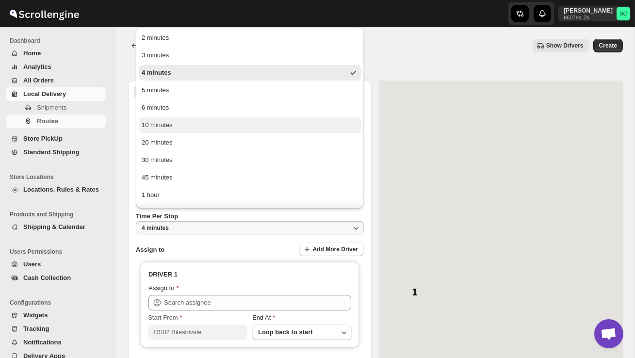
click at [186, 130] on button "10 minutes" at bounding box center [250, 125] width 222 height 16
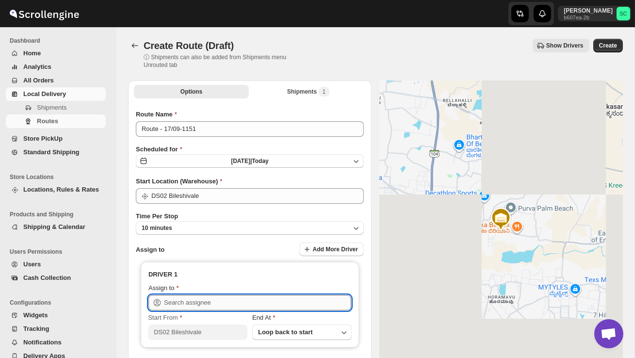
click at [199, 306] on input "text" at bounding box center [257, 303] width 187 height 16
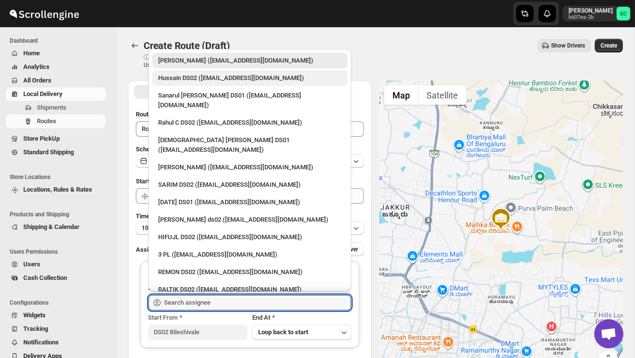
click at [174, 83] on div "Hussain DS02 ([EMAIL_ADDRESS][DOMAIN_NAME])" at bounding box center [249, 78] width 195 height 16
type input "Hussain DS02 ([EMAIL_ADDRESS][DOMAIN_NAME])"
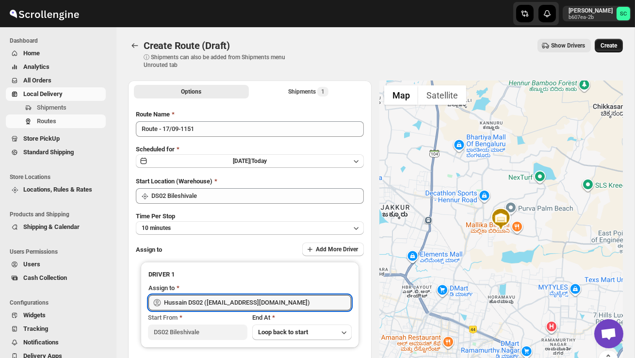
click at [610, 46] on span "Create" at bounding box center [609, 46] width 17 height 8
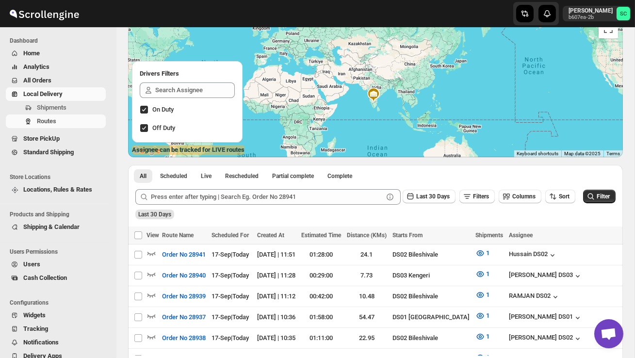
scroll to position [83, 0]
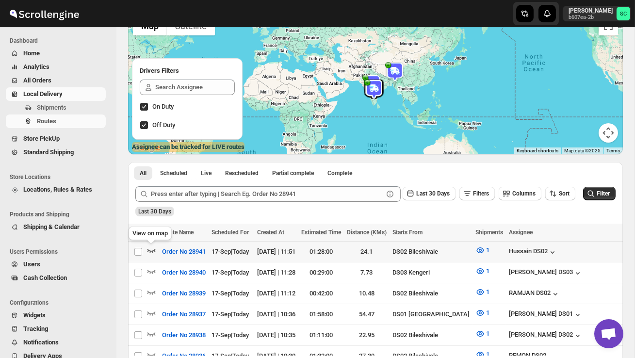
click at [151, 248] on icon "button" at bounding box center [152, 251] width 10 height 10
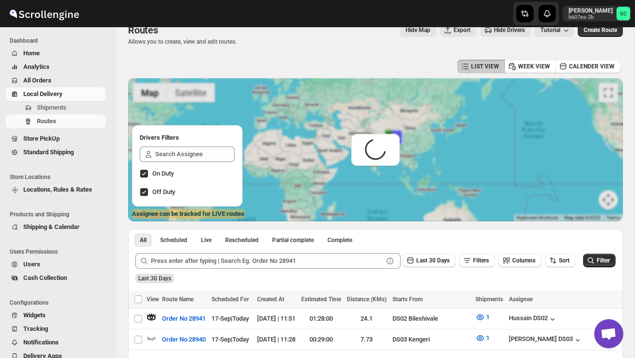
scroll to position [0, 0]
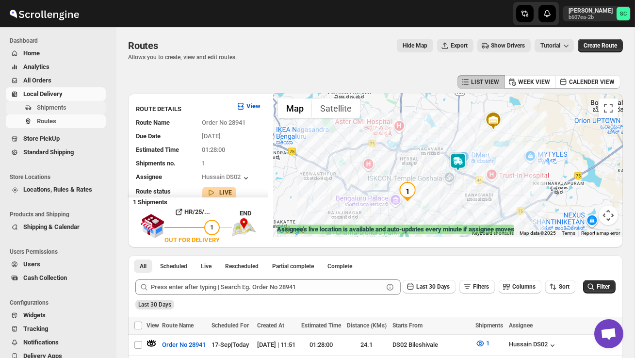
click at [66, 106] on span "Shipments" at bounding box center [52, 107] width 30 height 7
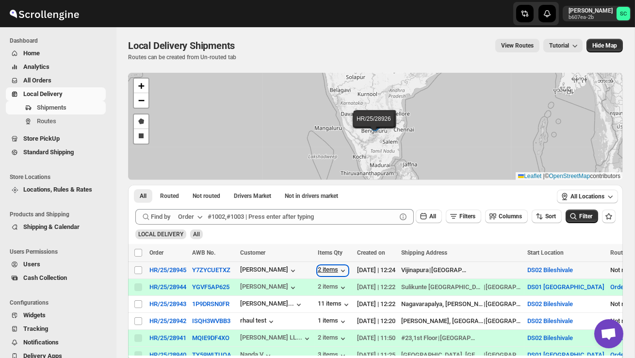
click at [338, 271] on div "2 items" at bounding box center [333, 271] width 30 height 10
click at [136, 303] on input "Select shipment" at bounding box center [138, 304] width 8 height 8
checkbox input "true"
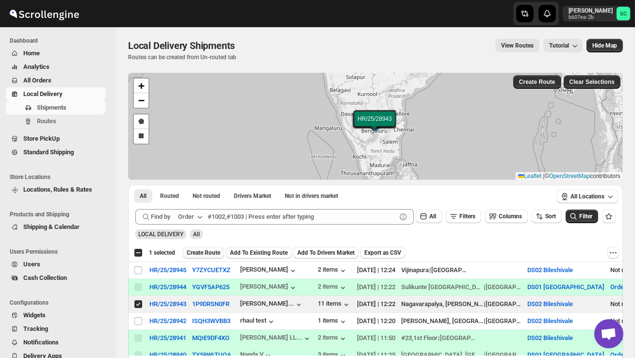
click at [210, 252] on span "Create Route" at bounding box center [203, 253] width 33 height 8
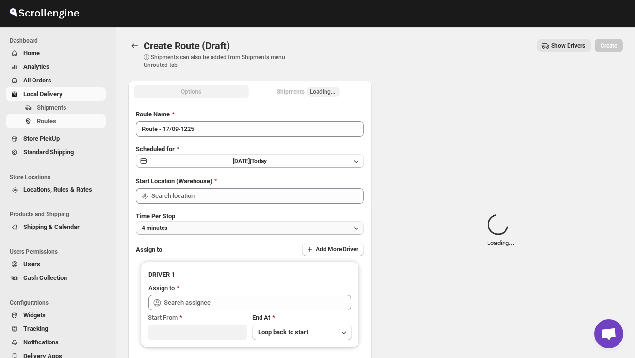
type input "DS02 Bileshivale"
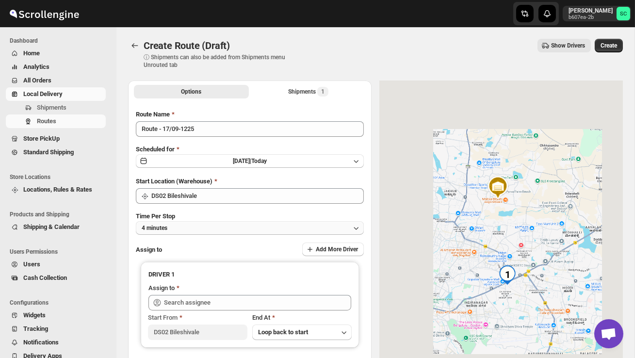
click at [219, 226] on button "4 minutes" at bounding box center [250, 228] width 228 height 14
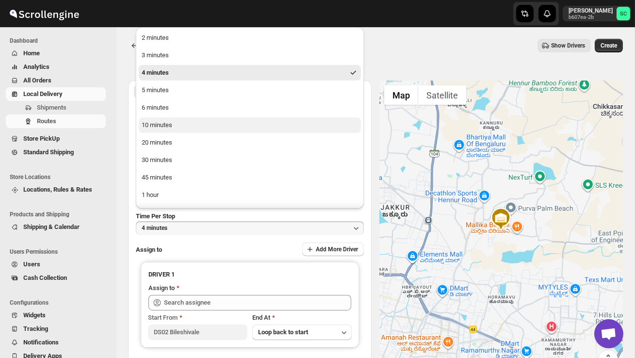
click at [183, 127] on button "10 minutes" at bounding box center [250, 125] width 222 height 16
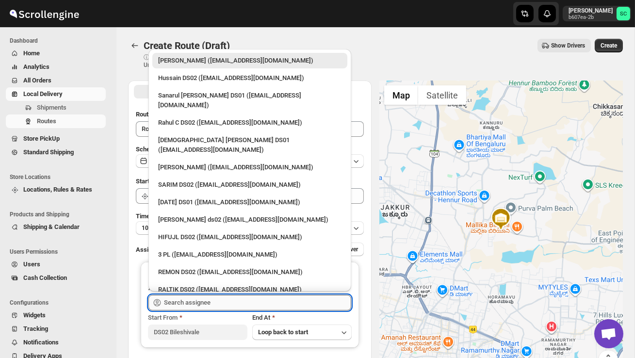
click at [200, 306] on input "text" at bounding box center [257, 303] width 187 height 16
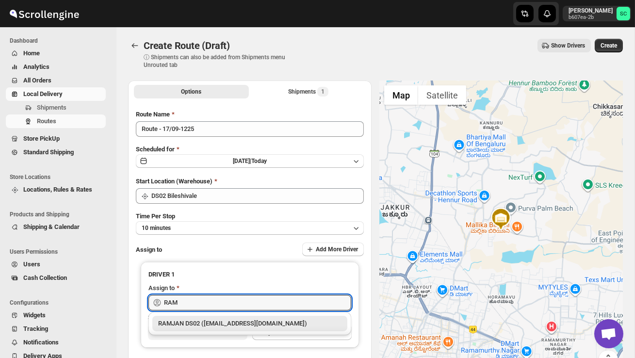
click at [220, 326] on div "RAMJAN DS02 ([EMAIL_ADDRESS][DOMAIN_NAME])" at bounding box center [249, 324] width 183 height 10
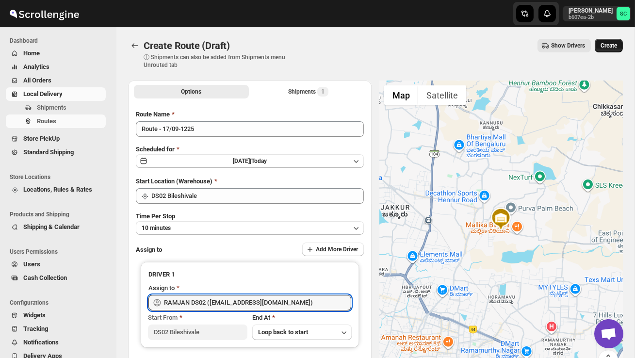
type input "RAMJAN DS02 ([EMAIL_ADDRESS][DOMAIN_NAME])"
click at [614, 47] on span "Create" at bounding box center [609, 46] width 17 height 8
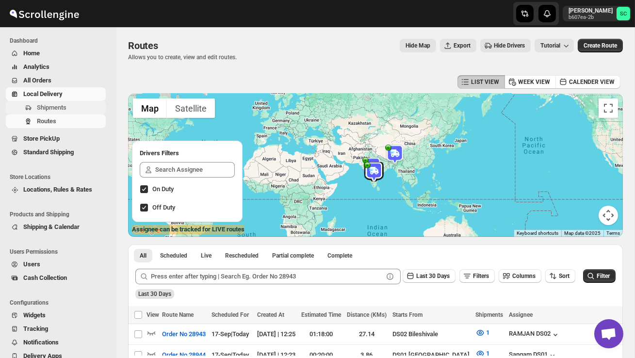
click at [68, 111] on span "Shipments" at bounding box center [70, 108] width 67 height 10
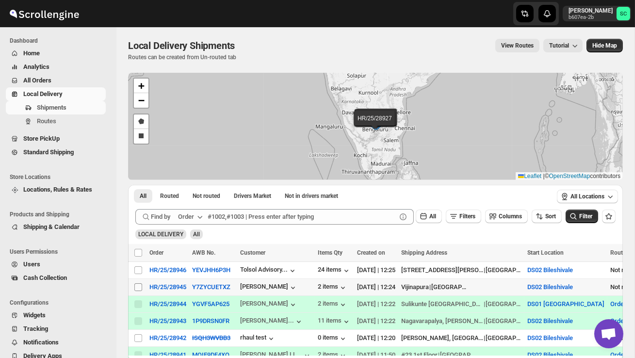
click at [138, 285] on input "Select shipment" at bounding box center [138, 287] width 8 height 8
checkbox input "true"
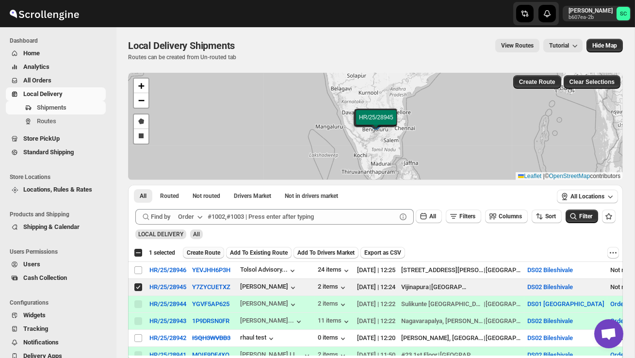
click at [214, 248] on button "Create Route" at bounding box center [203, 253] width 41 height 12
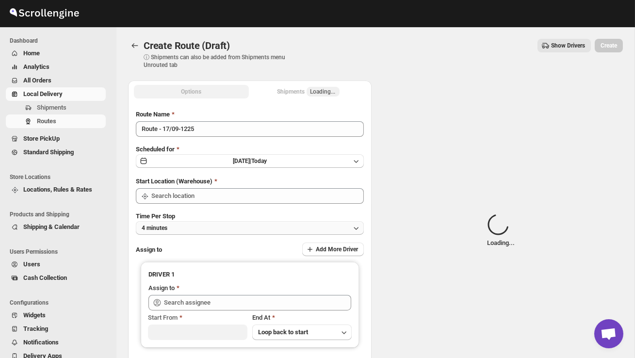
type input "DS02 Bileshivale"
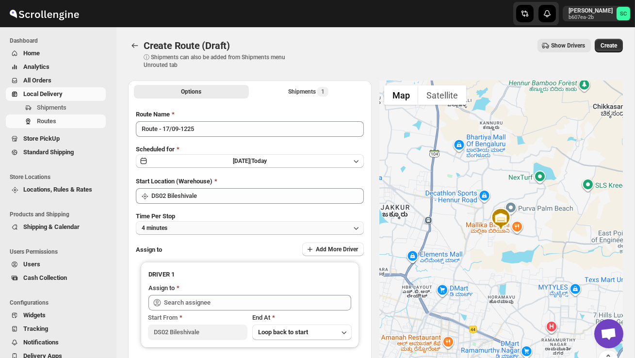
click at [220, 222] on button "4 minutes" at bounding box center [250, 228] width 228 height 14
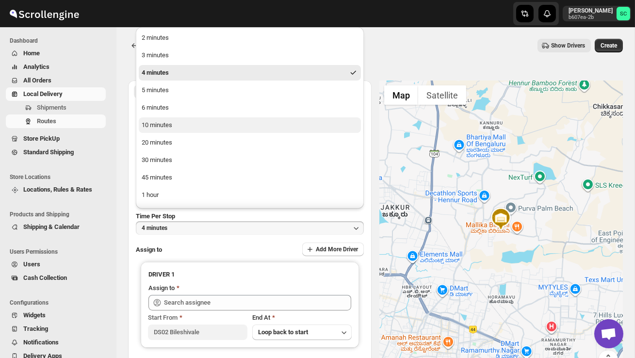
click at [188, 126] on button "10 minutes" at bounding box center [250, 125] width 222 height 16
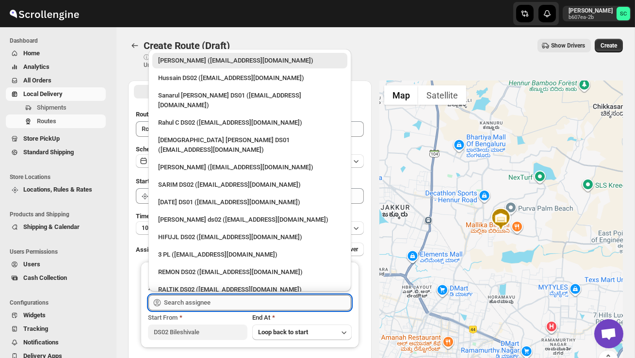
click at [193, 297] on input "text" at bounding box center [257, 303] width 187 height 16
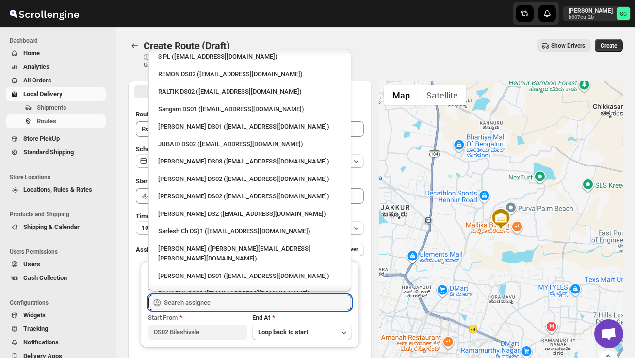
scroll to position [203, 0]
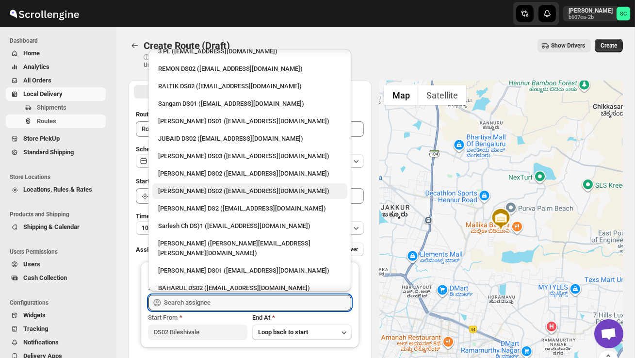
click at [199, 186] on div "[PERSON_NAME] DS02 ([EMAIL_ADDRESS][DOMAIN_NAME])" at bounding box center [249, 191] width 183 height 10
type input "[PERSON_NAME] DS02 ([EMAIL_ADDRESS][DOMAIN_NAME])"
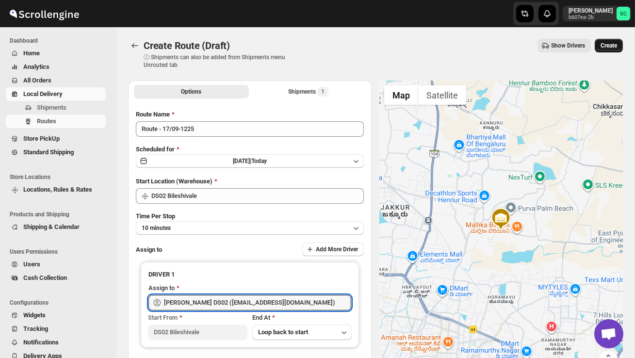
click at [607, 49] on span "Create" at bounding box center [609, 46] width 17 height 8
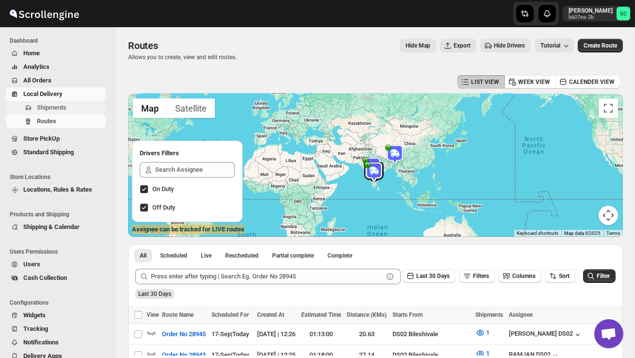
click at [64, 104] on span "Shipments" at bounding box center [52, 107] width 30 height 7
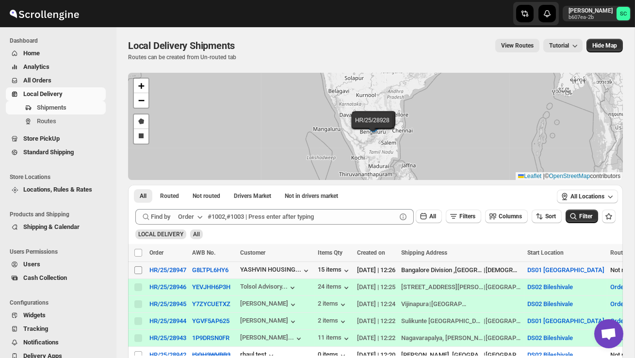
click at [138, 270] on input "Select shipment" at bounding box center [138, 270] width 8 height 8
checkbox input "true"
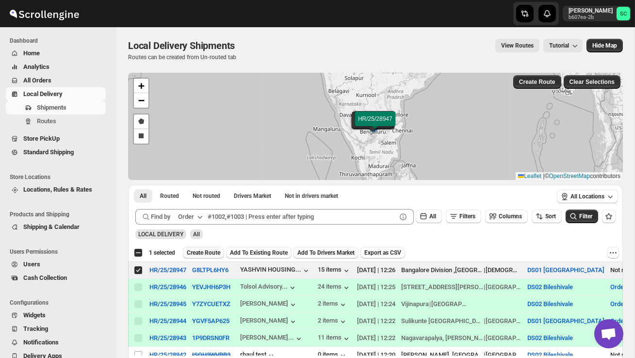
click at [201, 255] on span "Create Route" at bounding box center [203, 253] width 33 height 8
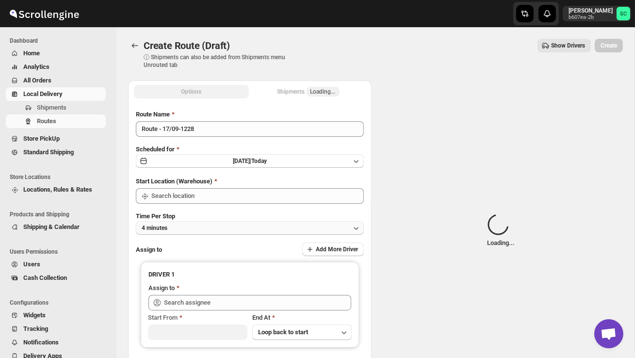
type input "DS01 [GEOGRAPHIC_DATA]"
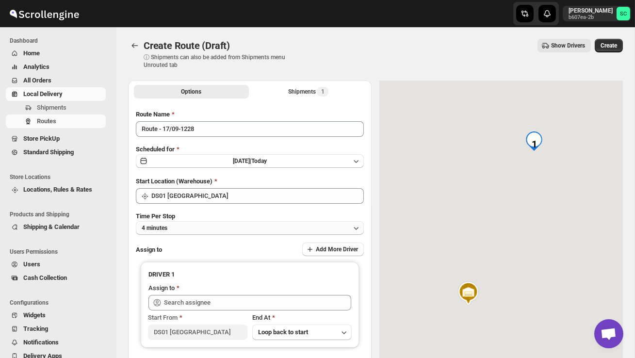
click at [215, 227] on button "4 minutes" at bounding box center [250, 228] width 228 height 14
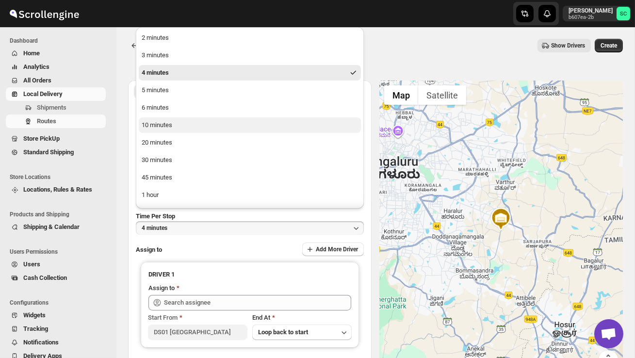
click at [181, 121] on button "10 minutes" at bounding box center [250, 125] width 222 height 16
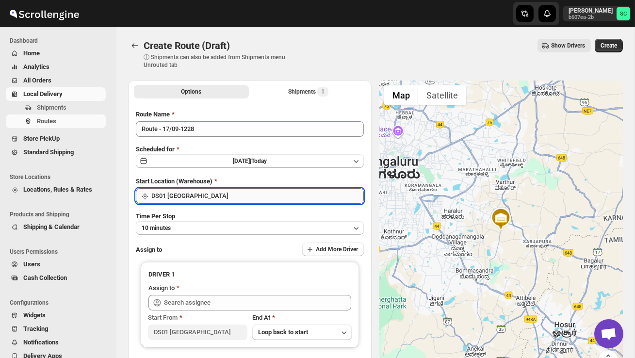
click at [220, 190] on input "DS01 [GEOGRAPHIC_DATA]" at bounding box center [257, 196] width 213 height 16
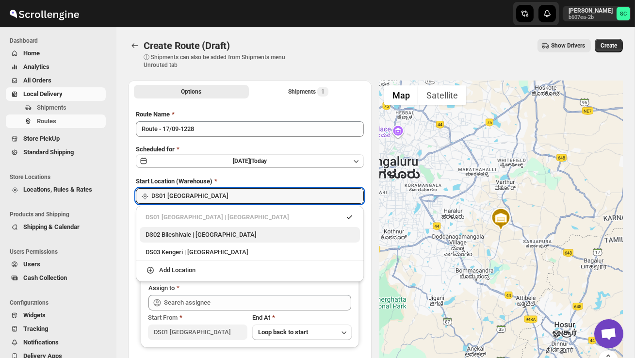
click at [219, 233] on div "DS02 Bileshivale | [GEOGRAPHIC_DATA]" at bounding box center [250, 235] width 209 height 10
type input "DS02 Bileshivale"
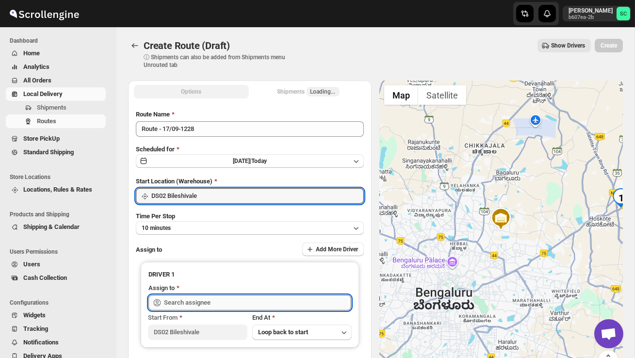
click at [210, 299] on input "text" at bounding box center [257, 303] width 187 height 16
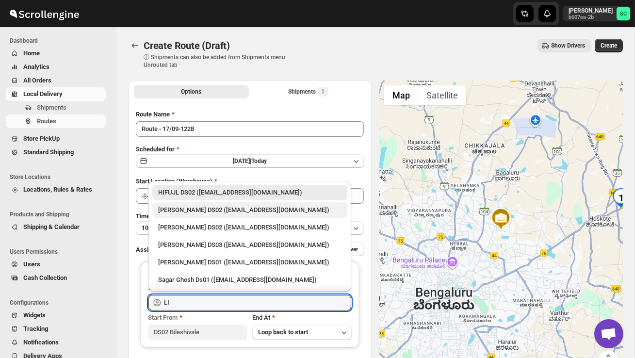
click at [225, 214] on div "[PERSON_NAME] DS02 ([EMAIL_ADDRESS][DOMAIN_NAME])" at bounding box center [249, 210] width 183 height 10
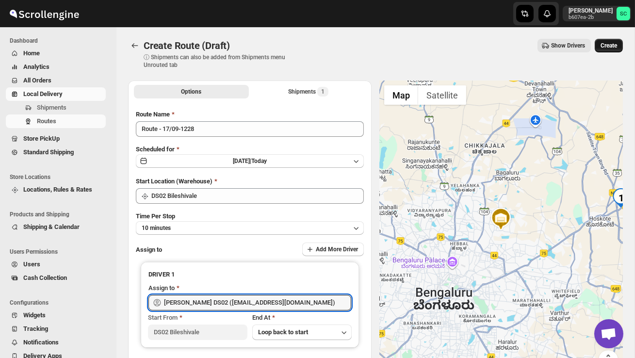
type input "[PERSON_NAME] DS02 ([EMAIL_ADDRESS][DOMAIN_NAME])"
click at [610, 51] on button "Create" at bounding box center [609, 46] width 28 height 14
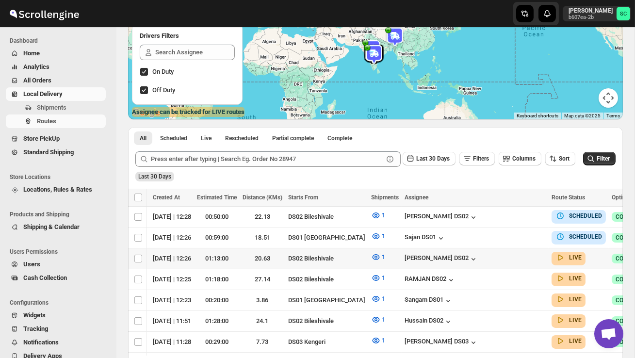
scroll to position [0, 145]
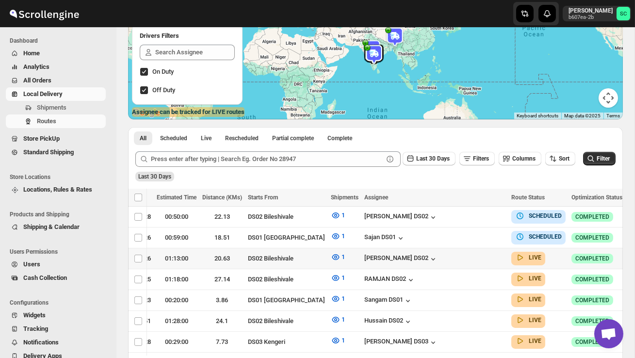
click at [631, 257] on icon "button" at bounding box center [636, 258] width 10 height 10
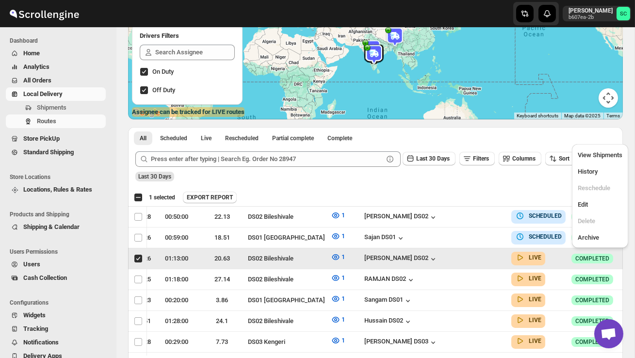
scroll to position [0, 0]
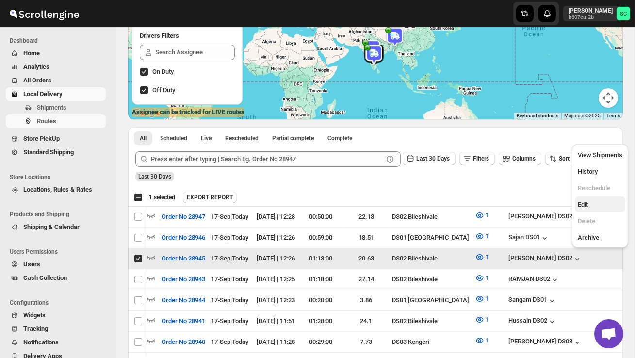
click at [598, 206] on span "Edit" at bounding box center [600, 205] width 45 height 10
checkbox input "false"
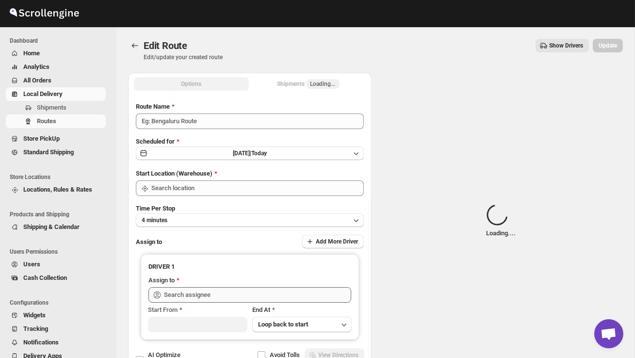
type input "Order No 28945"
type input "DS02 Bileshivale"
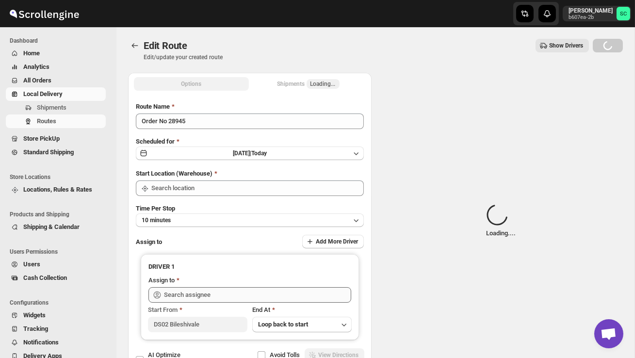
type input "DS02 Bileshivale"
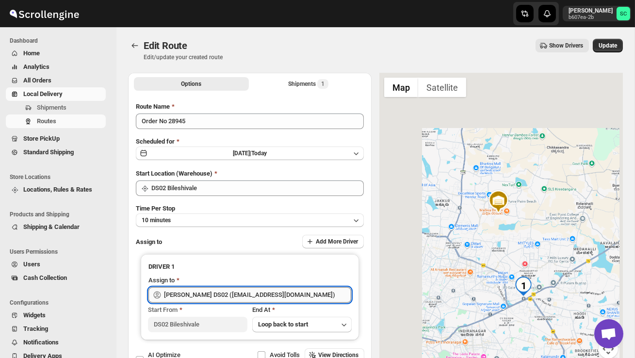
click at [279, 293] on input "[PERSON_NAME] DS02 ([EMAIL_ADDRESS][DOMAIN_NAME])" at bounding box center [257, 295] width 187 height 16
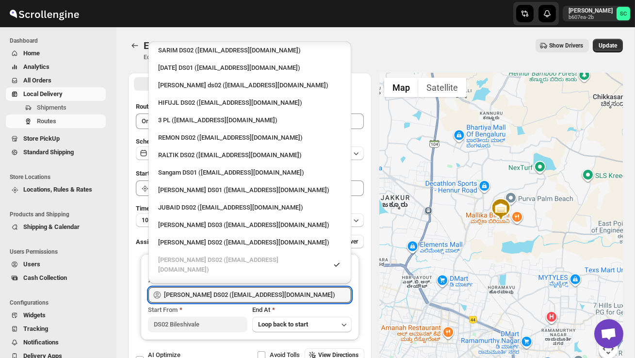
scroll to position [98, 0]
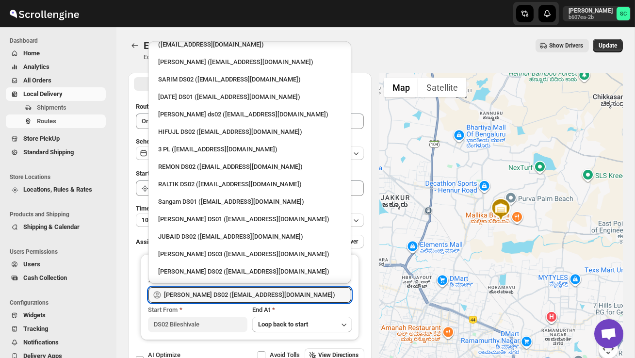
click at [200, 180] on div "RALTIK DS02 ([EMAIL_ADDRESS][DOMAIN_NAME])" at bounding box center [249, 185] width 183 height 10
type input "RALTIK DS02 ([EMAIL_ADDRESS][DOMAIN_NAME])"
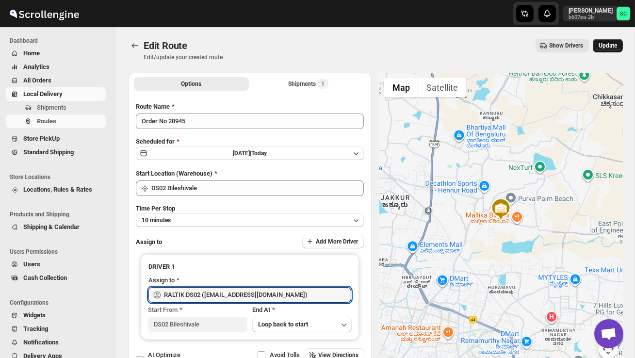
click at [611, 44] on span "Update" at bounding box center [608, 46] width 18 height 8
